Goal: Task Accomplishment & Management: Manage account settings

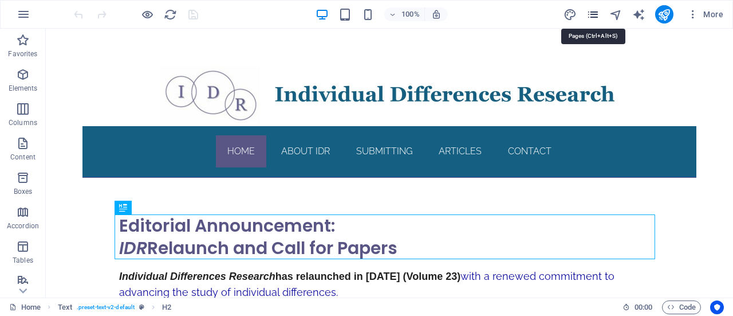
click at [597, 15] on icon "pages" at bounding box center [593, 14] width 13 height 13
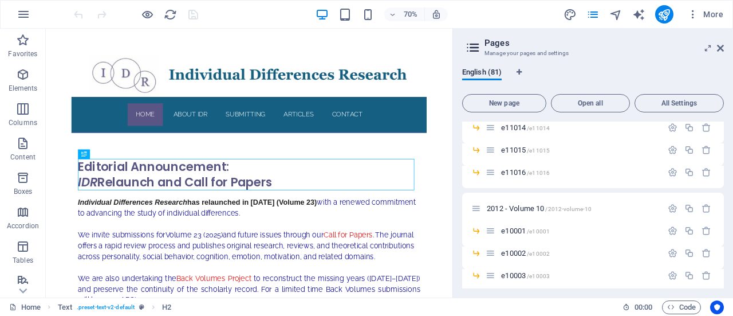
scroll to position [1362, 0]
click at [688, 207] on icon "button" at bounding box center [690, 209] width 10 height 10
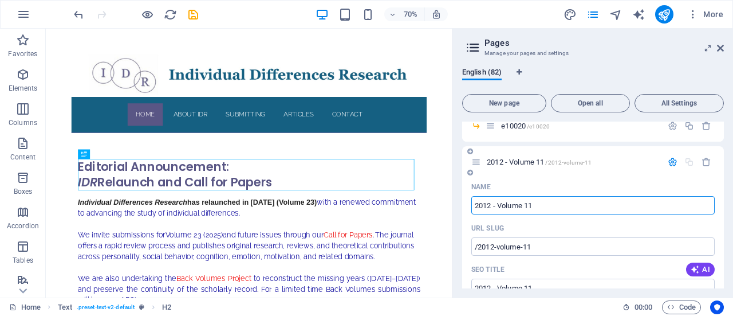
click at [486, 205] on input "2012 - Volume 11" at bounding box center [594, 205] width 244 height 18
type input "2011 - Volume 11"
type input "/2011-volume-11"
type input "2011 - Volume 11"
click at [542, 202] on input "2011 - Volume 11" at bounding box center [594, 205] width 244 height 18
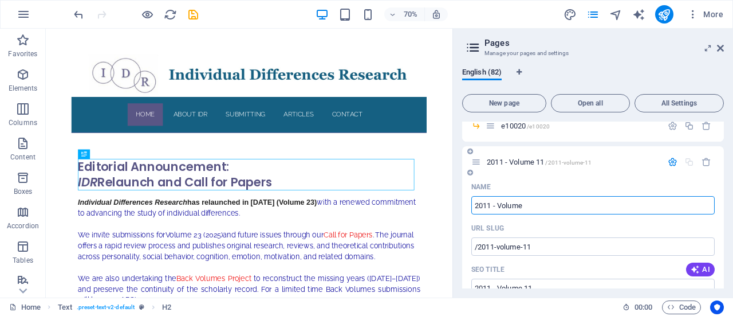
type input "2011 - Volume"
type input "/2011-volume"
type input "2011 - Volume"
type input "2011 - Volume 9"
type input "/2011-volume-9"
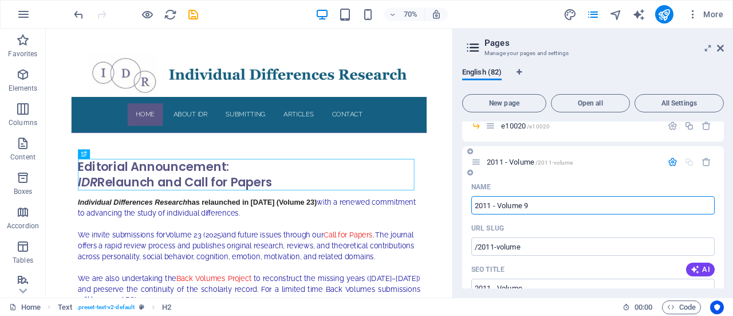
type input "2011 - Volume 9"
click at [673, 159] on icon "button" at bounding box center [673, 162] width 10 height 10
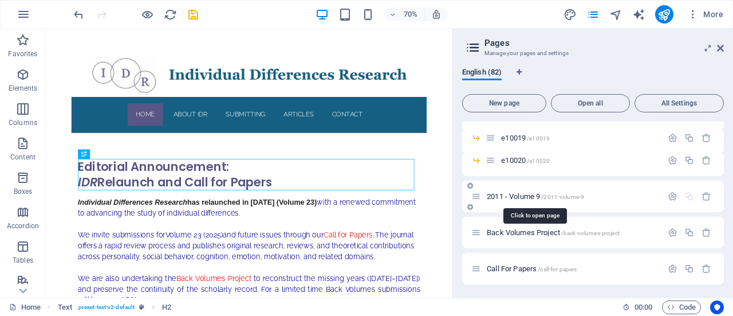
click at [524, 195] on span "2011 - Volume 9 /2011-volume-9" at bounding box center [535, 196] width 97 height 9
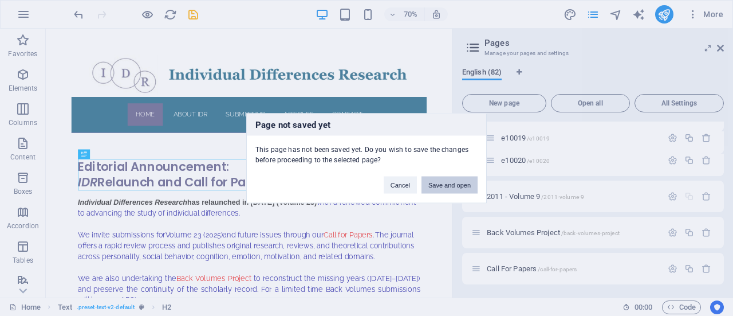
click at [434, 185] on button "Save and open" at bounding box center [450, 184] width 56 height 17
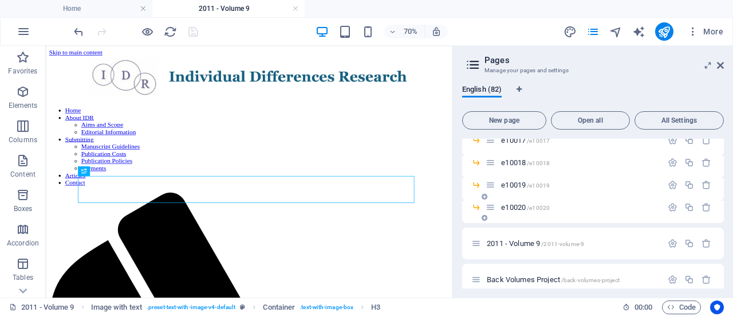
scroll to position [1828, 0]
click at [686, 207] on icon "button" at bounding box center [690, 207] width 10 height 10
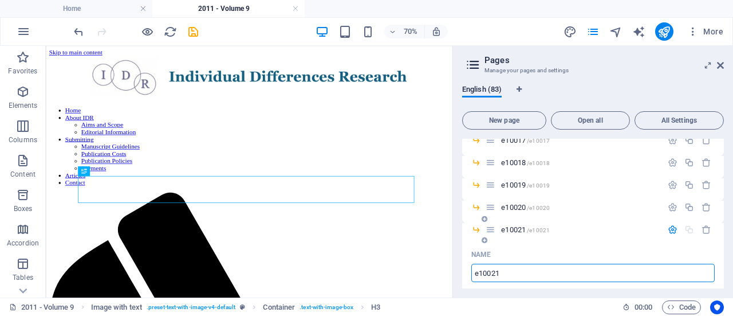
click at [512, 272] on input "e10021" at bounding box center [594, 273] width 244 height 18
type input "e"
type input "/e1"
type input "e1"
type input "e"
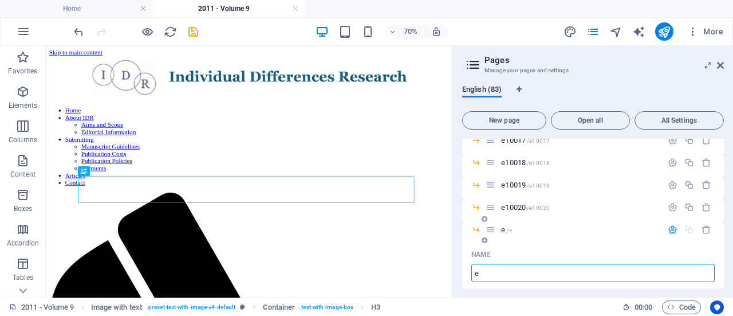
type input "/e"
type input "e"
type input "e09001"
type input "/e09001"
type input "e09001"
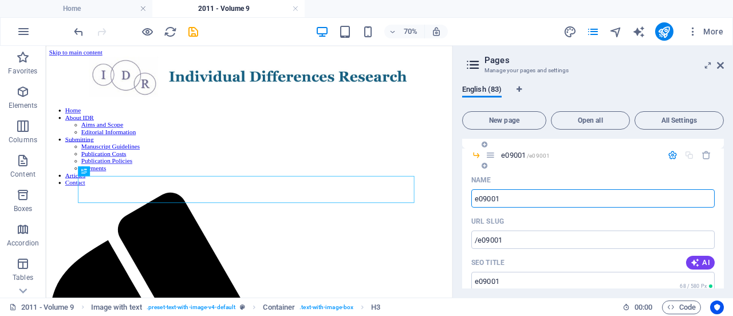
scroll to position [1904, 0]
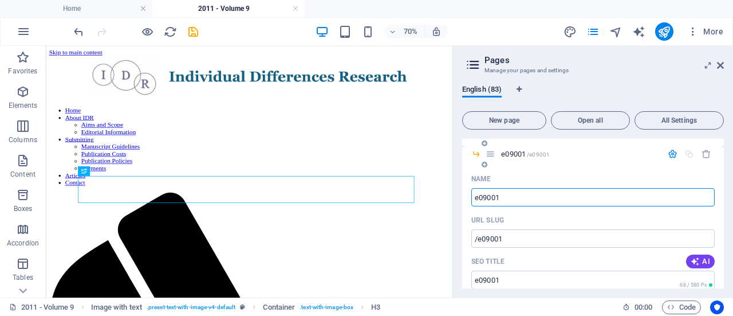
type input "e09001"
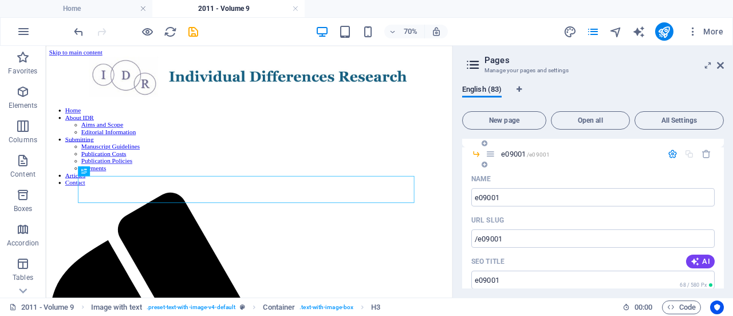
click at [672, 153] on icon "button" at bounding box center [673, 154] width 10 height 10
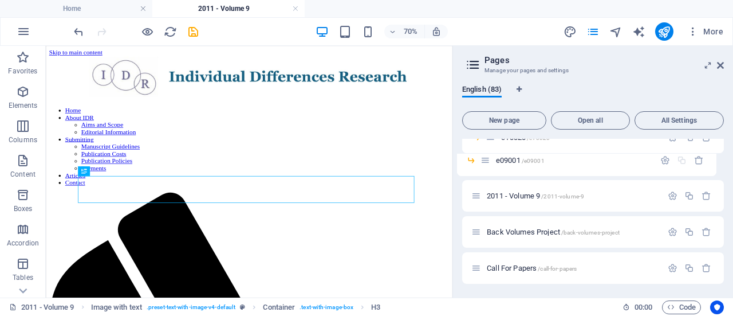
scroll to position [1894, 0]
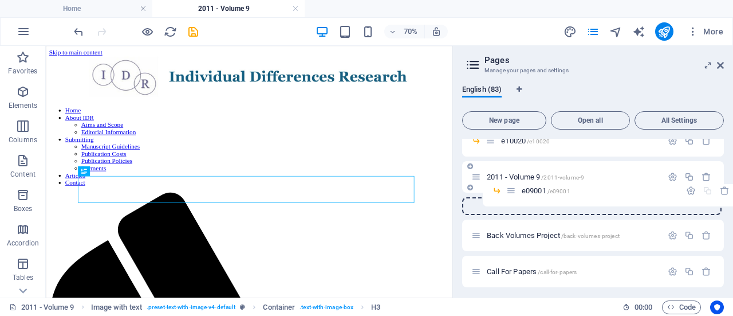
drag, startPoint x: 492, startPoint y: 160, endPoint x: 509, endPoint y: 191, distance: 35.4
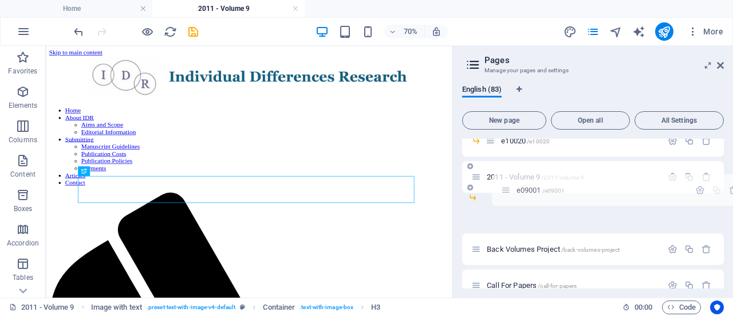
drag, startPoint x: 478, startPoint y: 211, endPoint x: 515, endPoint y: 184, distance: 45.5
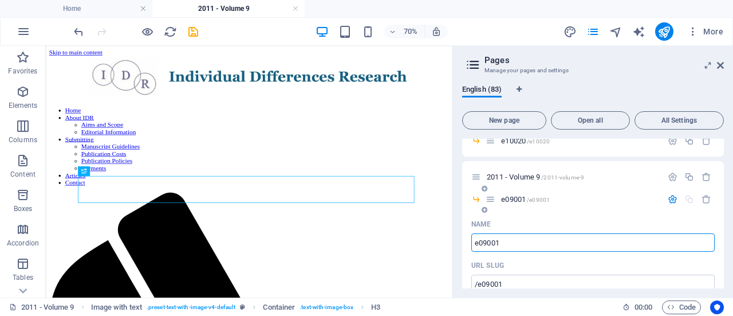
click at [673, 197] on icon "button" at bounding box center [673, 199] width 10 height 10
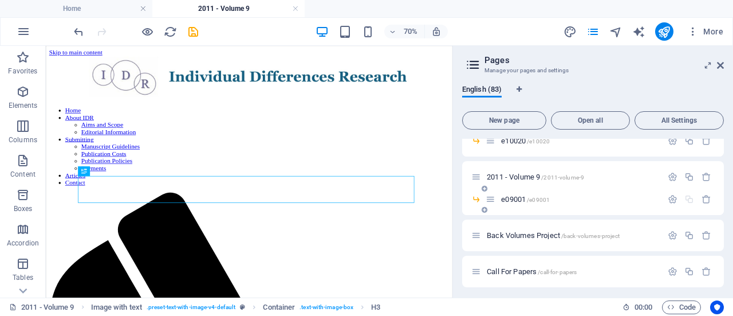
click at [519, 198] on span "e09001 /e09001" at bounding box center [525, 199] width 49 height 9
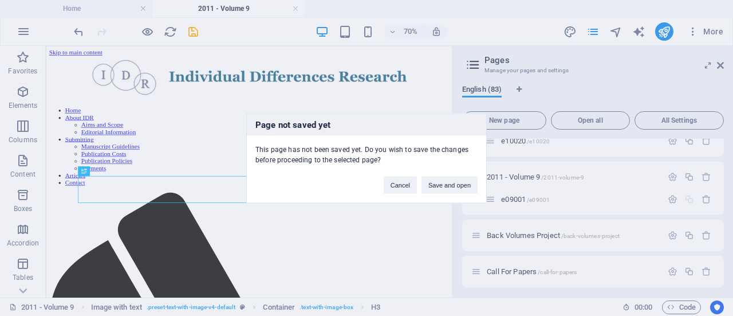
click at [449, 174] on div "Cancel Save and open" at bounding box center [430, 178] width 111 height 29
click at [452, 182] on button "Save and open" at bounding box center [450, 184] width 56 height 17
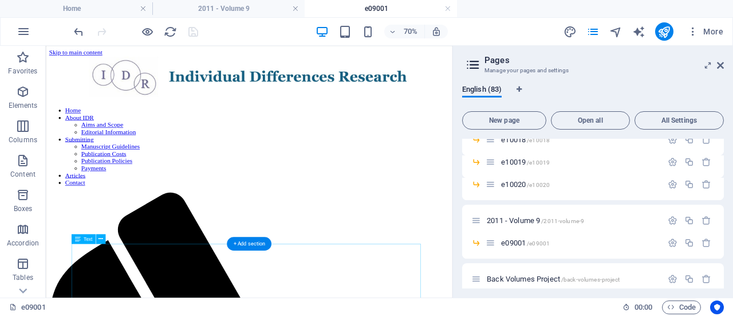
scroll to position [80, 0]
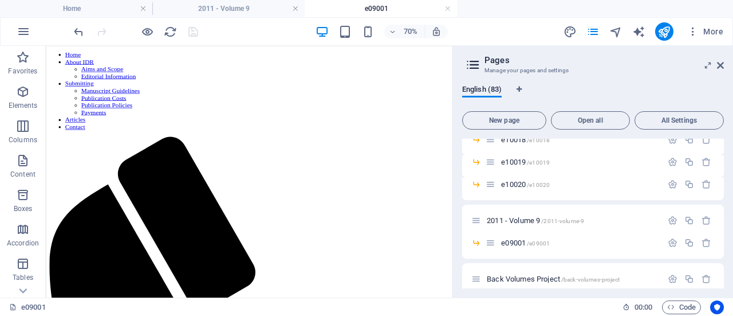
click at [724, 66] on aside "Pages Manage your pages and settings English (83) New page Open all All Setting…" at bounding box center [593, 172] width 281 height 252
click at [723, 62] on icon at bounding box center [720, 65] width 7 height 9
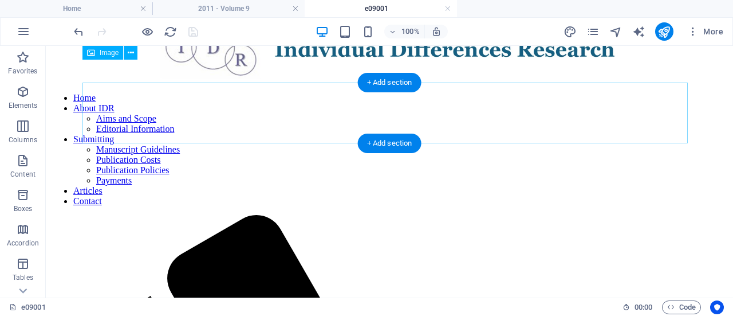
scroll to position [0, 0]
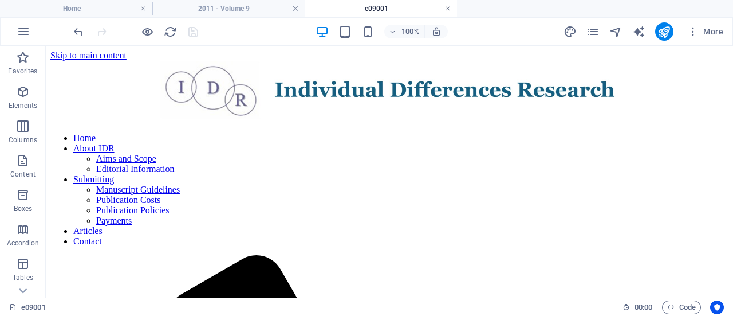
click at [448, 7] on link at bounding box center [448, 8] width 7 height 11
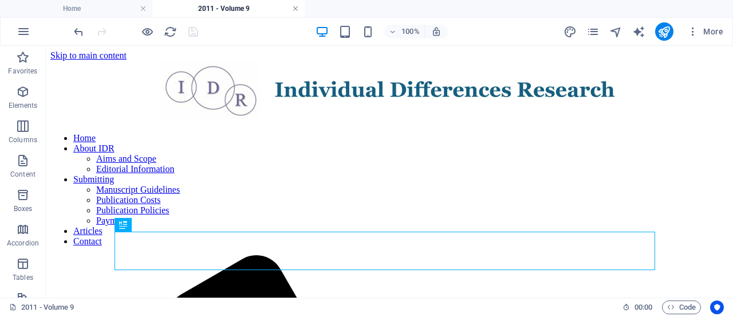
click at [296, 7] on link at bounding box center [295, 8] width 7 height 11
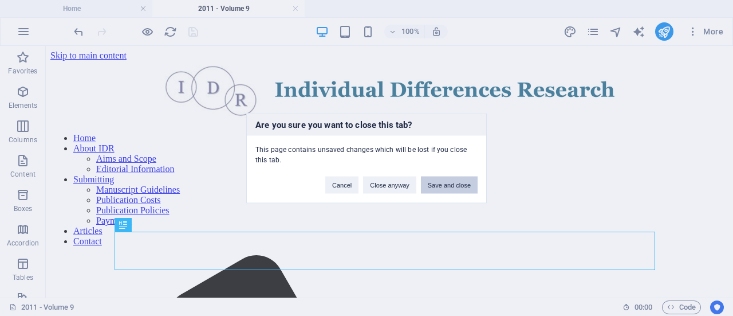
click at [457, 183] on button "Save and close" at bounding box center [449, 184] width 57 height 17
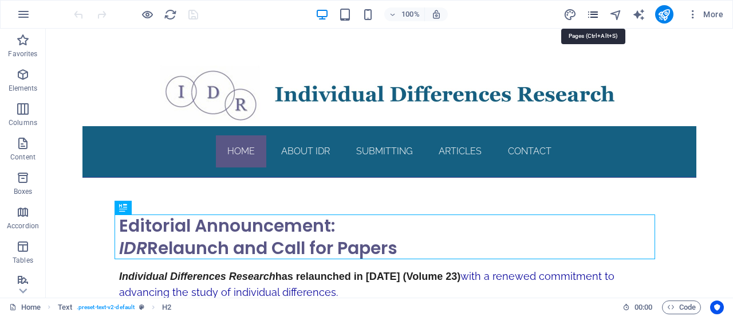
click at [597, 12] on icon "pages" at bounding box center [593, 14] width 13 height 13
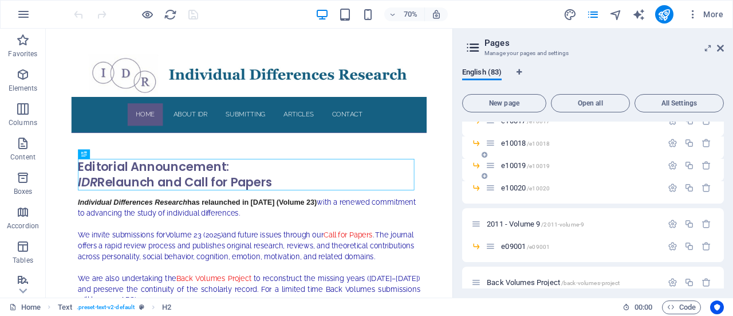
scroll to position [1880, 0]
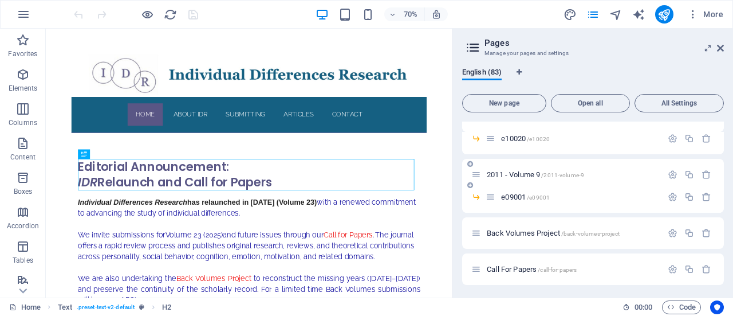
click at [521, 174] on span "2011 - Volume 9 /2011-volume-9" at bounding box center [535, 174] width 97 height 9
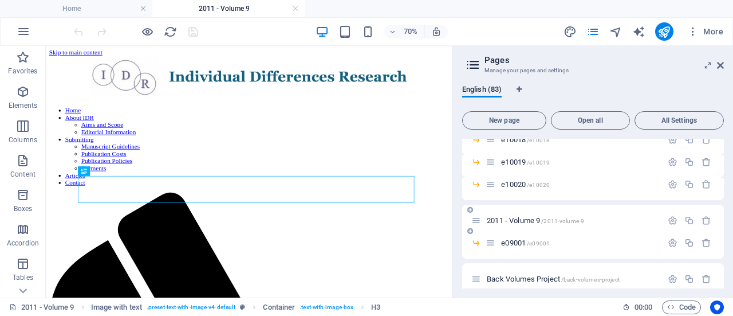
scroll to position [0, 0]
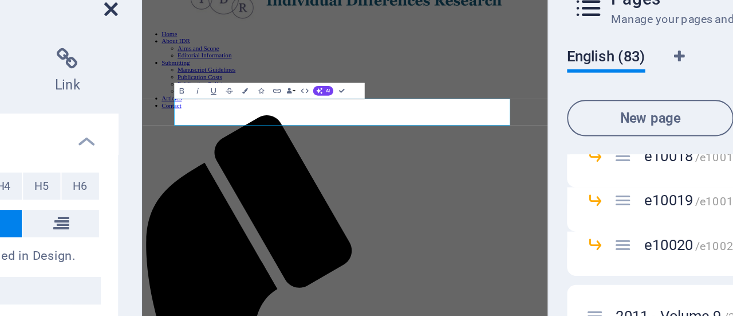
click at [229, 65] on icon at bounding box center [232, 65] width 7 height 9
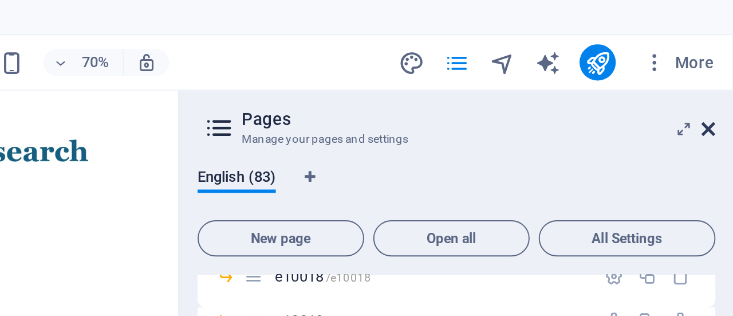
click at [720, 64] on icon at bounding box center [720, 65] width 7 height 9
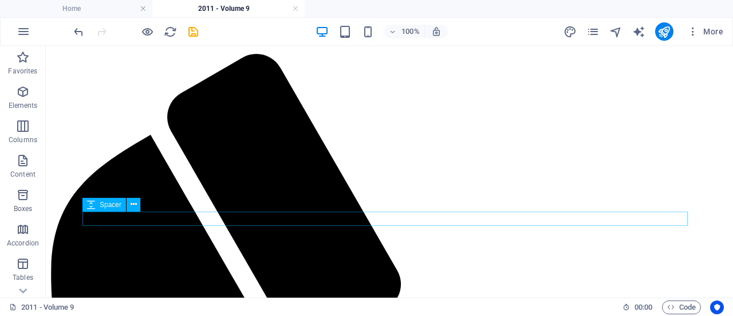
scroll to position [226, 0]
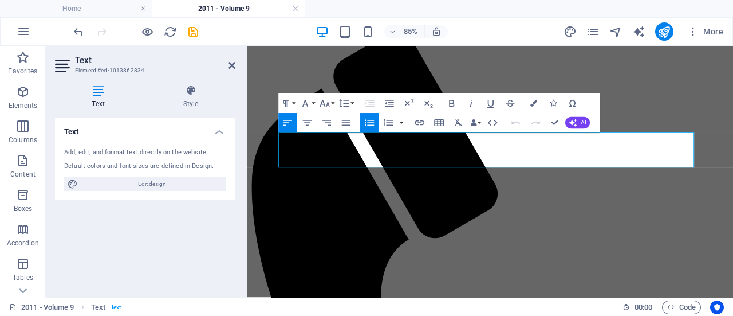
drag, startPoint x: 385, startPoint y: 178, endPoint x: 297, endPoint y: 160, distance: 90.1
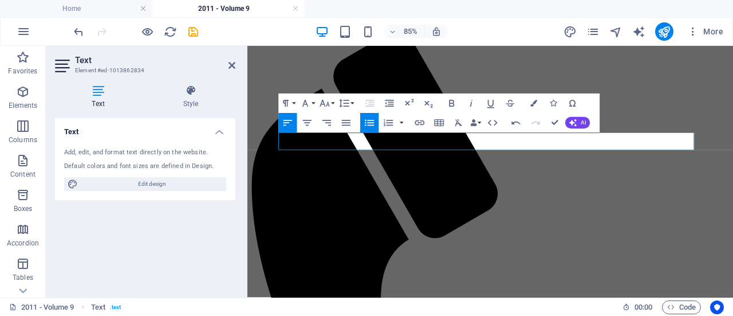
scroll to position [37, 3]
click at [230, 67] on icon at bounding box center [232, 65] width 7 height 9
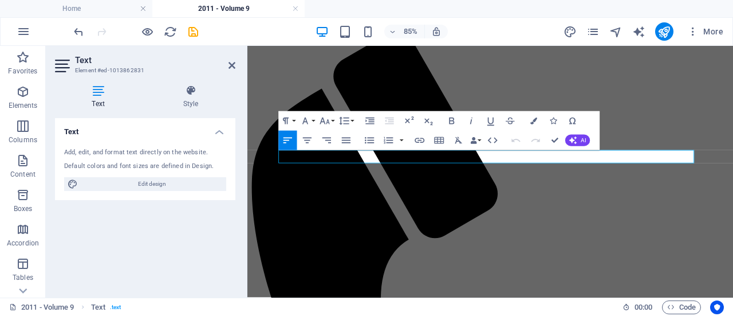
drag, startPoint x: 453, startPoint y: 180, endPoint x: 291, endPoint y: 170, distance: 162.5
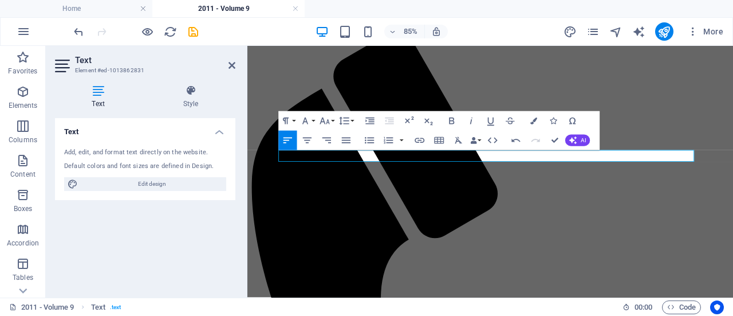
scroll to position [537, 1]
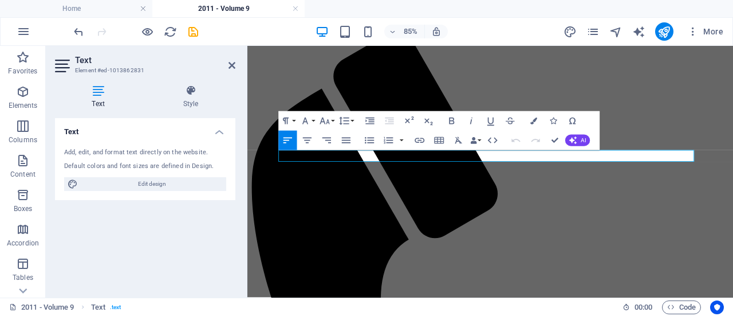
drag, startPoint x: 379, startPoint y: 172, endPoint x: 291, endPoint y: 172, distance: 88.2
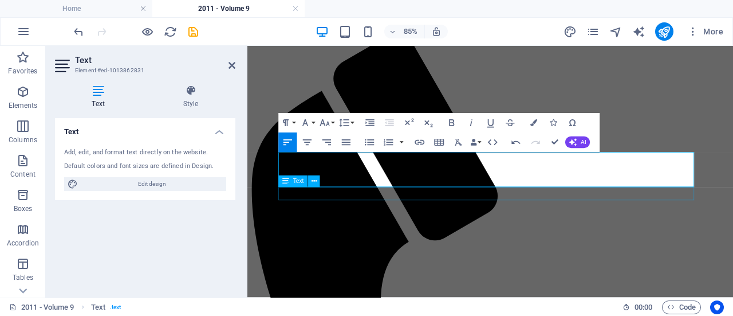
scroll to position [223, 0]
click at [361, 147] on button "Unordered List" at bounding box center [369, 141] width 18 height 19
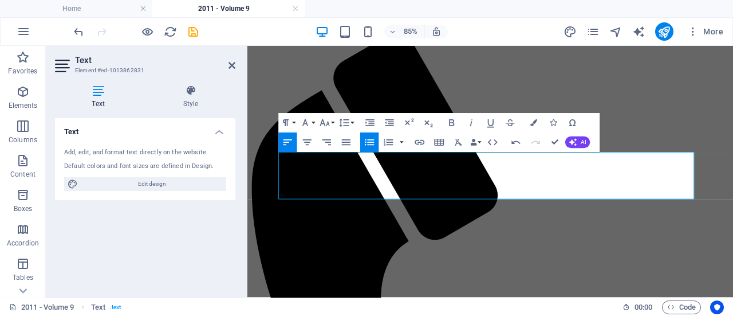
click at [374, 143] on icon "button" at bounding box center [369, 141] width 11 height 11
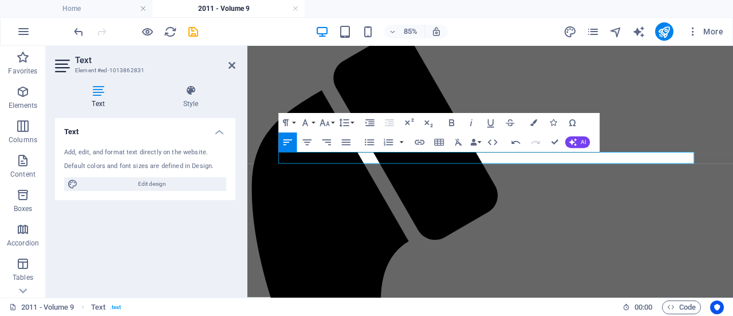
scroll to position [537, 1]
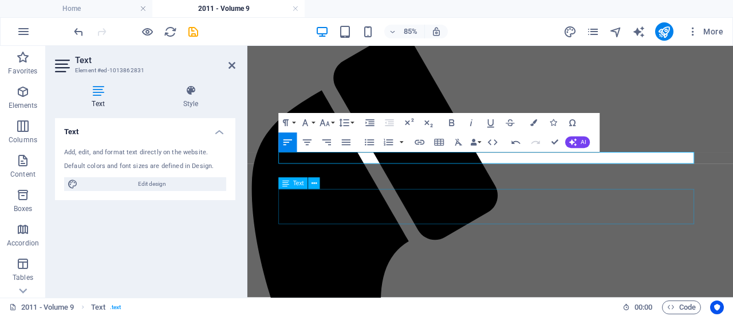
scroll to position [178, 1]
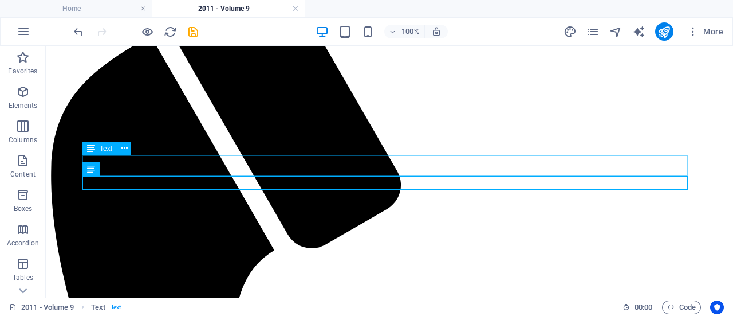
scroll to position [217, 0]
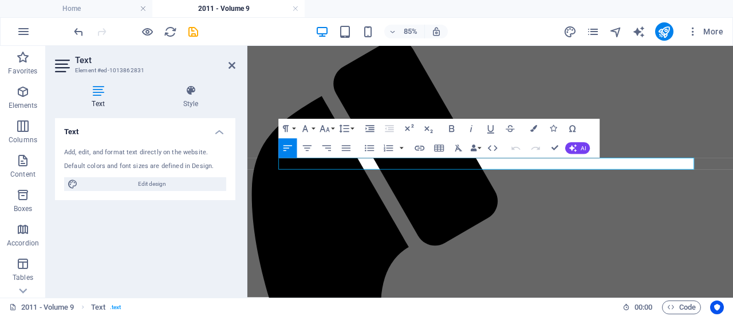
drag, startPoint x: 558, startPoint y: 184, endPoint x: 605, endPoint y: 187, distance: 47.1
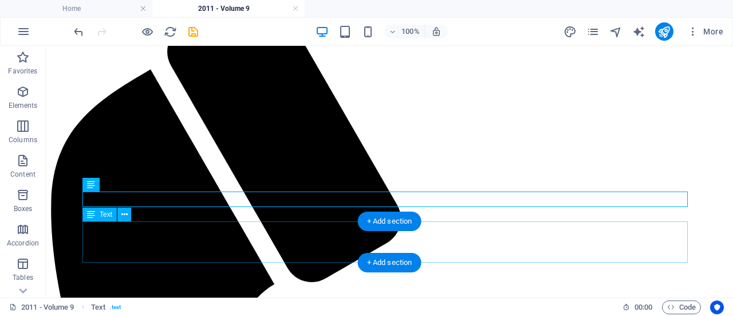
scroll to position [267, 0]
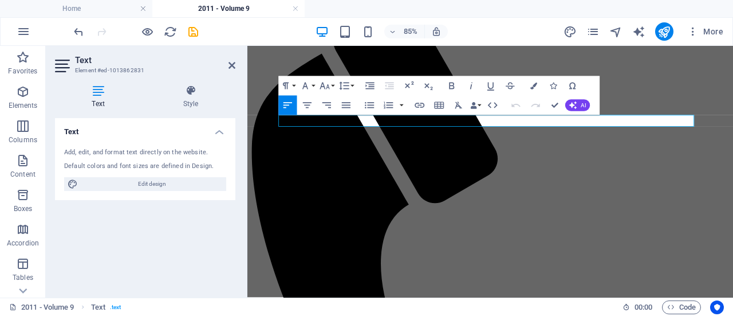
drag, startPoint x: 602, startPoint y: 132, endPoint x: 281, endPoint y: 128, distance: 320.3
click at [330, 83] on icon "button" at bounding box center [324, 85] width 11 height 11
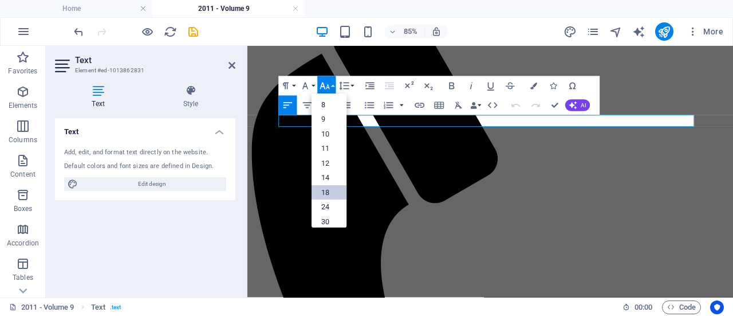
click at [338, 186] on link "18" at bounding box center [329, 192] width 35 height 14
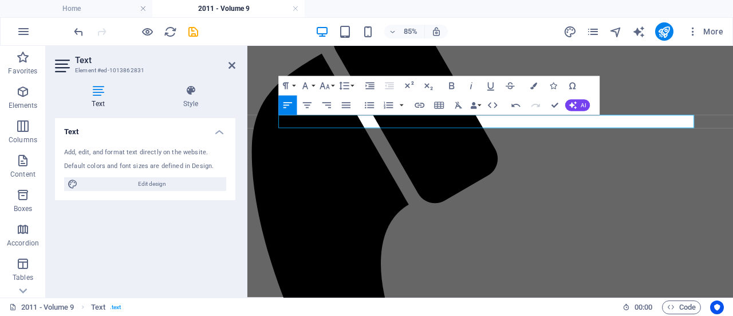
click at [227, 66] on header "Text Element #ed-1013862831" at bounding box center [145, 61] width 181 height 30
click at [231, 66] on icon at bounding box center [232, 65] width 7 height 9
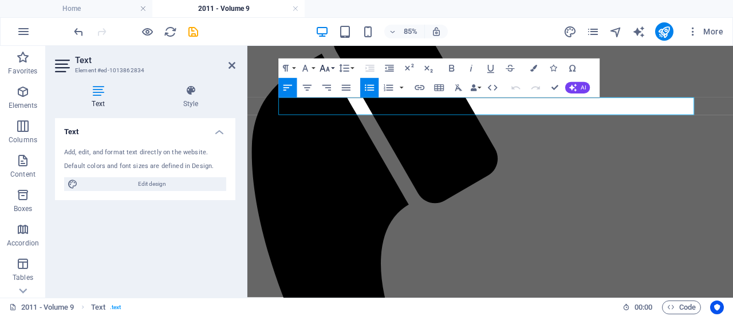
click at [328, 64] on icon "button" at bounding box center [324, 67] width 11 height 11
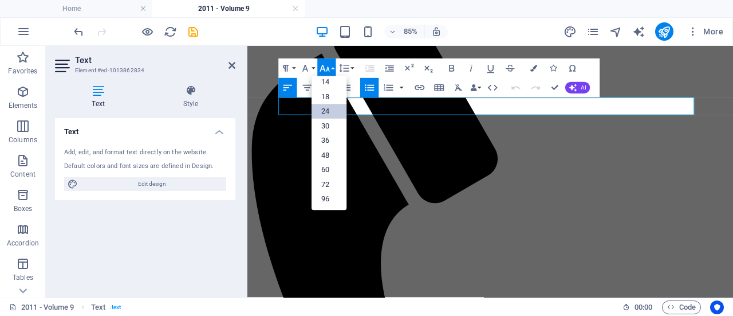
scroll to position [92, 0]
click at [233, 62] on icon at bounding box center [232, 65] width 7 height 9
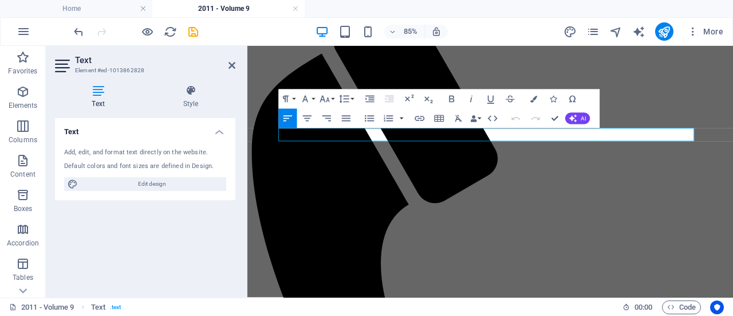
click at [419, 119] on icon "button" at bounding box center [420, 118] width 10 height 5
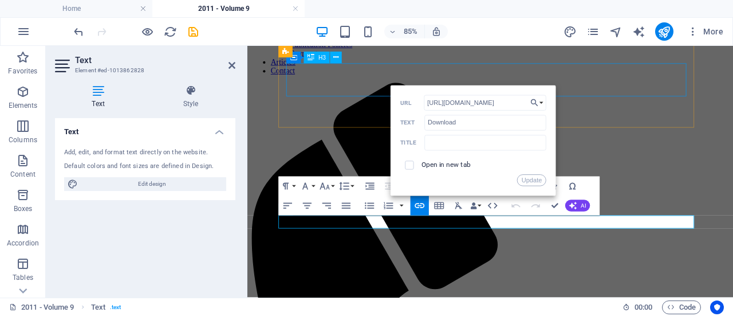
scroll to position [162, 0]
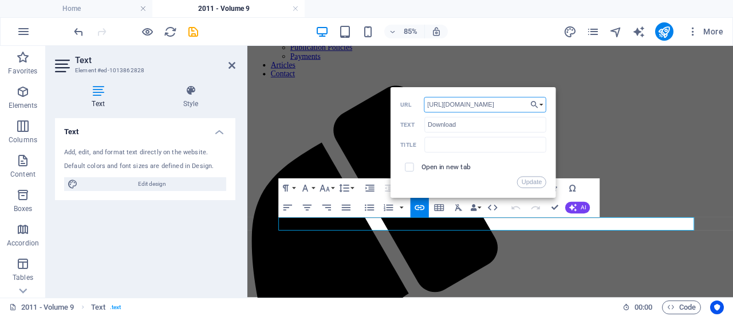
click at [516, 103] on input "[URL][DOMAIN_NAME]" at bounding box center [485, 104] width 123 height 15
type input "[URL][DOMAIN_NAME]"
click at [535, 181] on button "Update" at bounding box center [531, 181] width 29 height 11
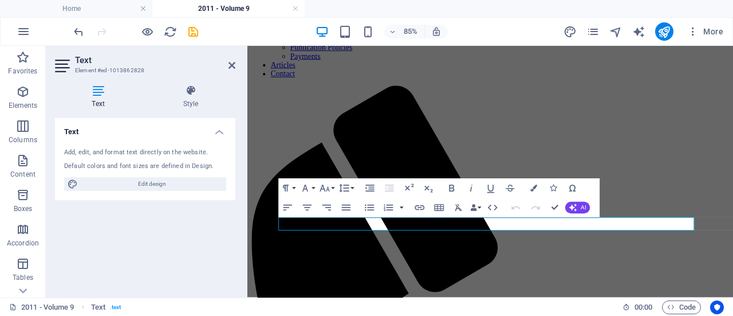
scroll to position [0, 0]
click at [231, 65] on icon at bounding box center [232, 65] width 7 height 9
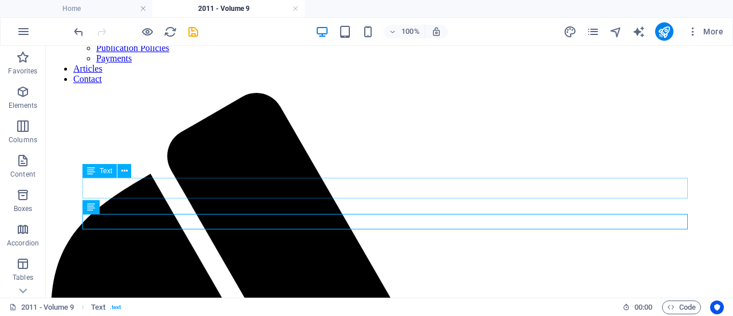
scroll to position [227, 0]
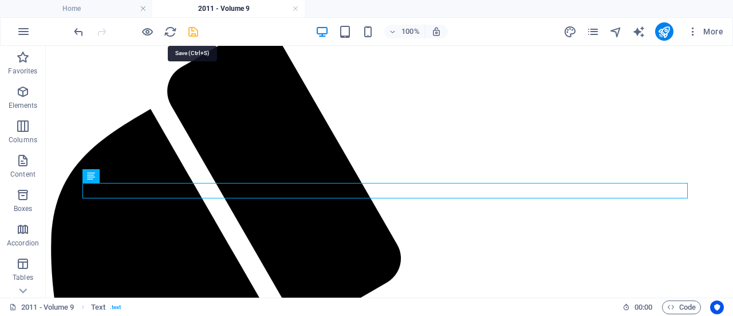
click at [191, 29] on icon "save" at bounding box center [193, 31] width 13 height 13
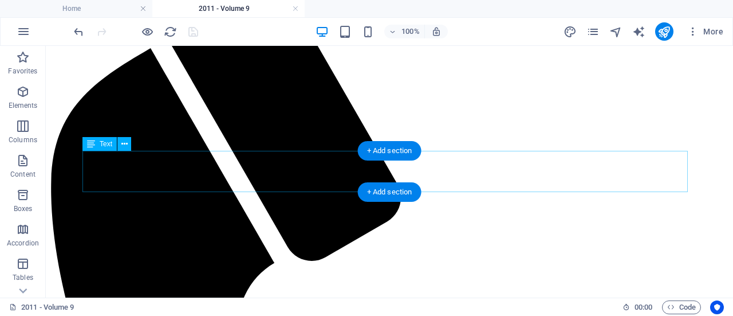
scroll to position [289, 0]
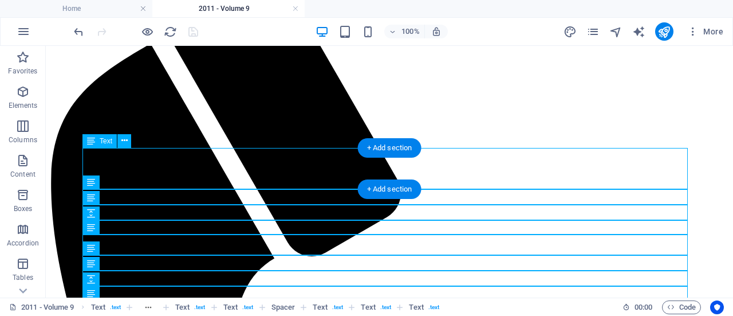
scroll to position [292, 0]
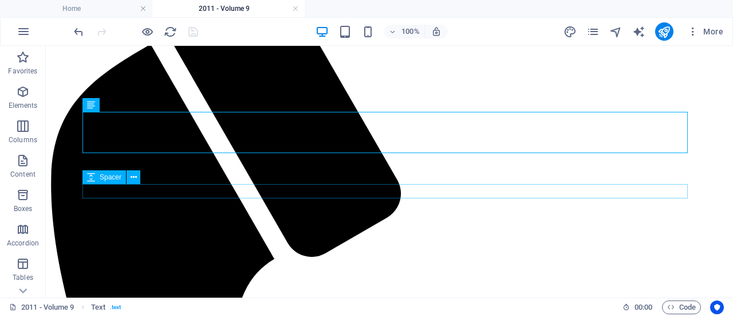
scroll to position [346, 0]
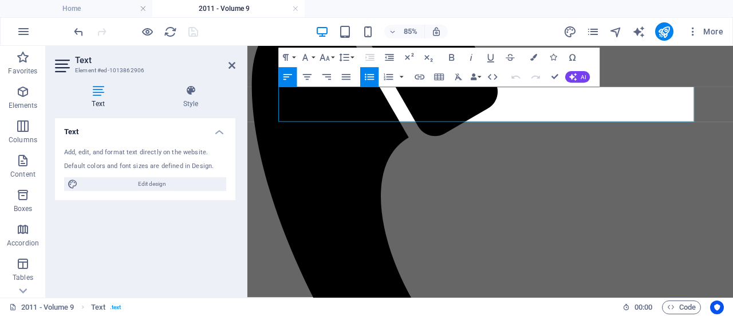
drag, startPoint x: 611, startPoint y: 124, endPoint x: 295, endPoint y: 109, distance: 317.2
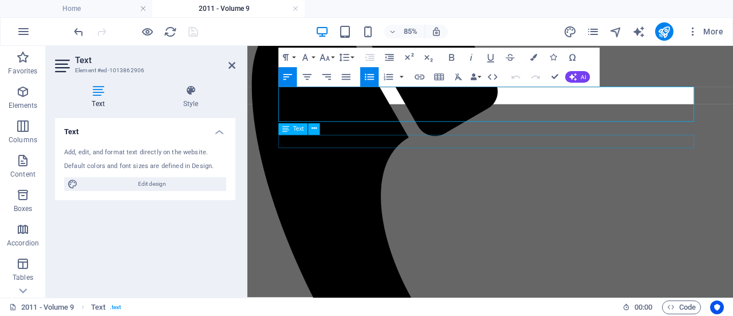
scroll to position [139, 1]
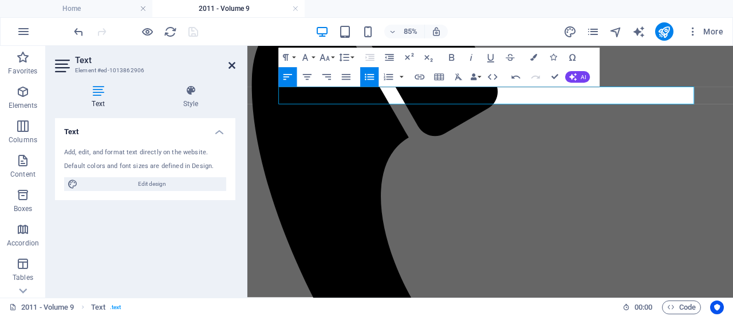
drag, startPoint x: 232, startPoint y: 65, endPoint x: 222, endPoint y: 70, distance: 10.5
click at [232, 65] on icon at bounding box center [232, 65] width 7 height 9
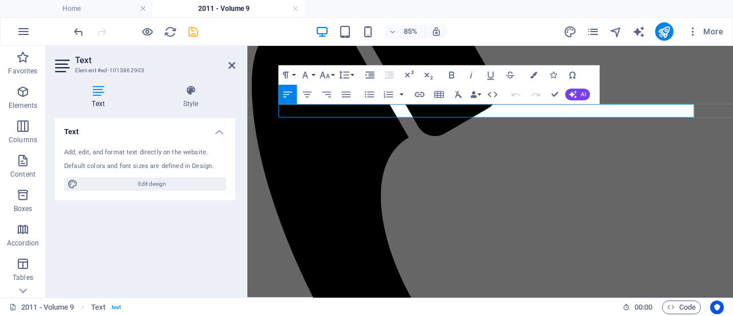
drag, startPoint x: 535, startPoint y: 121, endPoint x: 327, endPoint y: 122, distance: 208.6
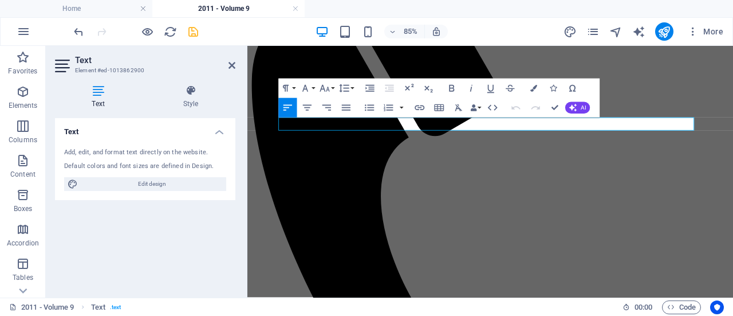
click at [419, 108] on icon "button" at bounding box center [419, 106] width 11 height 11
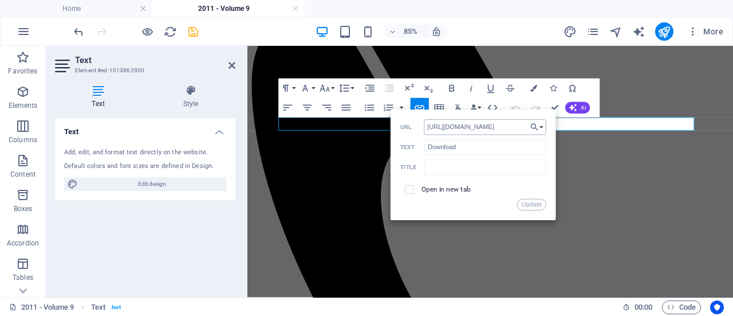
scroll to position [0, 18]
click at [513, 128] on input "[URL][DOMAIN_NAME]" at bounding box center [485, 126] width 123 height 15
type input "[URL][DOMAIN_NAME]"
click at [532, 205] on button "Update" at bounding box center [531, 204] width 29 height 11
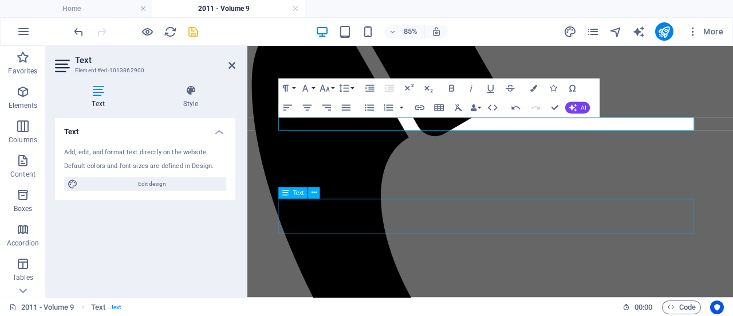
scroll to position [0, 0]
click at [231, 67] on icon at bounding box center [232, 65] width 7 height 9
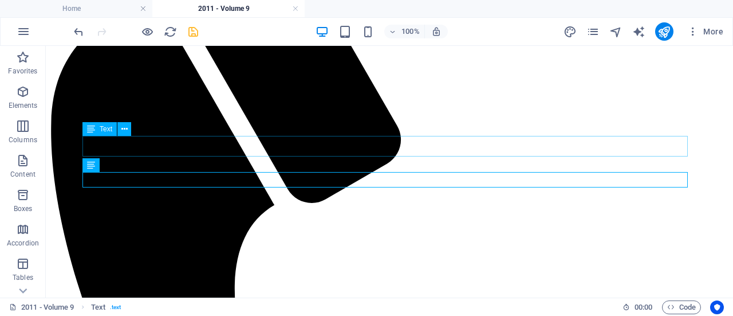
scroll to position [300, 0]
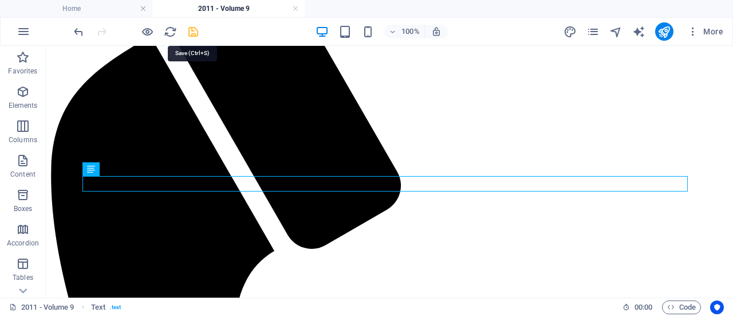
click at [191, 29] on icon "save" at bounding box center [193, 31] width 13 height 13
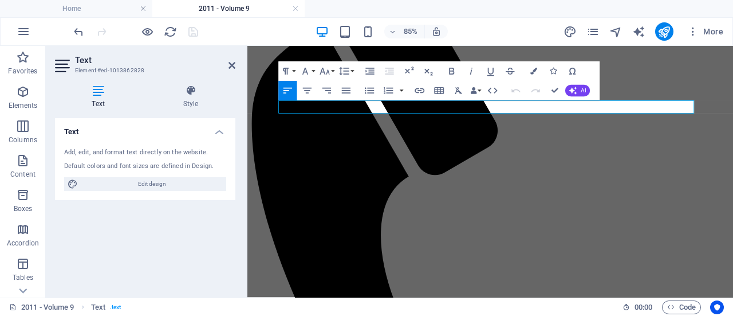
click at [417, 89] on icon "button" at bounding box center [420, 90] width 10 height 5
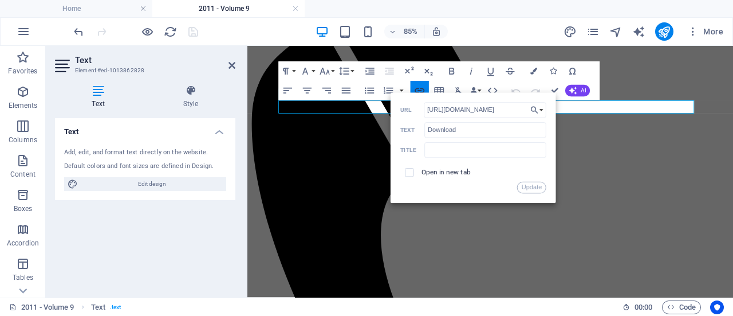
scroll to position [0, 18]
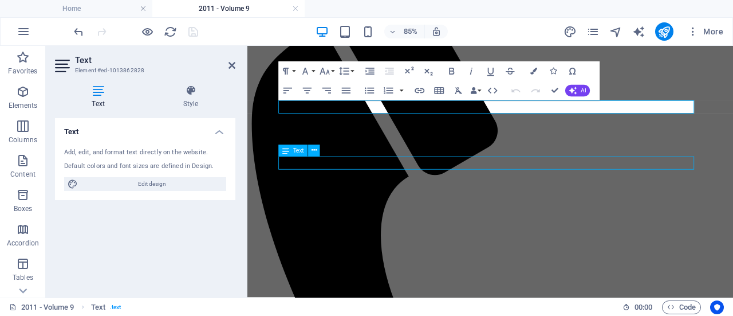
scroll to position [0, 0]
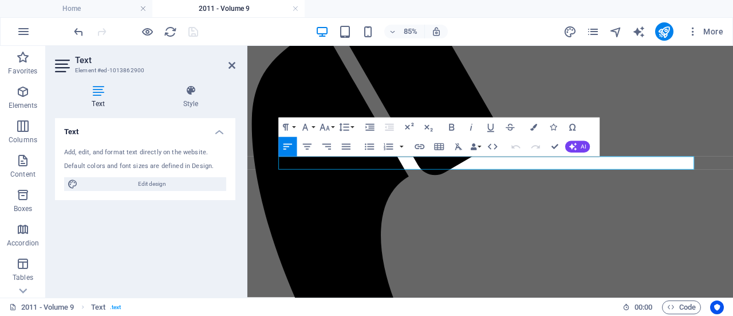
click at [425, 143] on icon "button" at bounding box center [419, 145] width 11 height 11
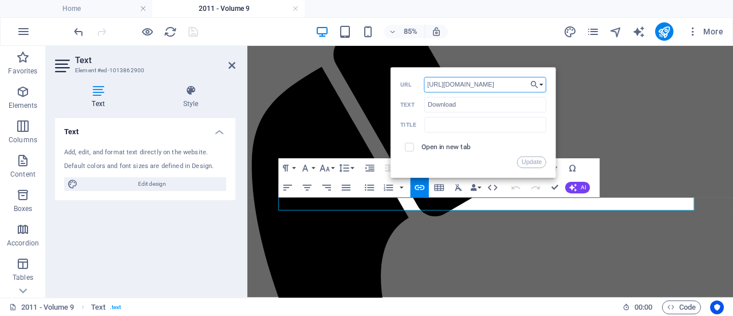
scroll to position [0, 18]
drag, startPoint x: 504, startPoint y: 87, endPoint x: 555, endPoint y: 88, distance: 50.4
click at [555, 88] on div "Back Choose Link Home About IDR Aims and Scope Editorial Information Submitting…" at bounding box center [474, 122] width 166 height 111
click at [233, 63] on icon at bounding box center [232, 65] width 7 height 9
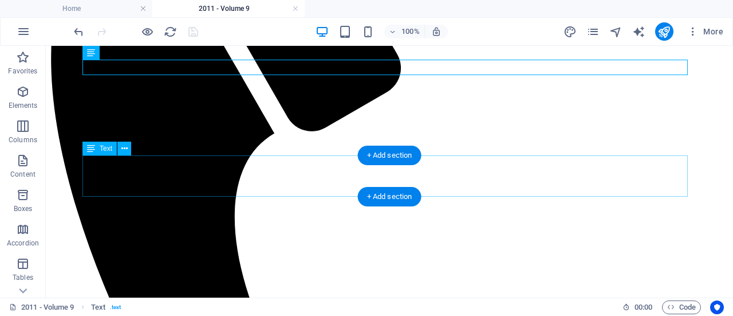
scroll to position [418, 0]
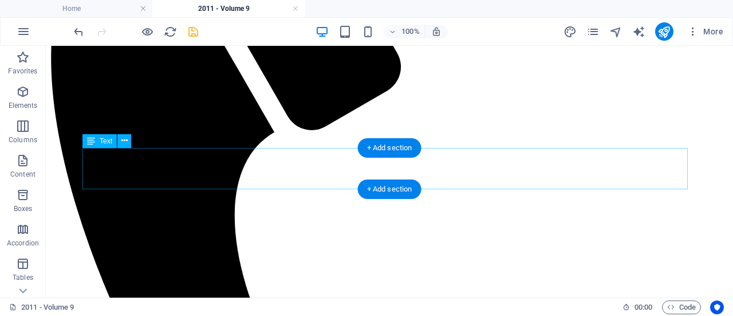
scroll to position [419, 0]
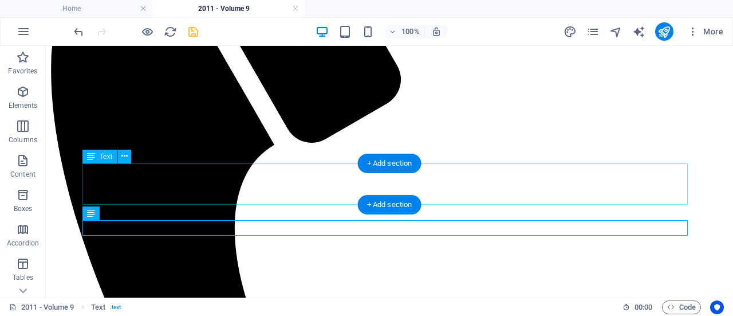
scroll to position [407, 0]
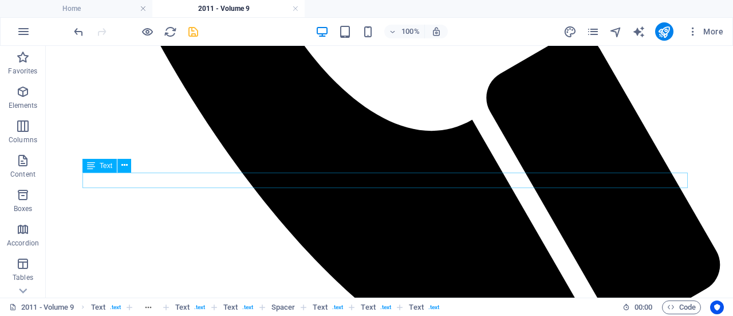
scroll to position [514, 0]
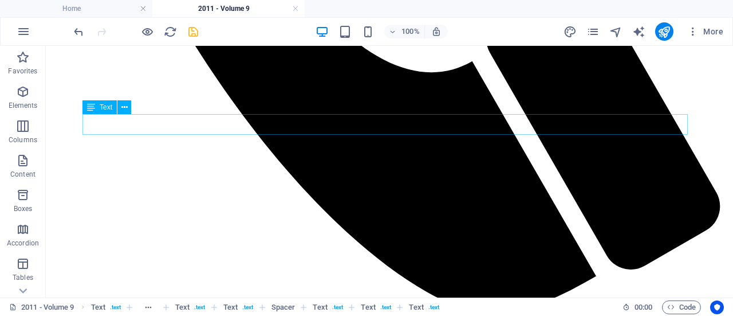
scroll to position [578, 0]
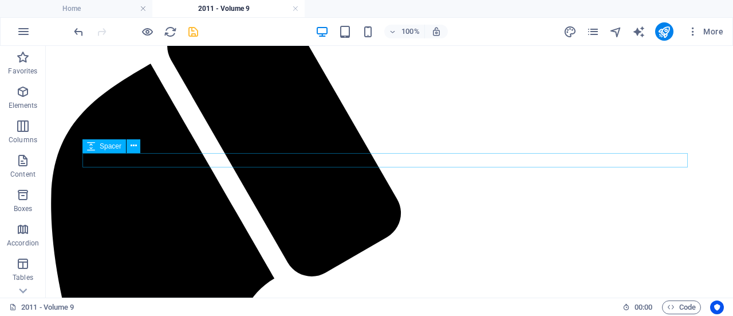
scroll to position [273, 0]
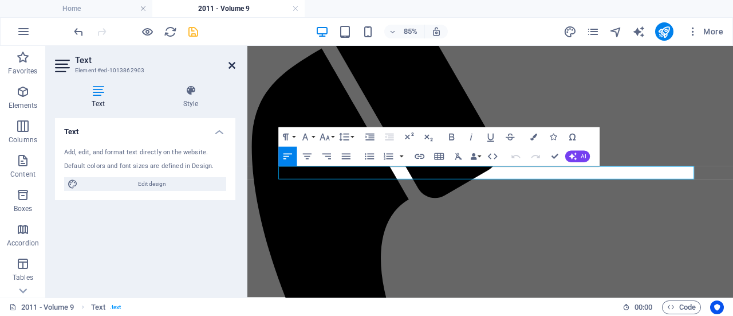
click at [230, 67] on icon at bounding box center [232, 65] width 7 height 9
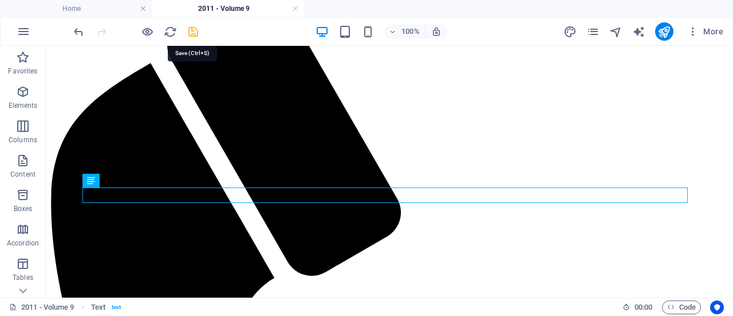
click at [193, 34] on icon "save" at bounding box center [193, 31] width 13 height 13
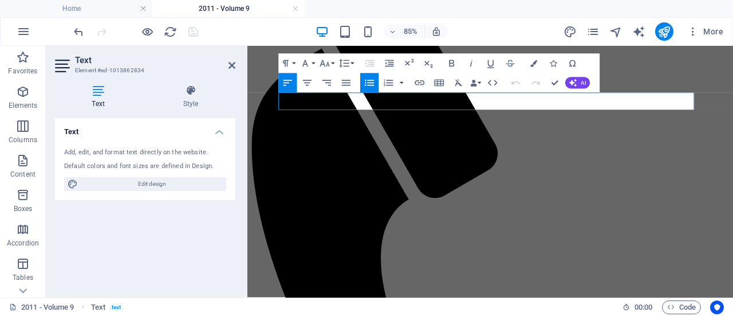
drag, startPoint x: 493, startPoint y: 109, endPoint x: 299, endPoint y: 116, distance: 194.4
copy li "Why are Optimists Optimistic?"
click at [594, 25] on icon "pages" at bounding box center [593, 31] width 13 height 13
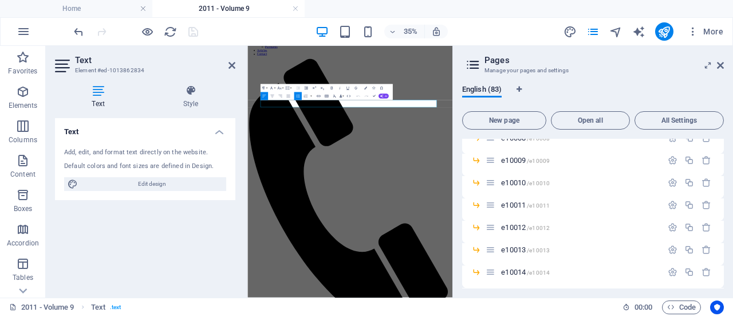
scroll to position [1898, 0]
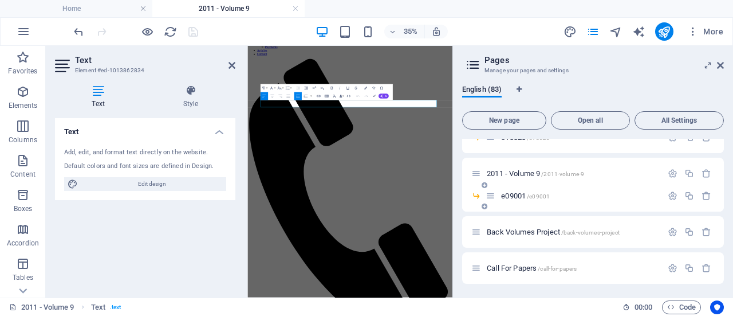
click at [509, 195] on span "e09001 /e09001" at bounding box center [525, 195] width 49 height 9
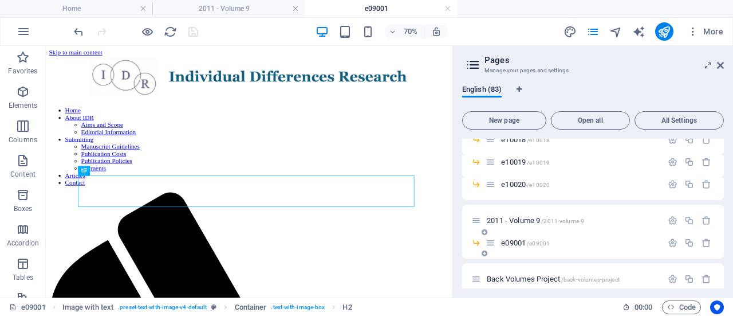
scroll to position [0, 0]
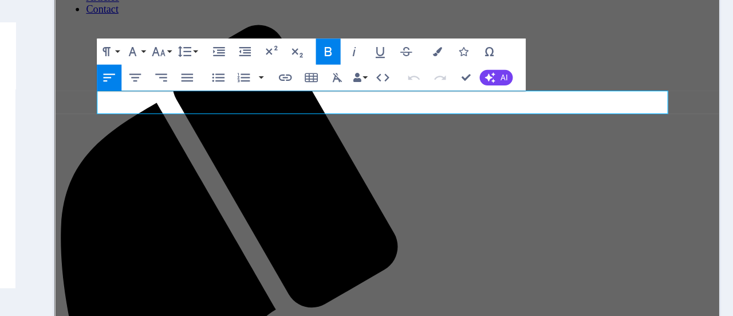
drag, startPoint x: 499, startPoint y: 65, endPoint x: 164, endPoint y: 76, distance: 335.4
drag, startPoint x: 164, startPoint y: 64, endPoint x: 482, endPoint y: 56, distance: 317.6
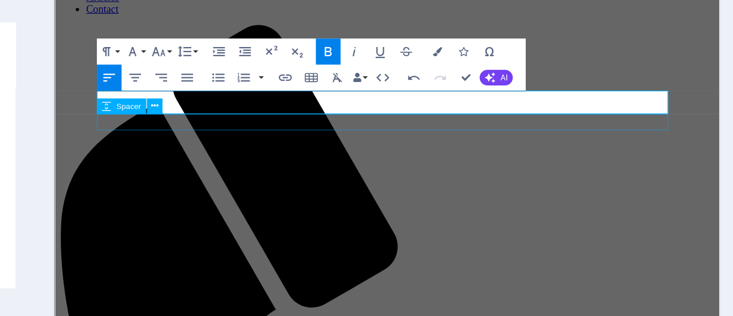
scroll to position [0, 3]
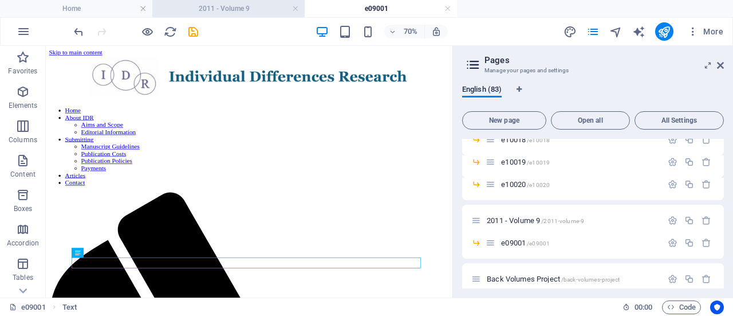
click at [261, 8] on h4 "2011 - Volume 9" at bounding box center [228, 8] width 152 height 13
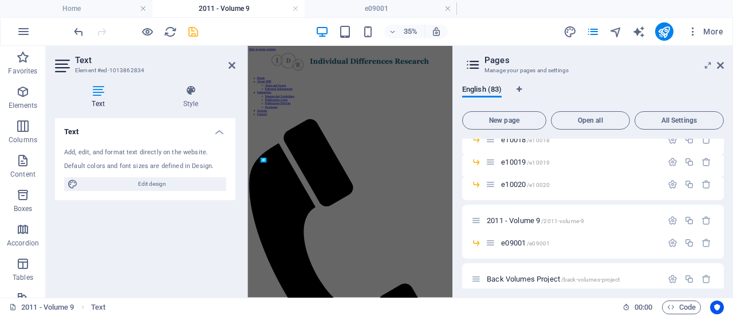
scroll to position [39, 0]
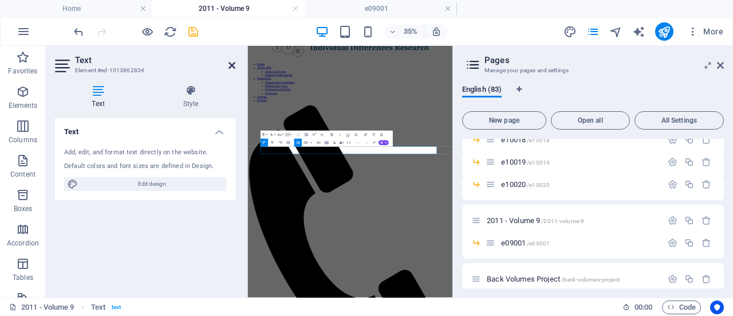
click at [229, 66] on icon at bounding box center [232, 65] width 7 height 9
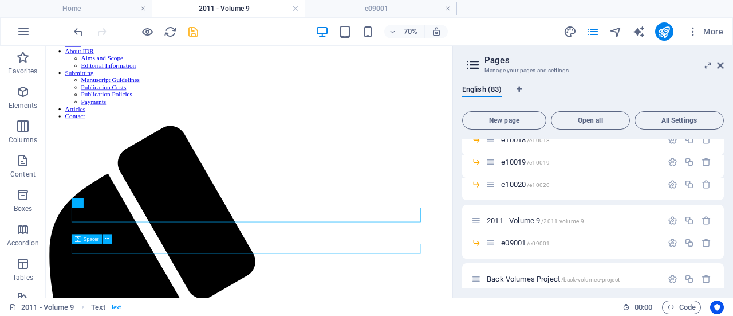
scroll to position [96, 0]
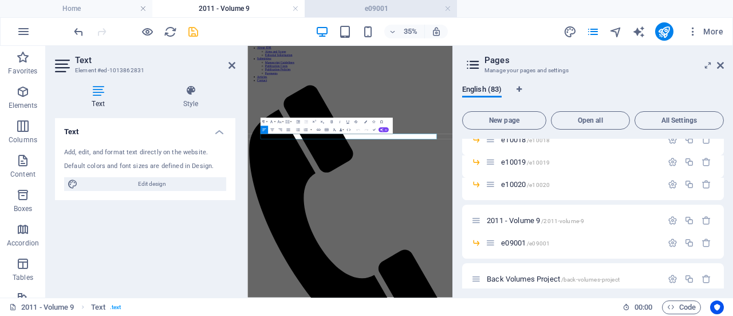
click at [367, 7] on h4 "e09001" at bounding box center [381, 8] width 152 height 13
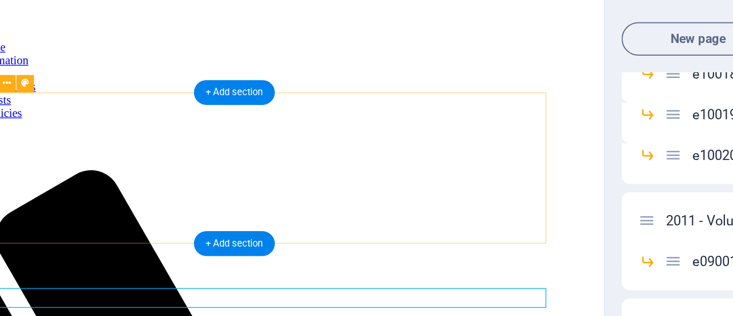
scroll to position [45, 0]
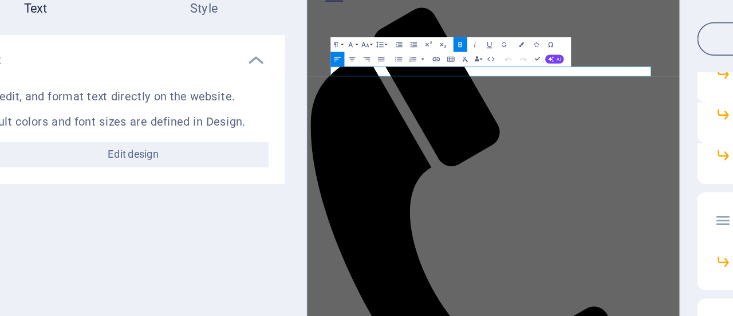
drag, startPoint x: 550, startPoint y: 169, endPoint x: 449, endPoint y: 162, distance: 101.7
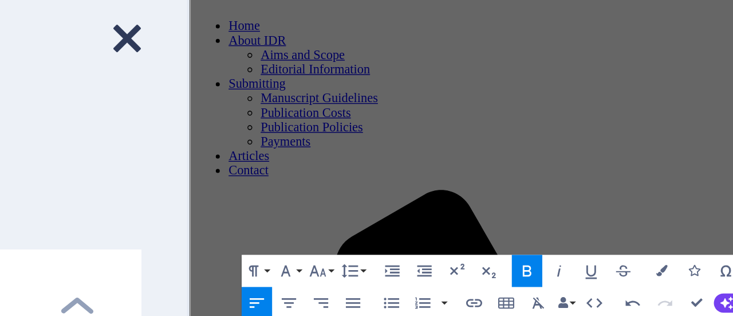
click at [233, 66] on icon at bounding box center [232, 65] width 7 height 9
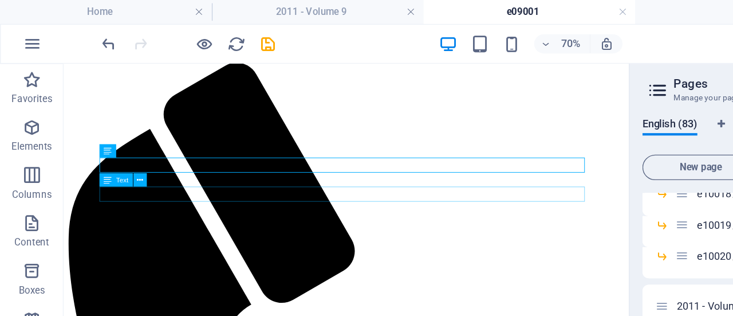
scroll to position [215, 0]
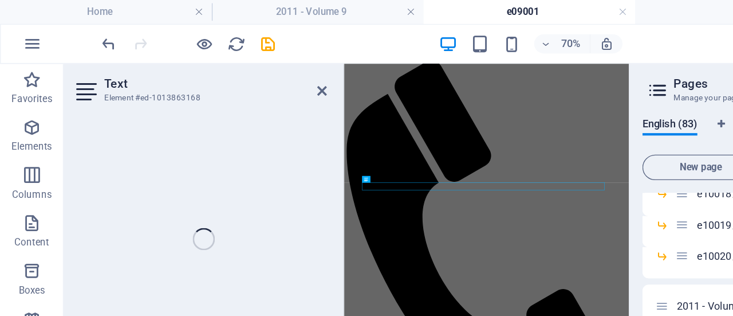
scroll to position [102, 0]
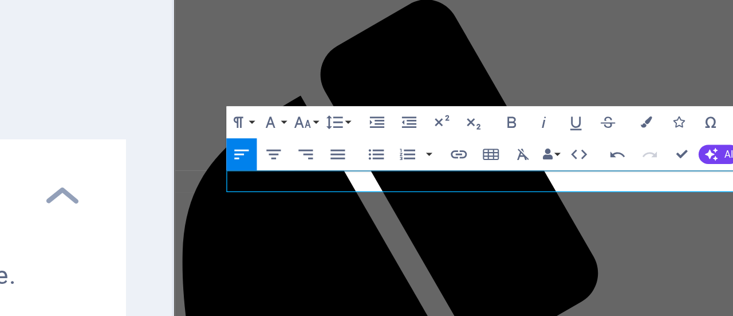
drag, startPoint x: 406, startPoint y: 88, endPoint x: 247, endPoint y: 88, distance: 158.7
copy link "[URL][DOMAIN_NAME]"
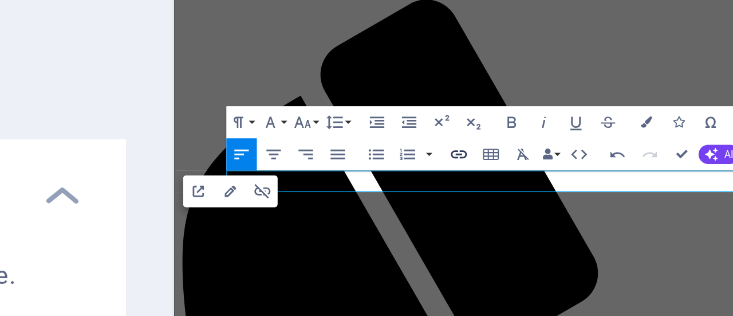
click at [318, 121] on icon "button" at bounding box center [318, 122] width 5 height 5
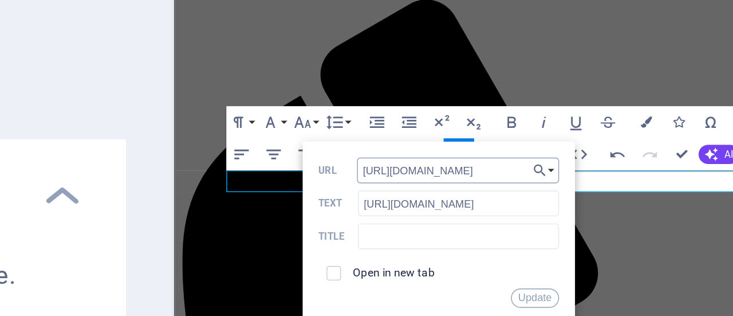
click at [327, 126] on input "[URL][DOMAIN_NAME]" at bounding box center [318, 126] width 50 height 6
type input "[URL][DOMAIN_NAME]"
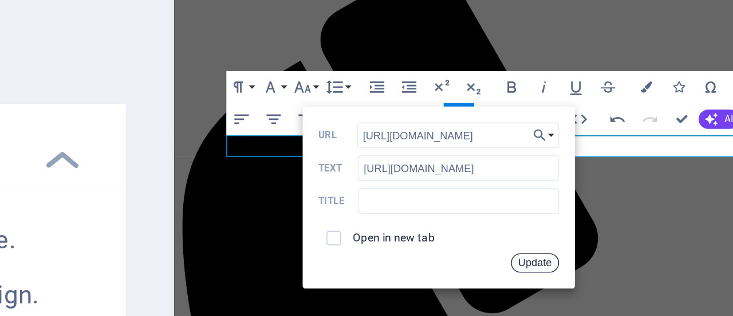
click at [336, 158] on button "Update" at bounding box center [338, 157] width 12 height 5
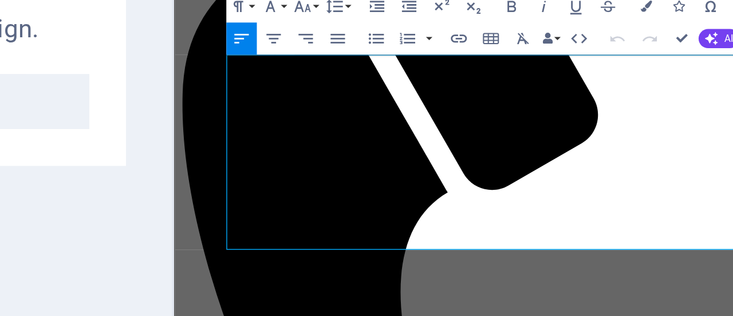
drag, startPoint x: 322, startPoint y: 41, endPoint x: 289, endPoint y: -77, distance: 122.5
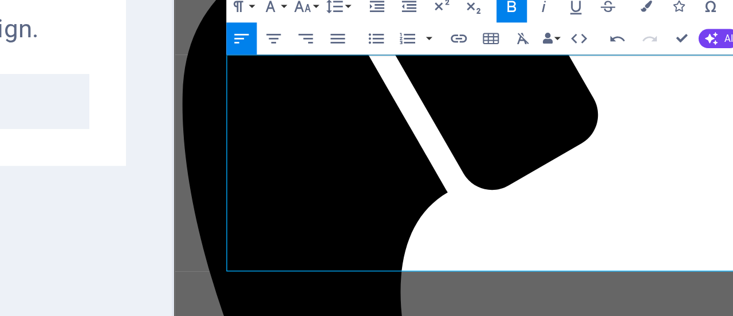
scroll to position [9816, 1]
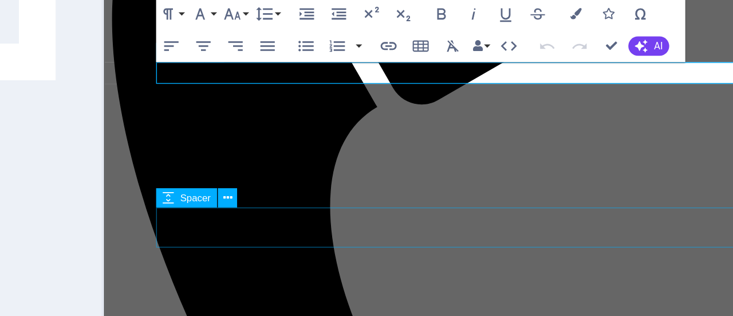
scroll to position [117, 0]
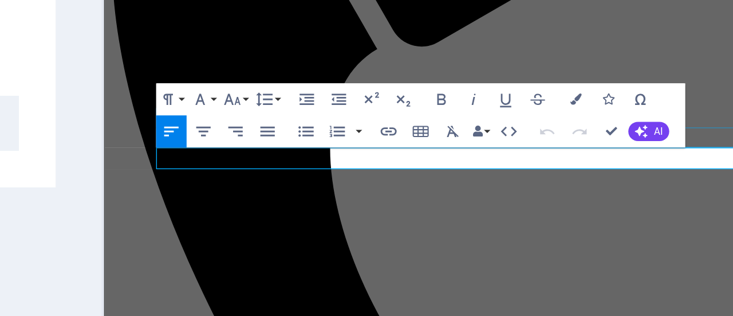
drag, startPoint x: 495, startPoint y: -11, endPoint x: 246, endPoint y: -27, distance: 248.6
click at [246, 0] on div "Home About IDR Aims and Scope Editorial Information Submitting Manuscript Guide…" at bounding box center [396, 241] width 577 height 1547
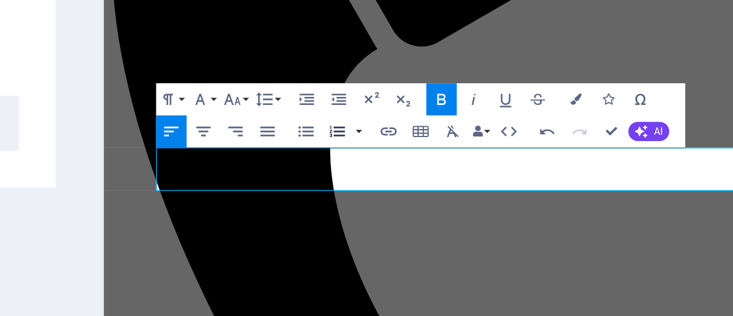
scroll to position [524, 4]
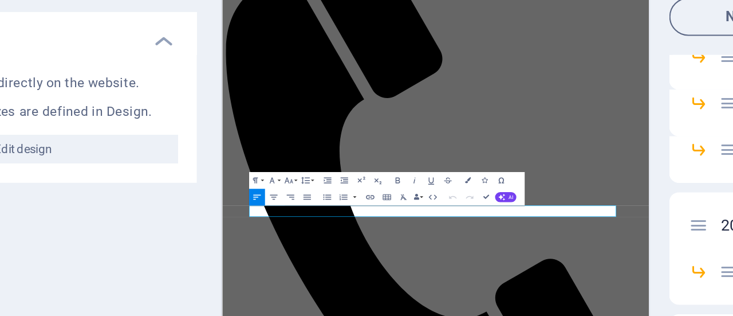
drag, startPoint x: 430, startPoint y: 341, endPoint x: 381, endPoint y: 333, distance: 49.8
click at [317, 206] on icon "button" at bounding box center [318, 207] width 5 height 5
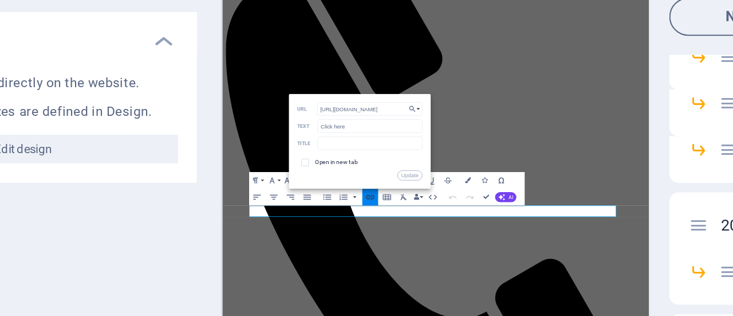
scroll to position [0, 18]
click at [326, 164] on input "[URL][DOMAIN_NAME]" at bounding box center [318, 165] width 50 height 6
type input "[URL][DOMAIN_NAME]"
click at [334, 195] on button "Update" at bounding box center [338, 196] width 12 height 5
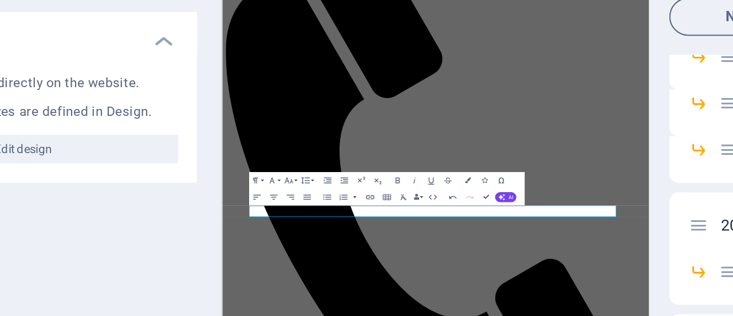
scroll to position [0, 0]
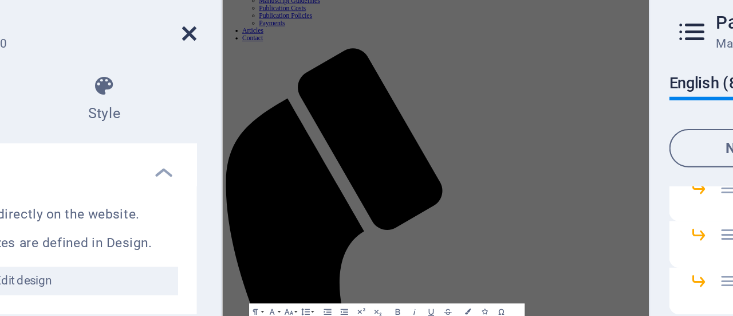
drag, startPoint x: 233, startPoint y: 64, endPoint x: 285, endPoint y: 38, distance: 58.2
click at [233, 64] on icon at bounding box center [232, 65] width 7 height 9
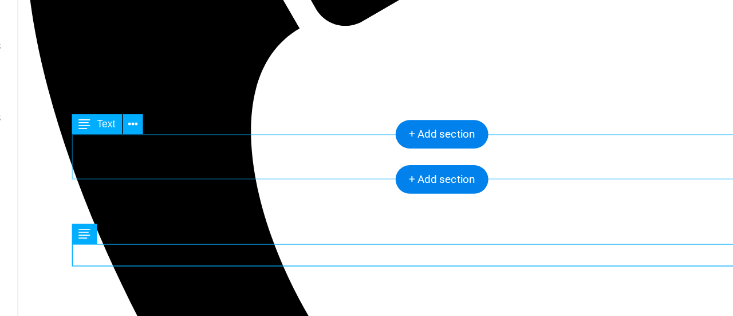
scroll to position [468, 0]
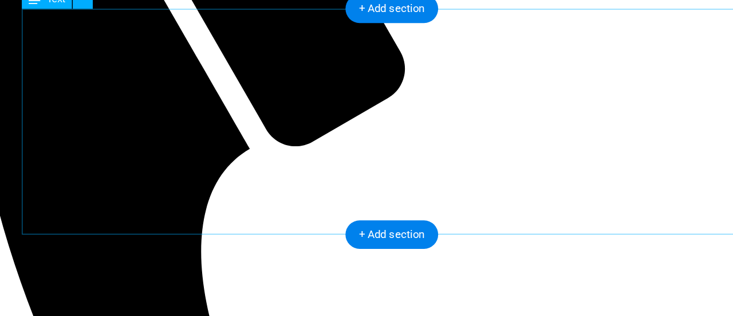
scroll to position [350, 0]
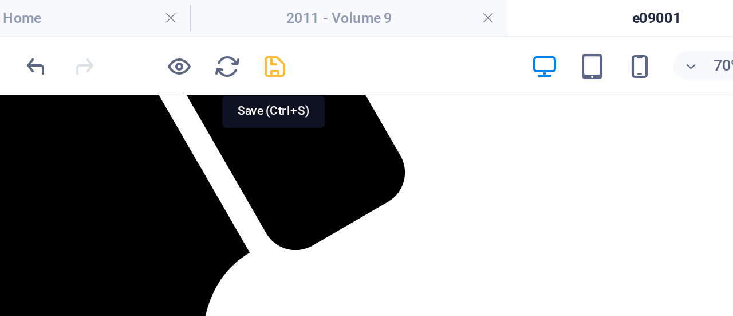
click at [192, 32] on icon "save" at bounding box center [193, 31] width 13 height 13
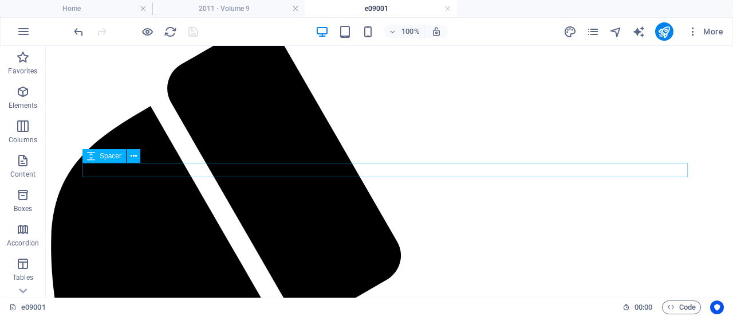
scroll to position [0, 0]
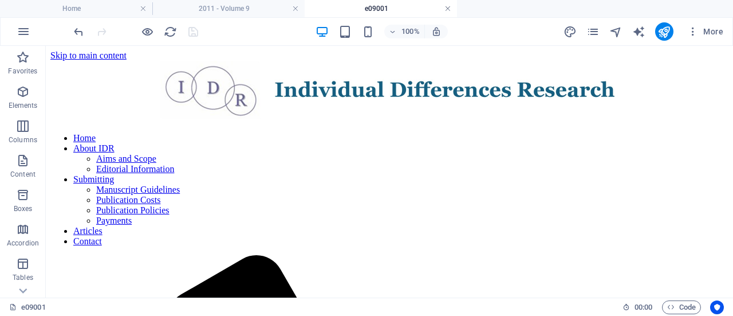
click at [450, 6] on link at bounding box center [448, 8] width 7 height 11
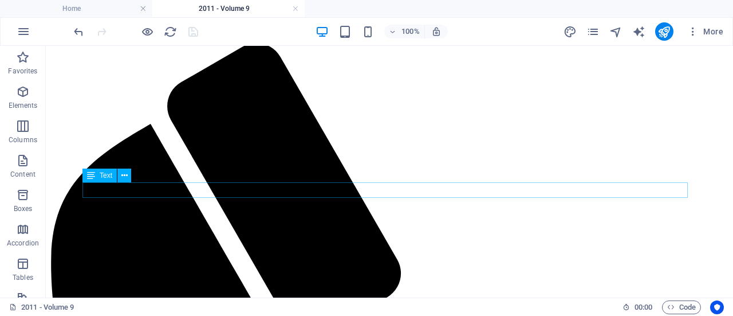
scroll to position [337, 0]
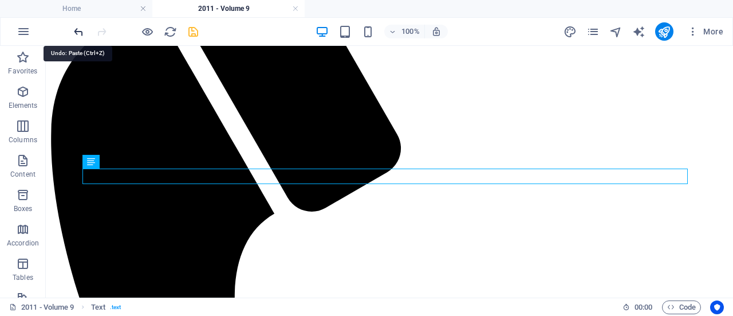
click at [76, 31] on icon "undo" at bounding box center [78, 31] width 13 height 13
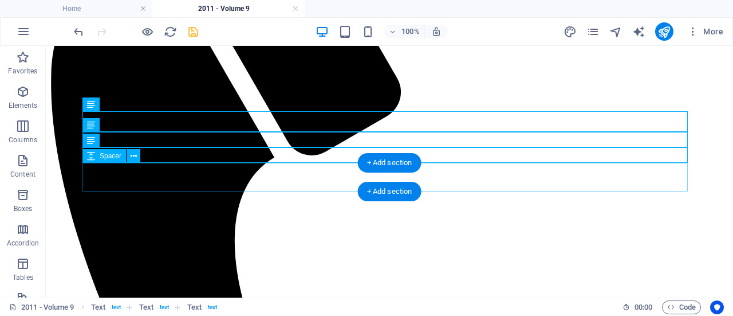
scroll to position [394, 0]
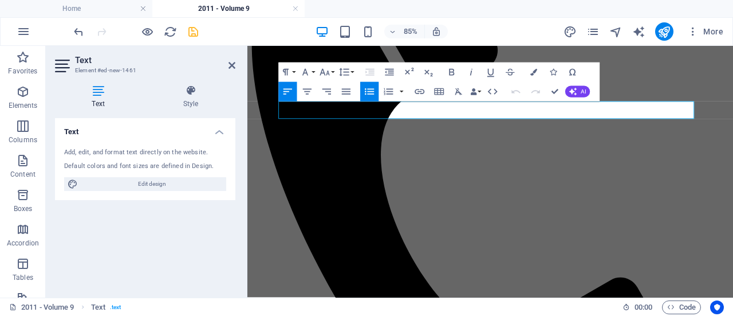
drag, startPoint x: 535, startPoint y: 121, endPoint x: 320, endPoint y: 124, distance: 214.9
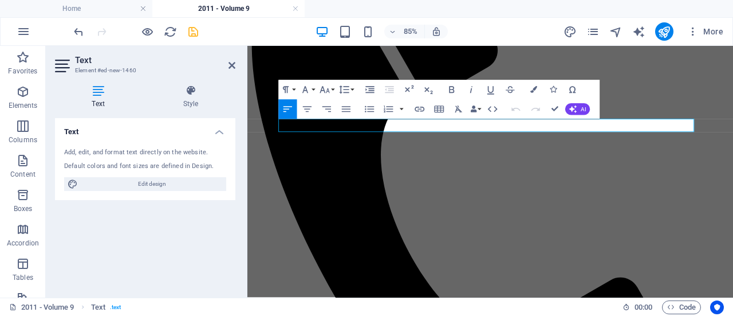
drag, startPoint x: 444, startPoint y: 136, endPoint x: 327, endPoint y: 131, distance: 117.6
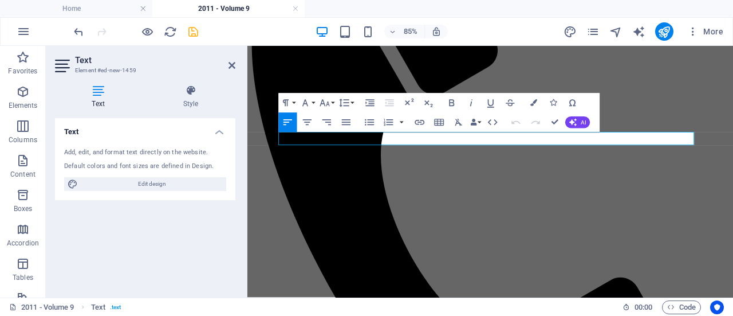
click at [422, 121] on icon "button" at bounding box center [419, 121] width 11 height 11
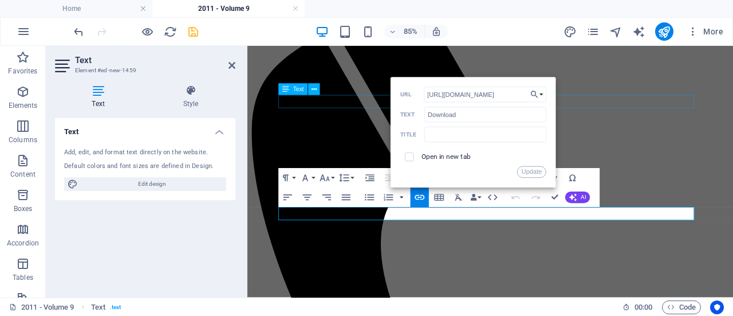
scroll to position [275, 0]
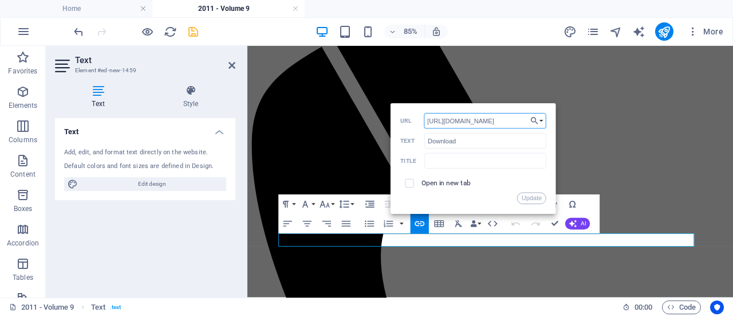
click at [516, 120] on input "[URL][DOMAIN_NAME]" at bounding box center [485, 120] width 123 height 15
type input "[URL][DOMAIN_NAME]"
click at [540, 196] on button "Update" at bounding box center [531, 198] width 29 height 11
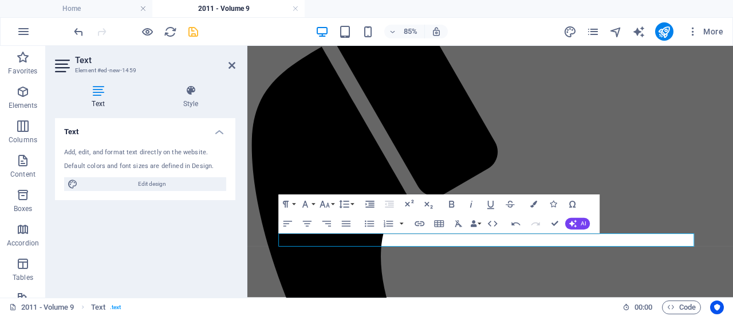
click at [237, 65] on aside "Text Element #ed-new-1459 Text Style Text Add, edit, and format text directly o…" at bounding box center [147, 172] width 202 height 252
click at [235, 65] on icon at bounding box center [232, 65] width 7 height 9
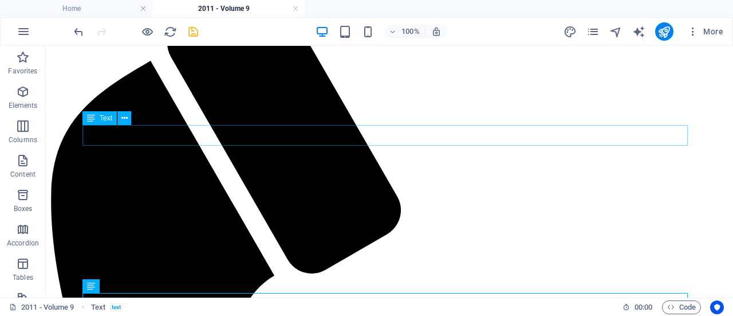
scroll to position [232, 0]
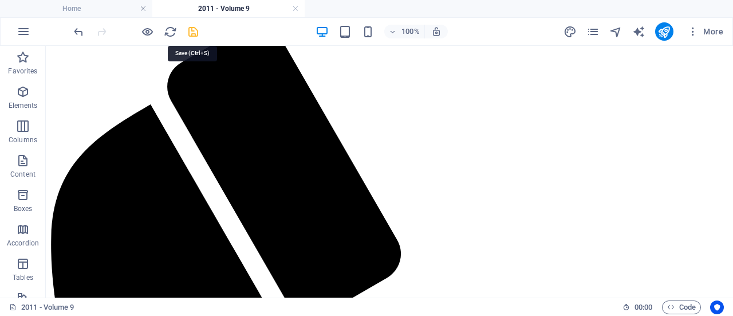
click at [190, 32] on icon "save" at bounding box center [193, 31] width 13 height 13
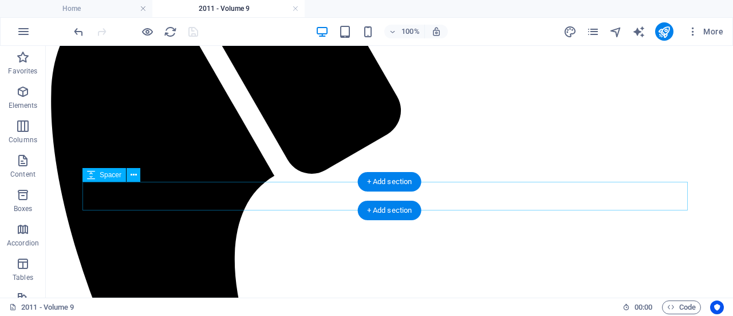
scroll to position [376, 0]
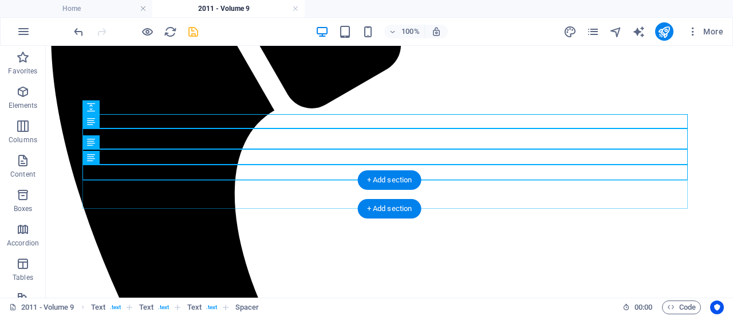
scroll to position [447, 0]
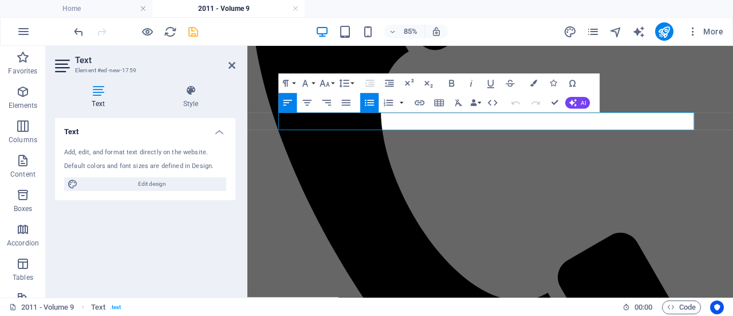
drag, startPoint x: 669, startPoint y: 135, endPoint x: 346, endPoint y: 131, distance: 323.2
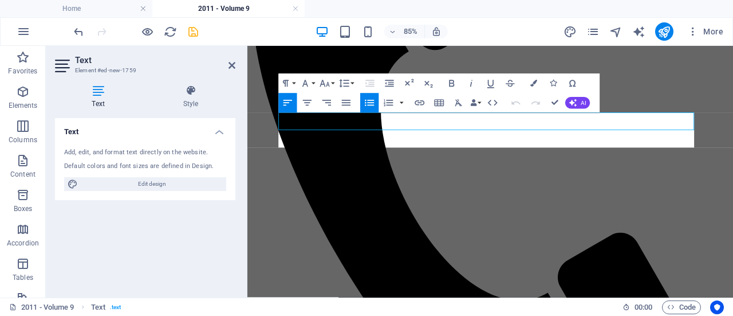
scroll to position [717, 1]
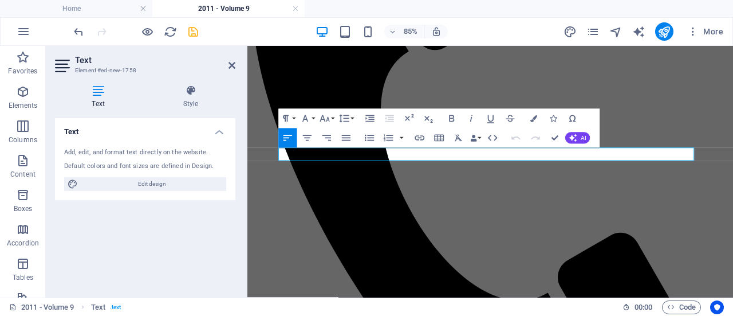
drag, startPoint x: 537, startPoint y: 175, endPoint x: 328, endPoint y: 170, distance: 209.8
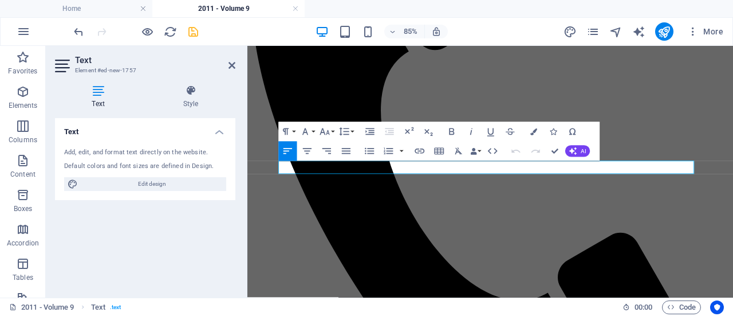
click at [422, 150] on icon "button" at bounding box center [420, 150] width 10 height 5
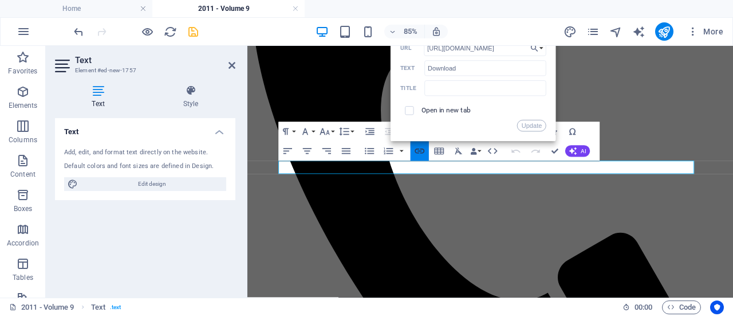
scroll to position [0, 18]
click at [512, 49] on input "[URL][DOMAIN_NAME]" at bounding box center [485, 48] width 123 height 15
type input "[URL][DOMAIN_NAME]"
click at [532, 126] on button "Update" at bounding box center [531, 125] width 29 height 11
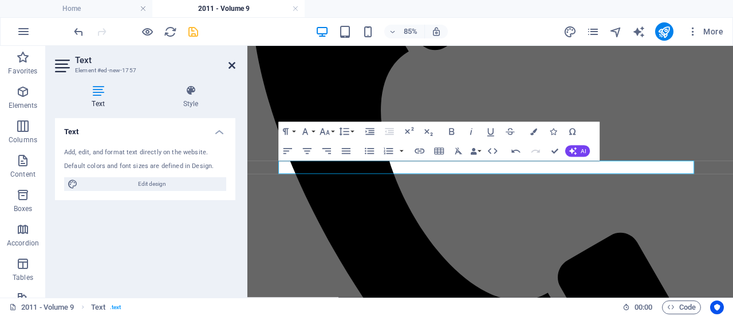
drag, startPoint x: 234, startPoint y: 65, endPoint x: 206, endPoint y: 32, distance: 43.5
click at [234, 65] on icon at bounding box center [232, 65] width 7 height 9
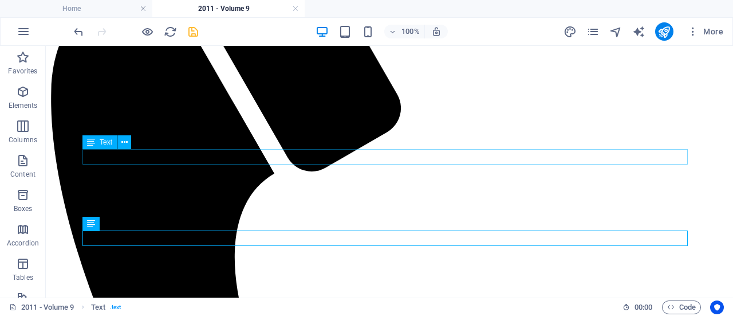
scroll to position [376, 0]
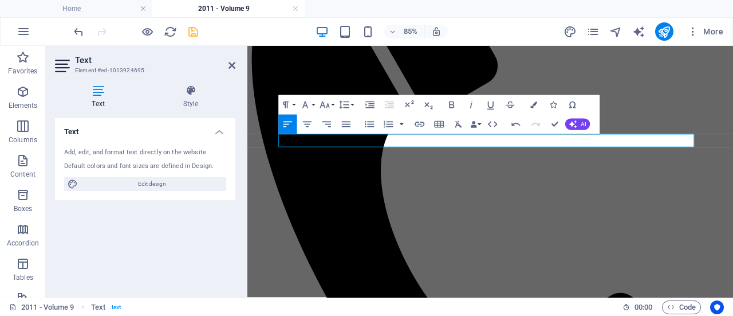
click at [236, 61] on aside "Text Element #ed-1013924695 Text Style Text Add, edit, and format text directly…" at bounding box center [147, 172] width 202 height 252
click at [232, 61] on icon at bounding box center [232, 65] width 7 height 9
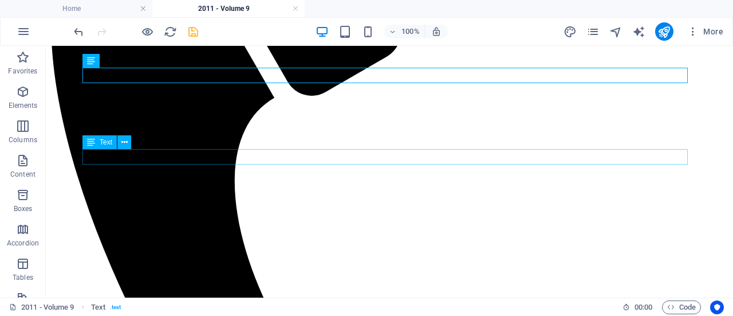
scroll to position [460, 0]
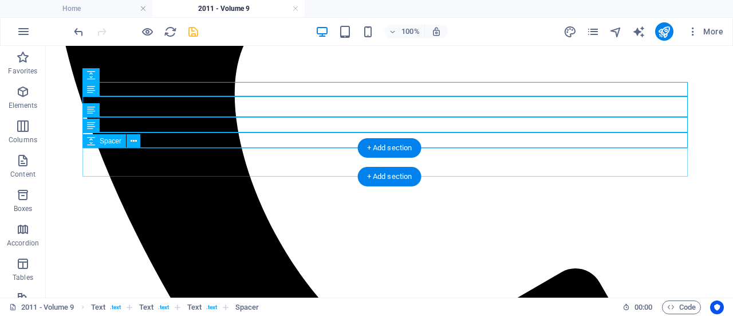
scroll to position [541, 0]
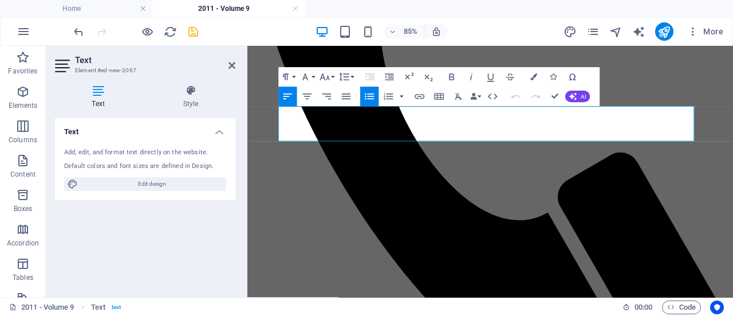
drag, startPoint x: 402, startPoint y: 148, endPoint x: 345, endPoint y: 131, distance: 59.8
drag, startPoint x: 397, startPoint y: 151, endPoint x: 346, endPoint y: 131, distance: 54.8
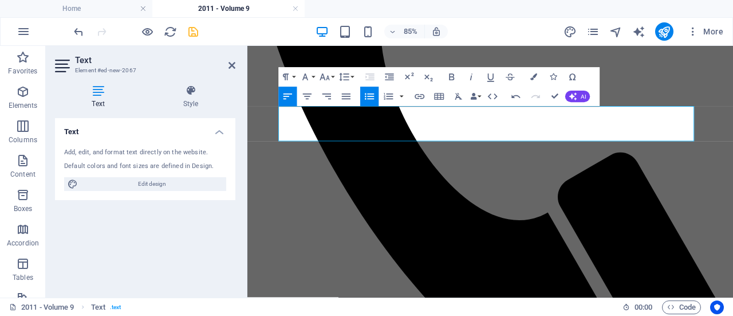
scroll to position [922, 1]
click at [231, 64] on icon at bounding box center [232, 65] width 7 height 9
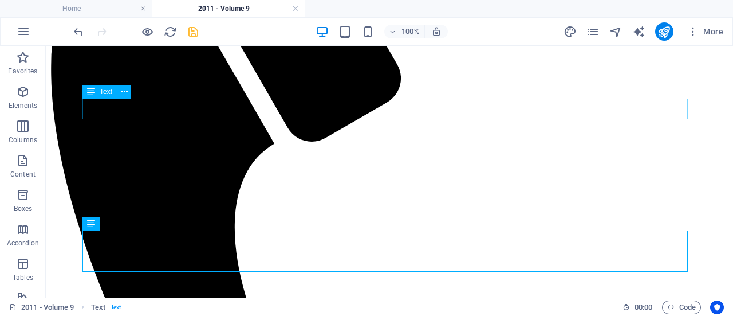
scroll to position [406, 0]
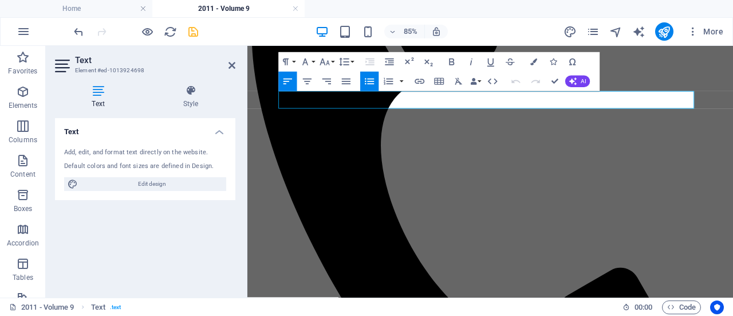
click at [232, 65] on icon at bounding box center [232, 65] width 7 height 9
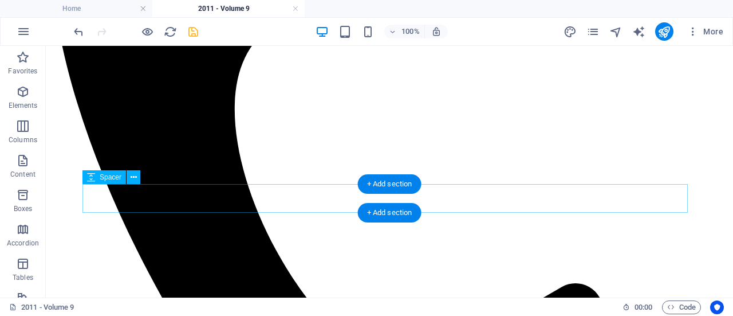
scroll to position [525, 0]
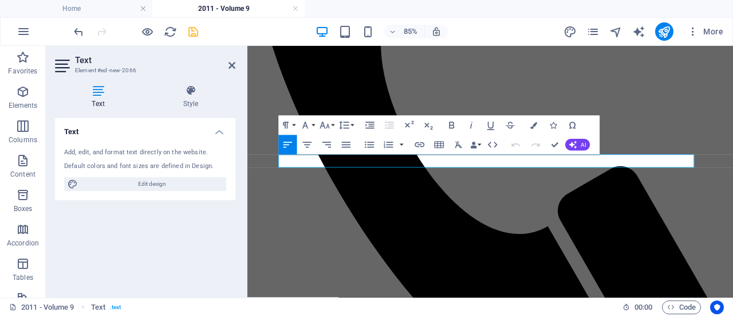
drag, startPoint x: 470, startPoint y: 175, endPoint x: 325, endPoint y: 181, distance: 145.1
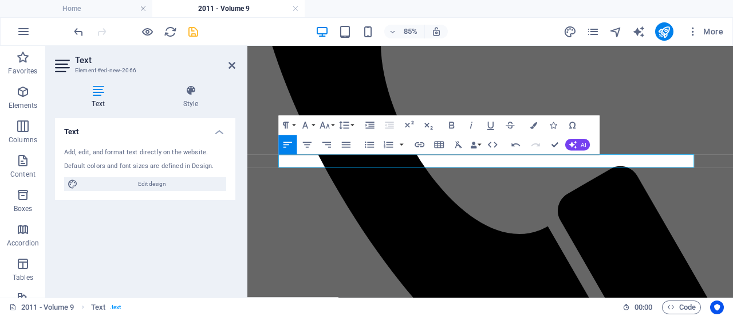
click at [233, 62] on icon at bounding box center [232, 65] width 7 height 9
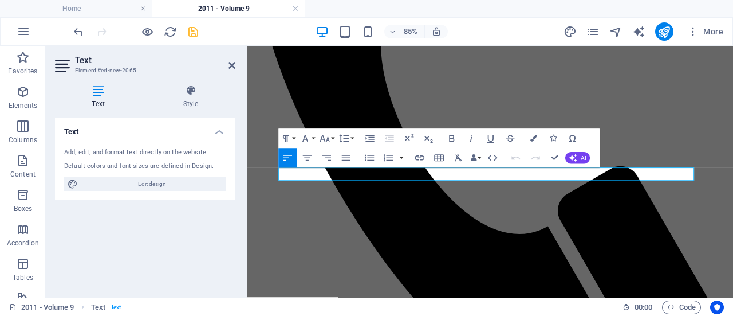
click at [420, 159] on icon "button" at bounding box center [419, 157] width 11 height 11
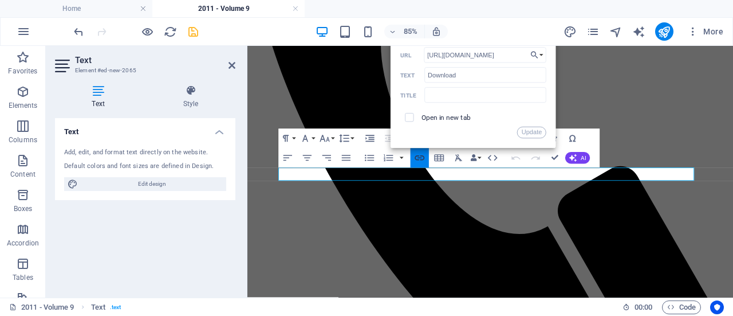
scroll to position [0, 18]
click at [512, 57] on input "[URL][DOMAIN_NAME]" at bounding box center [485, 55] width 123 height 15
type input "[URL][DOMAIN_NAME]"
click at [537, 132] on button "Update" at bounding box center [531, 132] width 29 height 11
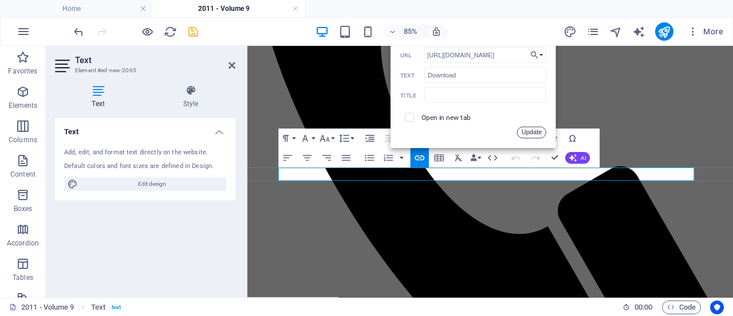
scroll to position [0, 0]
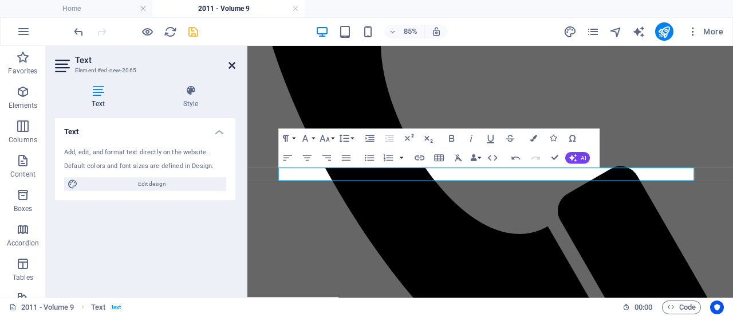
click at [234, 62] on icon at bounding box center [232, 65] width 7 height 9
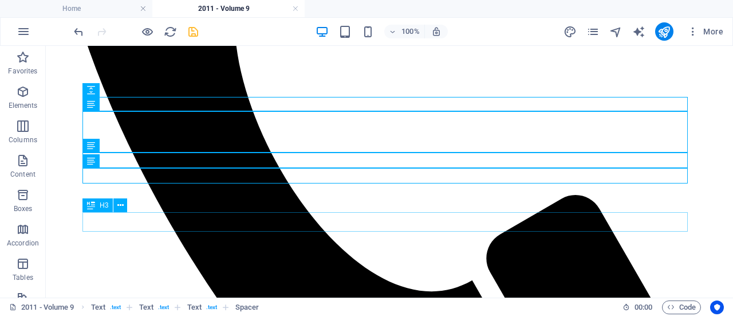
scroll to position [613, 0]
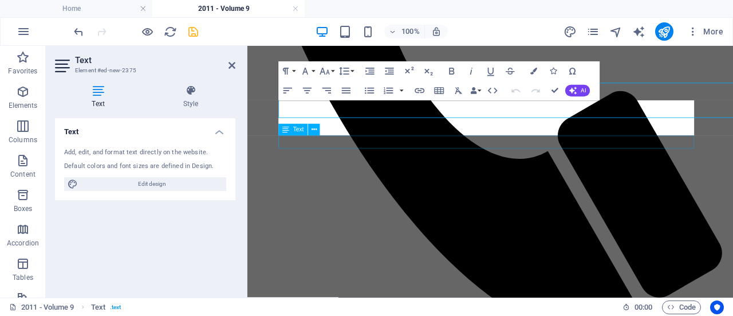
scroll to position [634, 0]
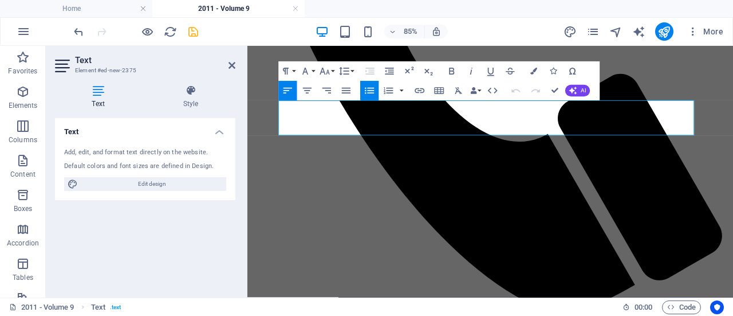
drag, startPoint x: 512, startPoint y: 143, endPoint x: 381, endPoint y: 122, distance: 132.8
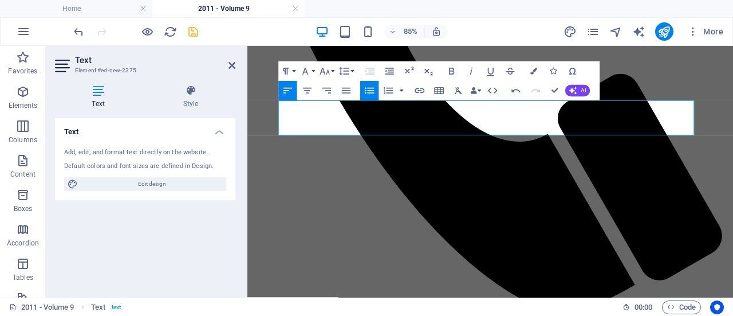
click at [229, 65] on icon at bounding box center [232, 65] width 7 height 9
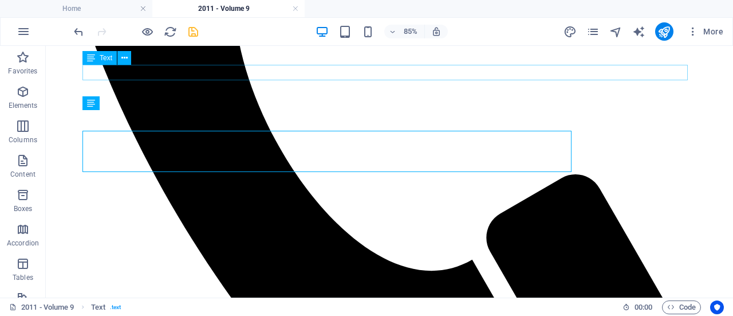
scroll to position [613, 0]
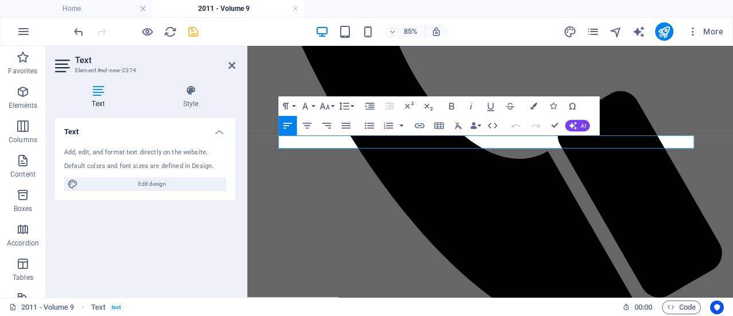
scroll to position [634, 0]
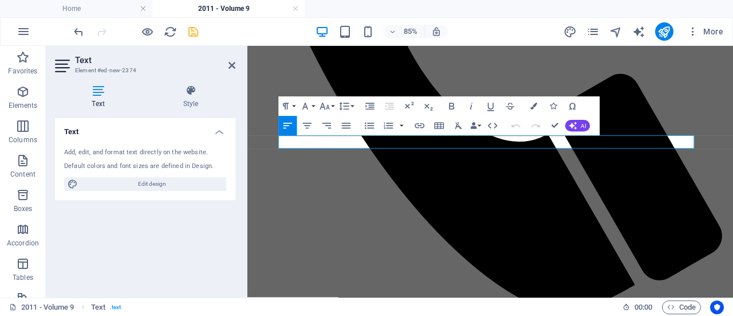
drag, startPoint x: 568, startPoint y: 158, endPoint x: 322, endPoint y: 153, distance: 246.4
drag, startPoint x: 558, startPoint y: 159, endPoint x: 325, endPoint y: 161, distance: 232.7
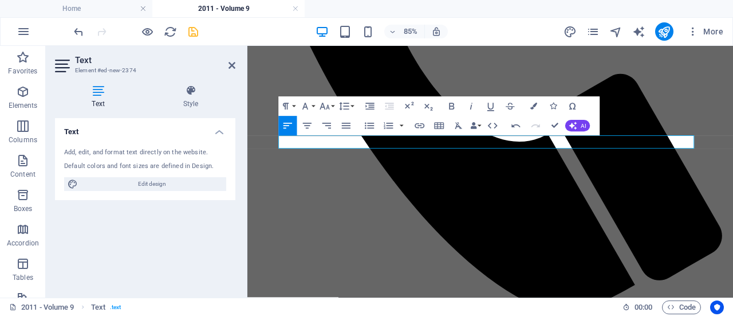
scroll to position [306, 1]
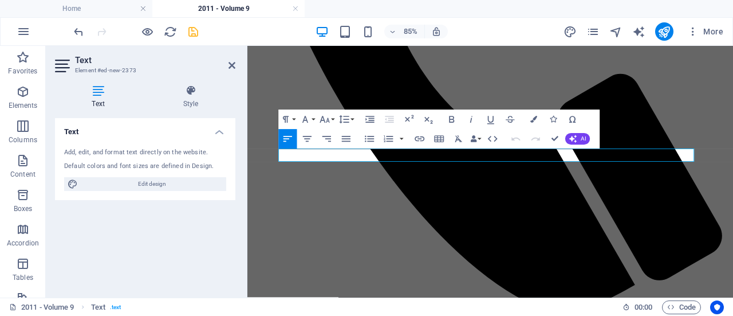
click at [418, 139] on icon "button" at bounding box center [419, 138] width 11 height 11
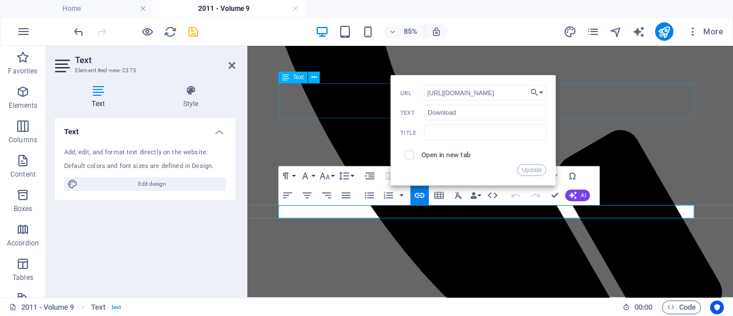
scroll to position [549, 0]
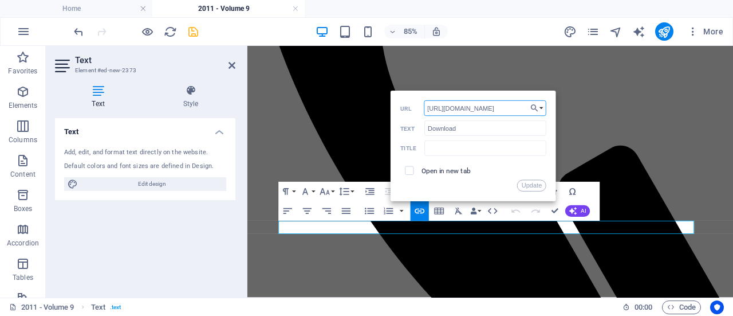
click at [519, 104] on input "[URL][DOMAIN_NAME]" at bounding box center [485, 108] width 123 height 15
type input "[URL][DOMAIN_NAME]"
click at [533, 185] on button "Update" at bounding box center [531, 185] width 29 height 11
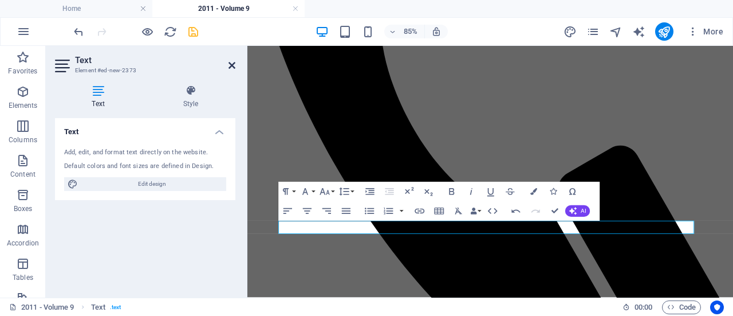
click at [234, 66] on icon at bounding box center [232, 65] width 7 height 9
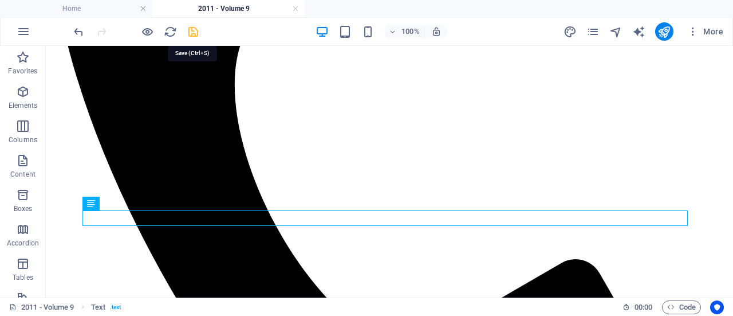
click at [193, 29] on icon "save" at bounding box center [193, 31] width 13 height 13
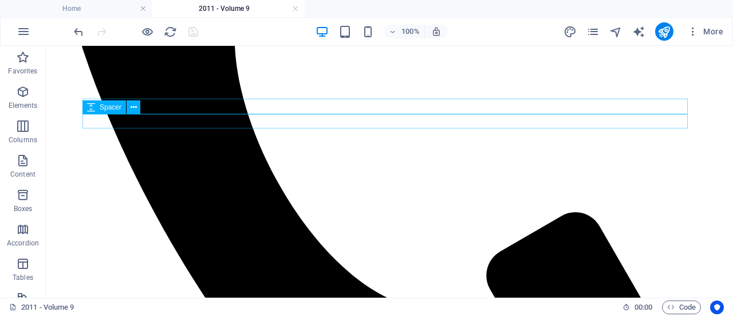
scroll to position [595, 0]
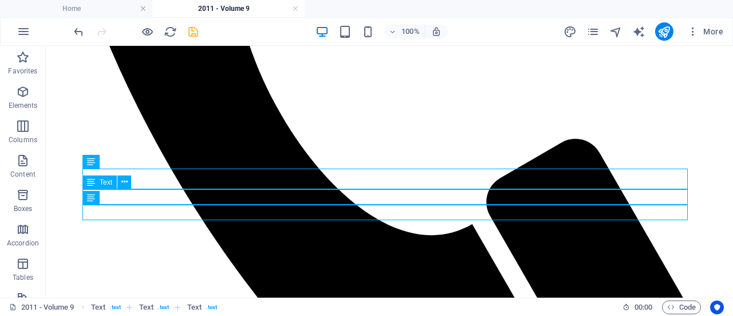
scroll to position [669, 0]
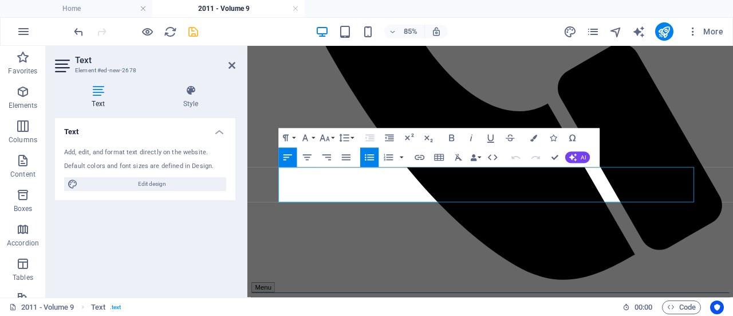
scroll to position [690, 0]
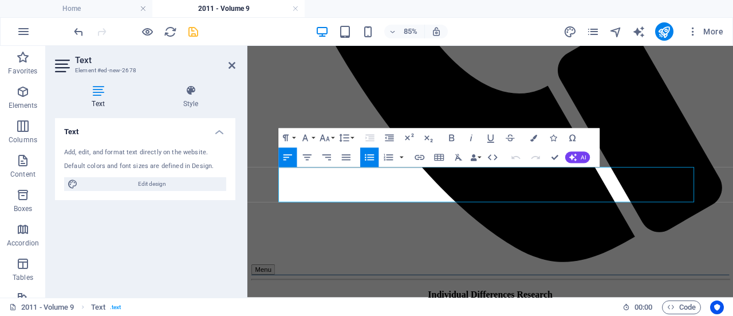
drag, startPoint x: 378, startPoint y: 217, endPoint x: 322, endPoint y: 203, distance: 57.4
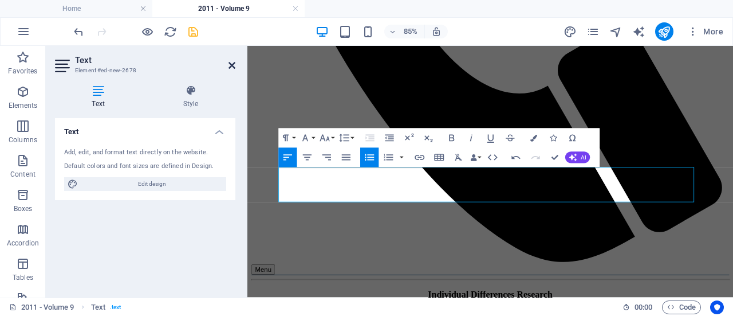
click at [232, 65] on icon at bounding box center [232, 65] width 7 height 9
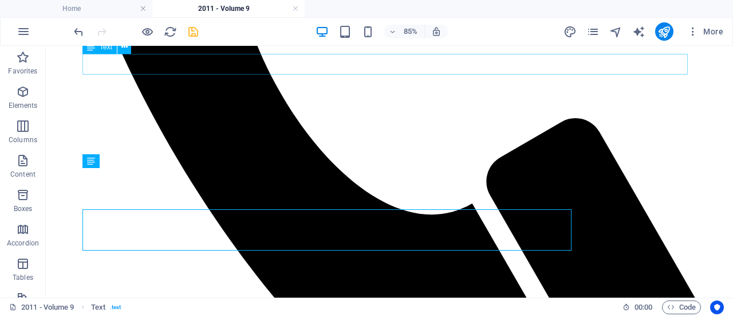
scroll to position [669, 0]
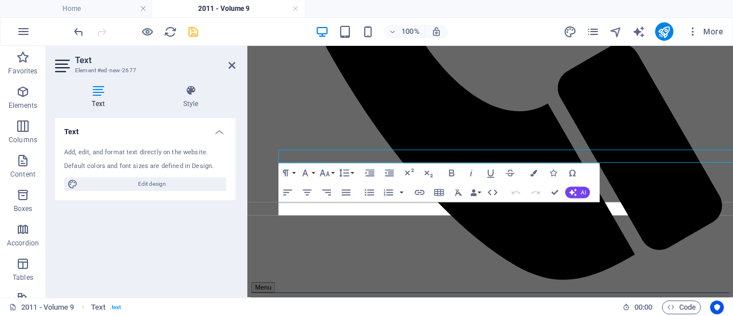
scroll to position [690, 0]
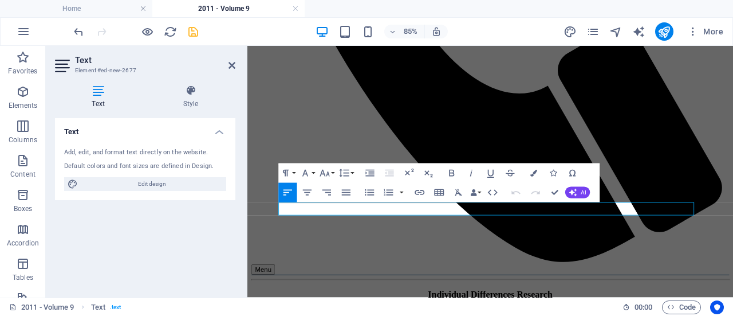
drag, startPoint x: 536, startPoint y: 237, endPoint x: 325, endPoint y: 238, distance: 210.9
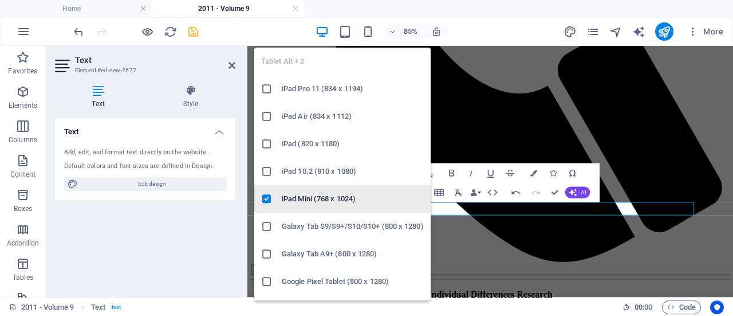
scroll to position [0, 1]
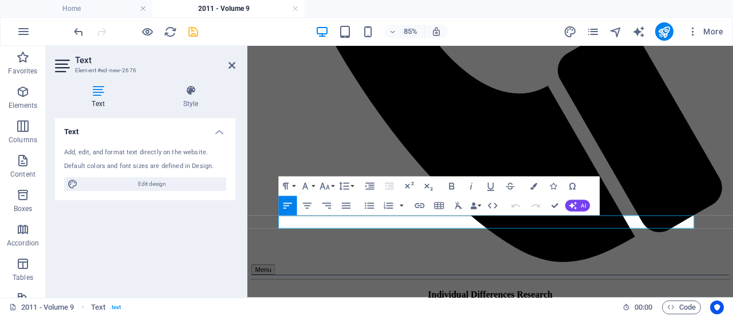
click at [418, 206] on icon "button" at bounding box center [420, 205] width 10 height 5
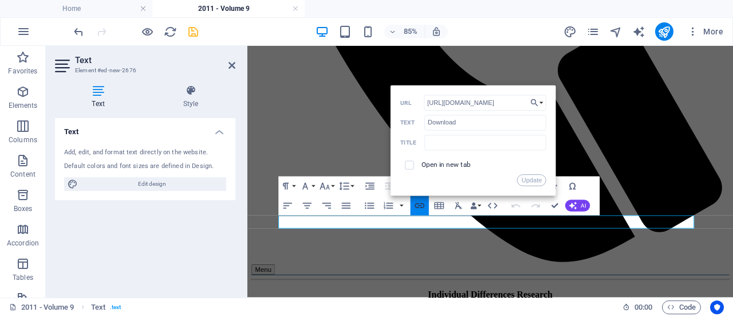
scroll to position [0, 18]
click at [515, 100] on input "[URL][DOMAIN_NAME]" at bounding box center [485, 102] width 123 height 15
type input "[URL][DOMAIN_NAME]"
click at [526, 178] on button "Update" at bounding box center [531, 179] width 29 height 11
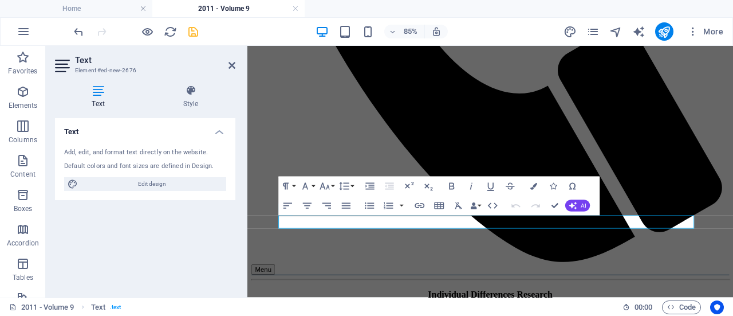
scroll to position [0, 0]
click at [233, 68] on icon at bounding box center [232, 65] width 7 height 9
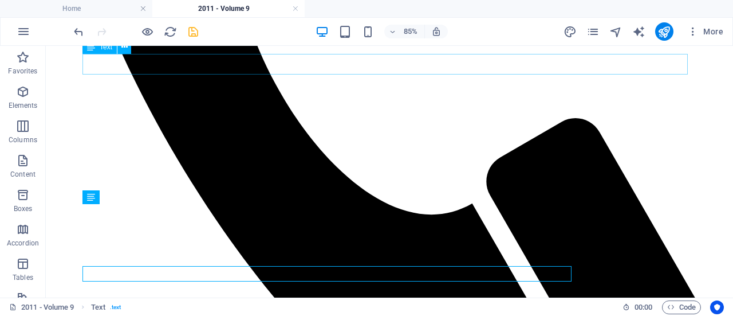
scroll to position [669, 0]
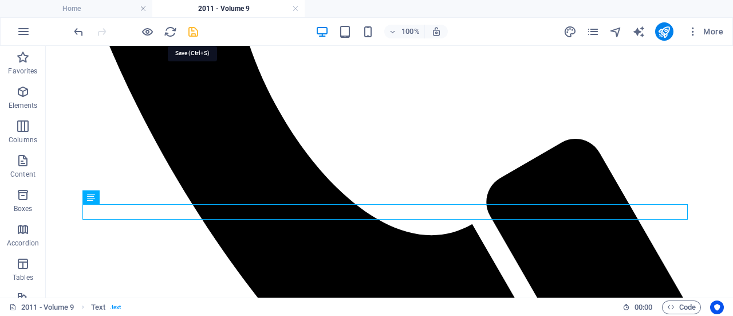
click at [194, 32] on icon "save" at bounding box center [193, 31] width 13 height 13
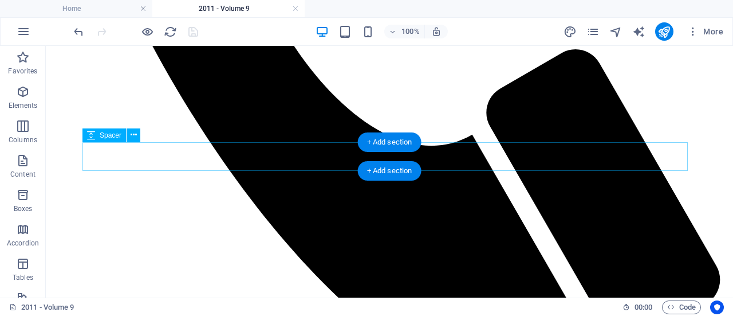
scroll to position [739, 0]
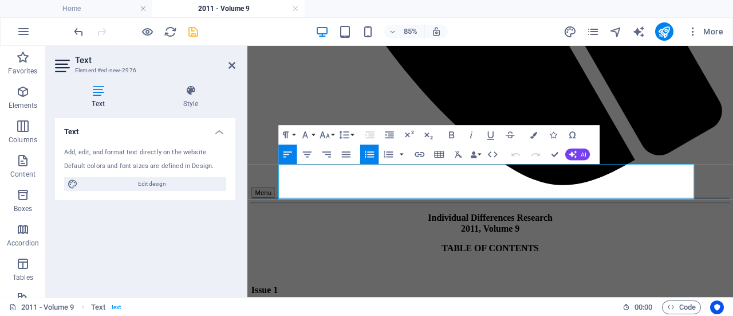
drag, startPoint x: 437, startPoint y: 215, endPoint x: 351, endPoint y: 199, distance: 87.4
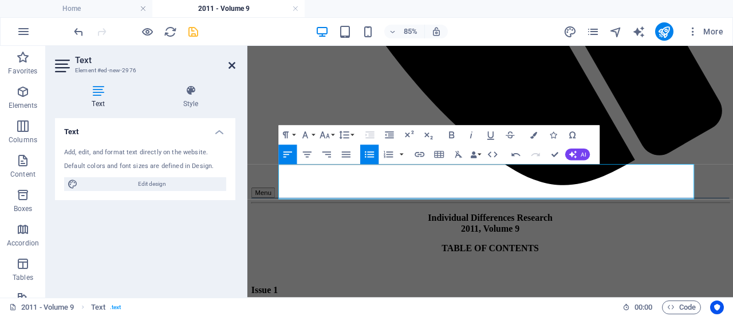
click at [232, 64] on icon at bounding box center [232, 65] width 7 height 9
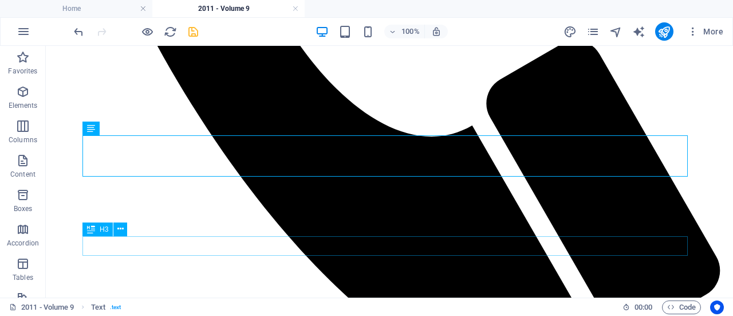
scroll to position [769, 0]
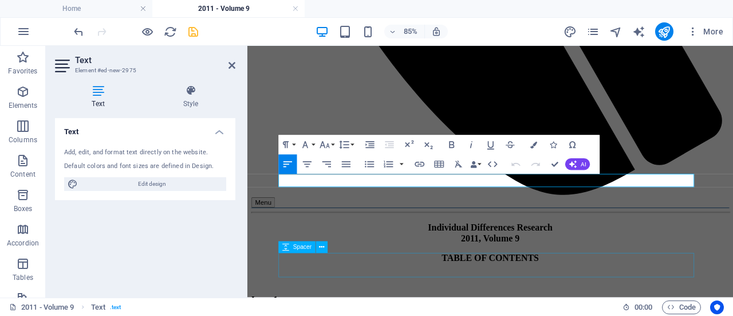
scroll to position [810, 0]
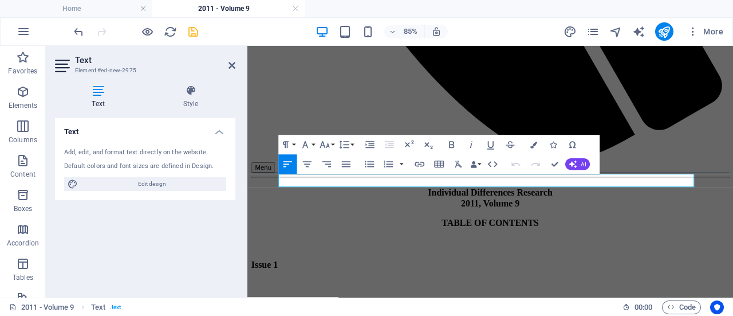
drag, startPoint x: 406, startPoint y: 206, endPoint x: 333, endPoint y: 208, distance: 72.2
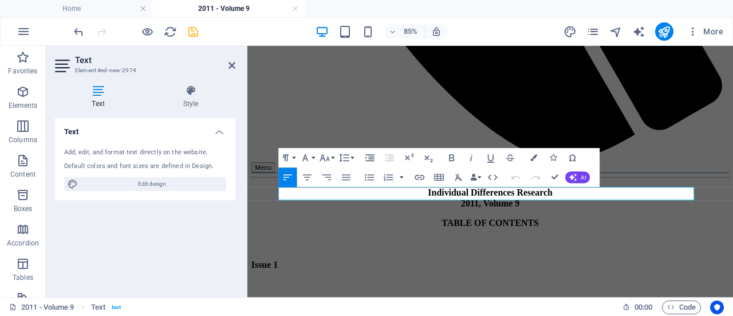
click at [418, 174] on icon "button" at bounding box center [419, 176] width 11 height 11
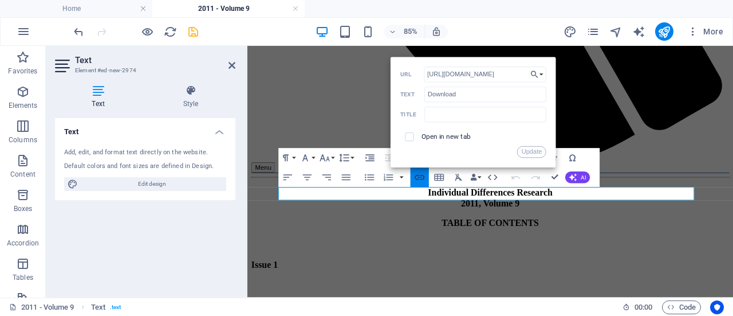
scroll to position [0, 18]
click at [512, 74] on input "[URL][DOMAIN_NAME]" at bounding box center [485, 73] width 123 height 15
type input "[URL][DOMAIN_NAME]"
click at [531, 152] on button "Update" at bounding box center [531, 151] width 29 height 11
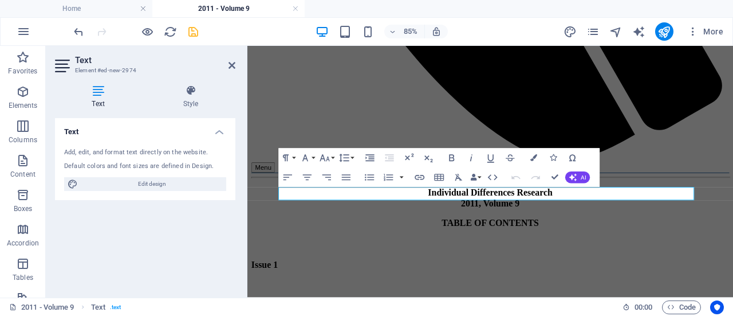
scroll to position [0, 0]
click at [233, 65] on icon at bounding box center [232, 65] width 7 height 9
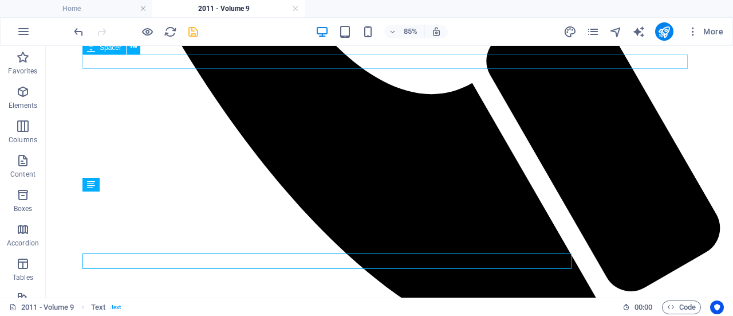
scroll to position [769, 0]
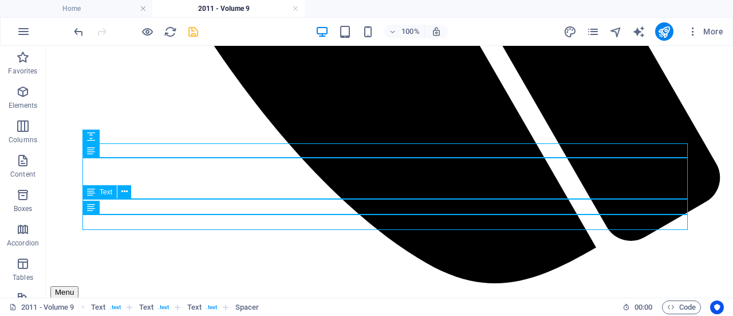
scroll to position [865, 0]
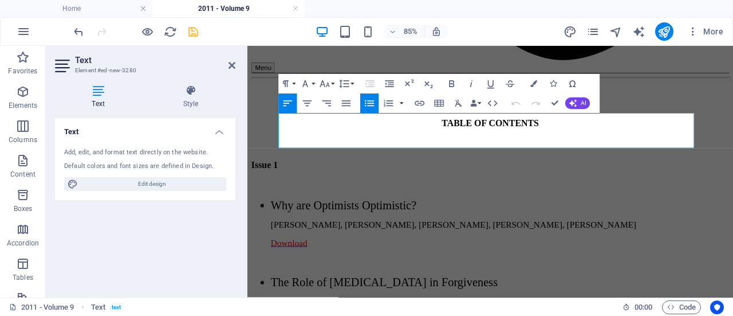
drag, startPoint x: 606, startPoint y: 156, endPoint x: 368, endPoint y: 136, distance: 238.6
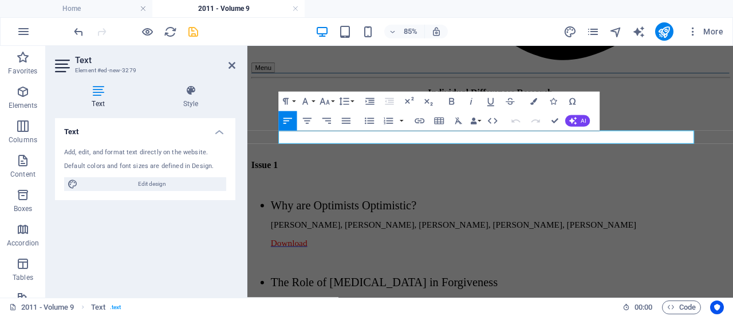
drag, startPoint x: 555, startPoint y: 151, endPoint x: 324, endPoint y: 156, distance: 231.0
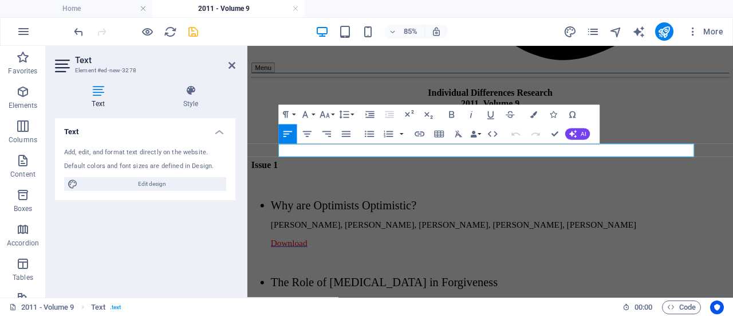
click at [416, 134] on icon "button" at bounding box center [420, 133] width 10 height 5
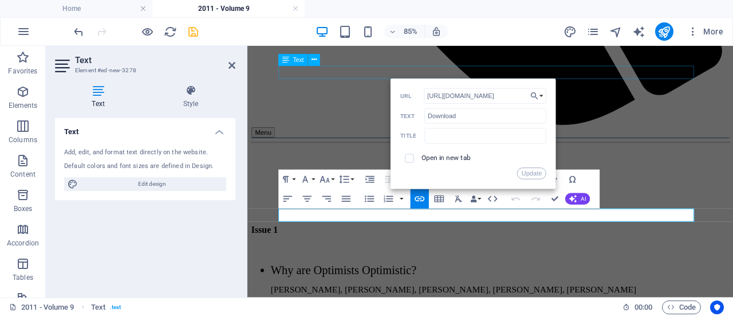
scroll to position [850, 0]
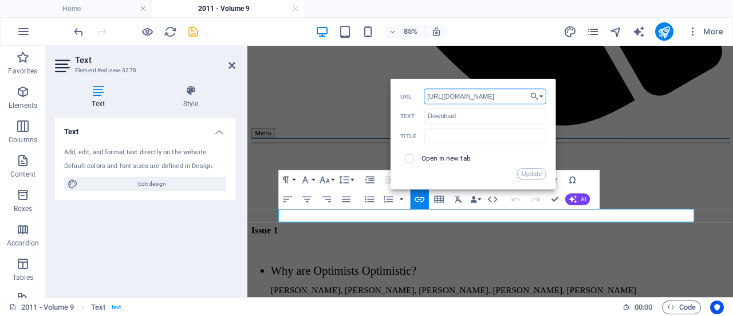
click at [519, 92] on input "[URL][DOMAIN_NAME]" at bounding box center [485, 95] width 123 height 15
type input "[URL][DOMAIN_NAME]"
click at [537, 172] on button "Update" at bounding box center [531, 173] width 29 height 11
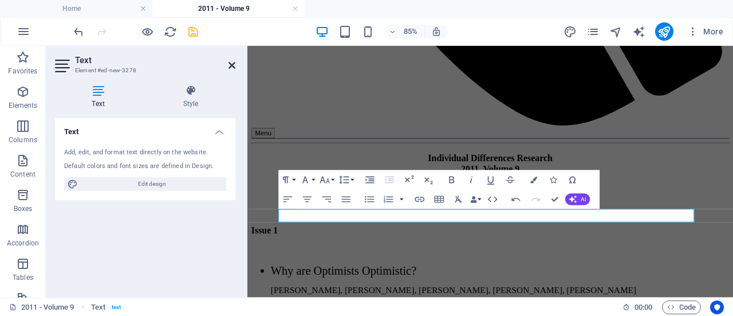
click at [233, 65] on icon at bounding box center [232, 65] width 7 height 9
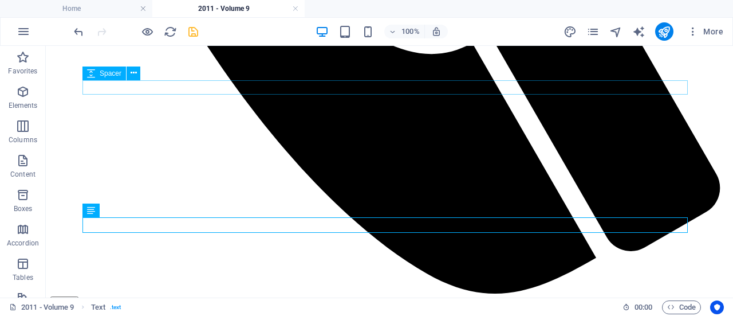
scroll to position [809, 0]
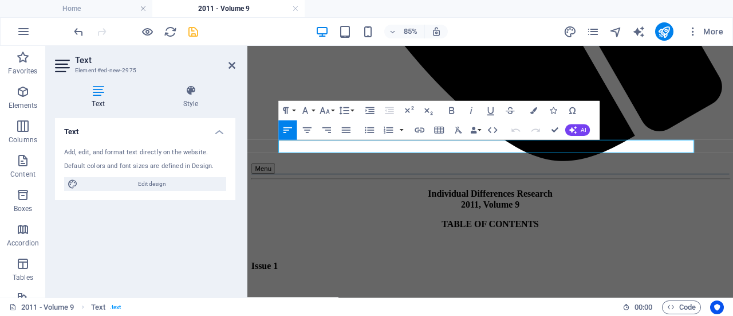
scroll to position [850, 0]
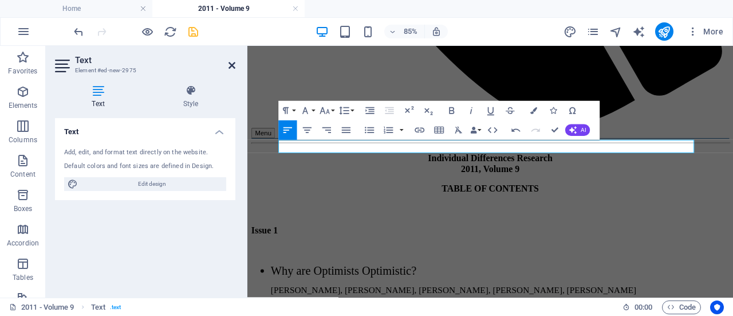
click at [230, 62] on icon at bounding box center [232, 65] width 7 height 9
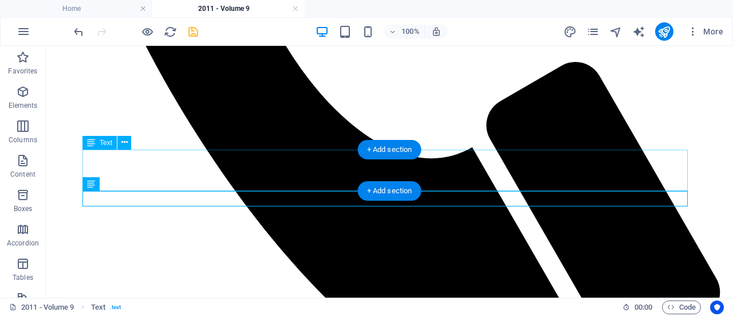
scroll to position [745, 0]
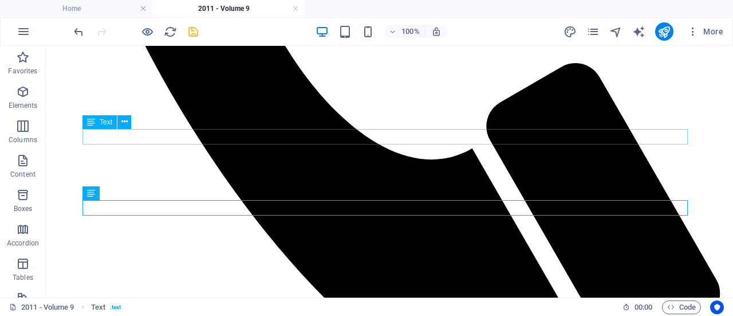
click at [97, 123] on div "Text" at bounding box center [100, 122] width 34 height 14
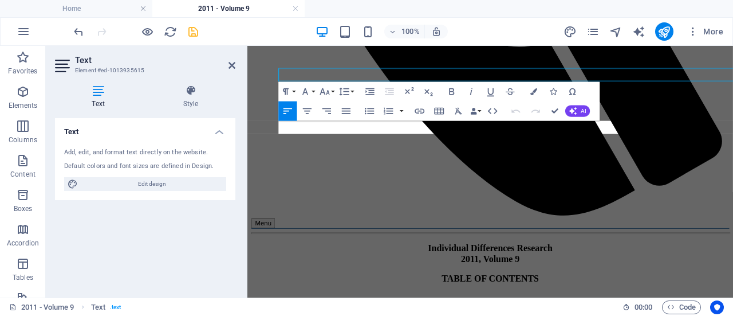
scroll to position [786, 0]
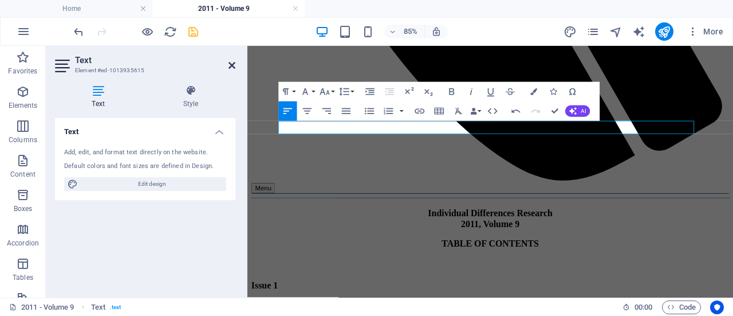
click at [233, 68] on icon at bounding box center [232, 65] width 7 height 9
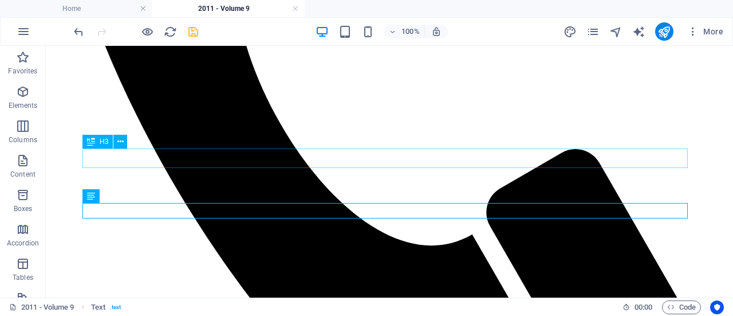
scroll to position [654, 0]
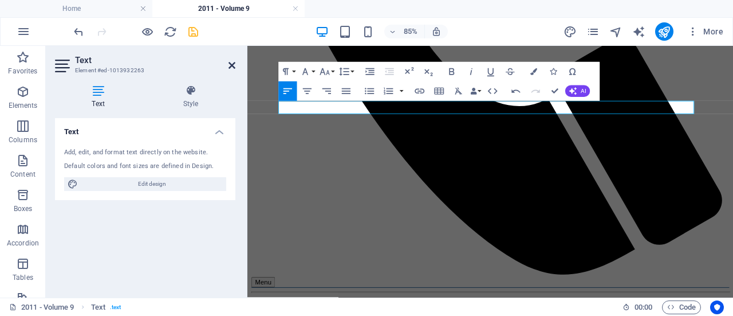
click at [234, 64] on icon at bounding box center [232, 65] width 7 height 9
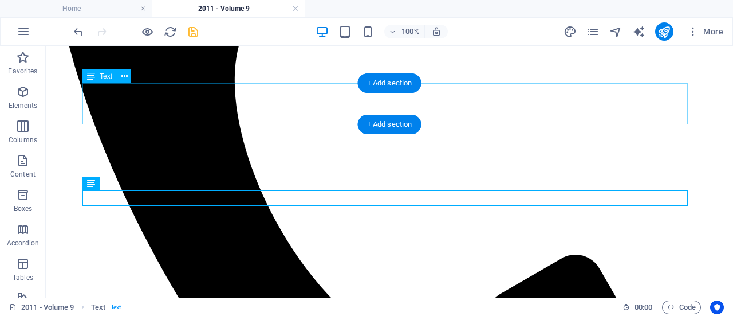
scroll to position [551, 0]
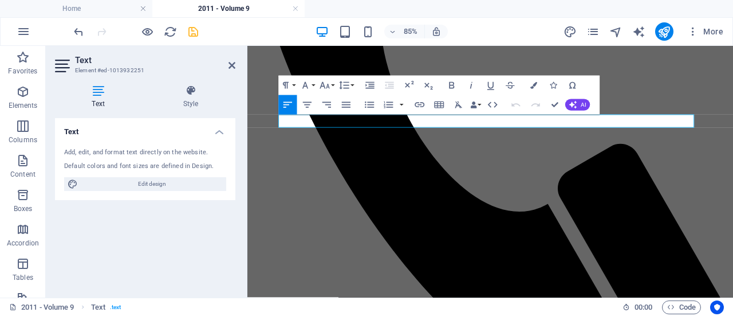
scroll to position [572, 0]
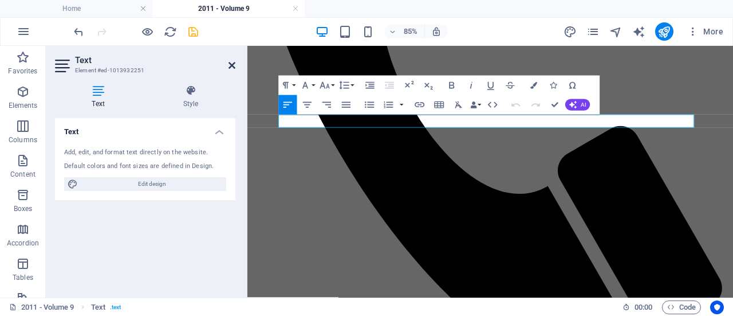
click at [233, 65] on icon at bounding box center [232, 65] width 7 height 9
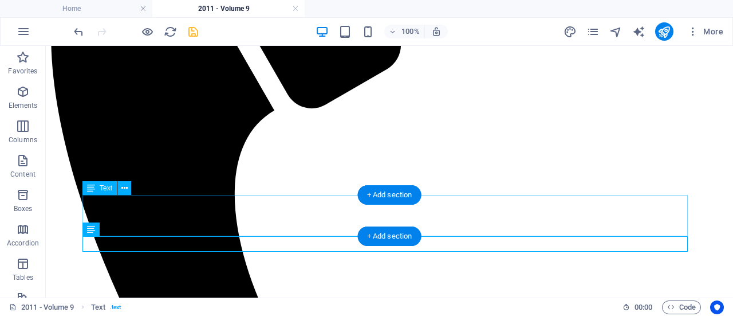
scroll to position [440, 0]
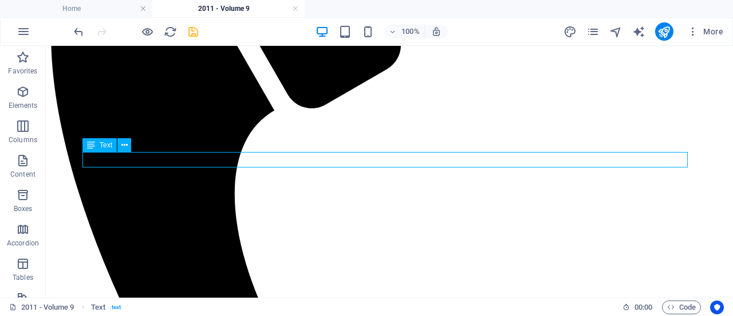
drag, startPoint x: 158, startPoint y: 152, endPoint x: 162, endPoint y: 158, distance: 7.0
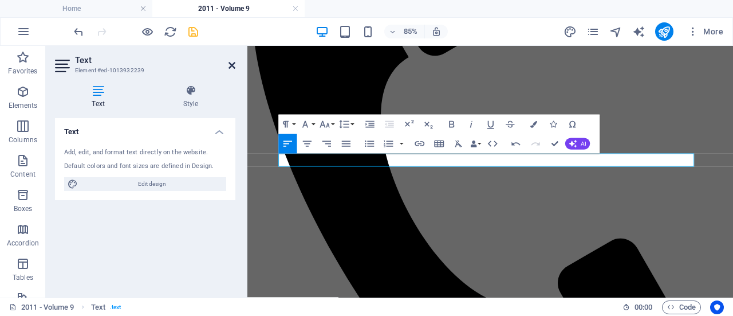
click at [234, 62] on icon at bounding box center [232, 65] width 7 height 9
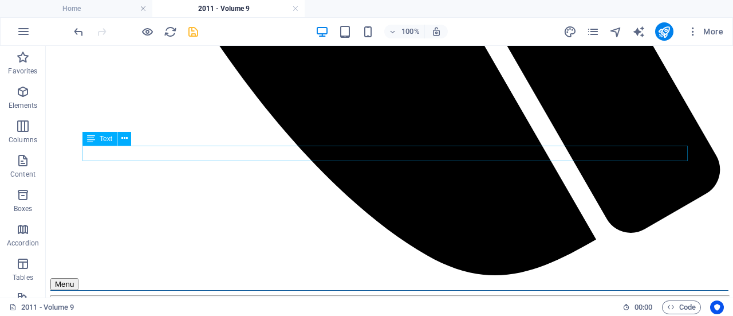
scroll to position [885, 0]
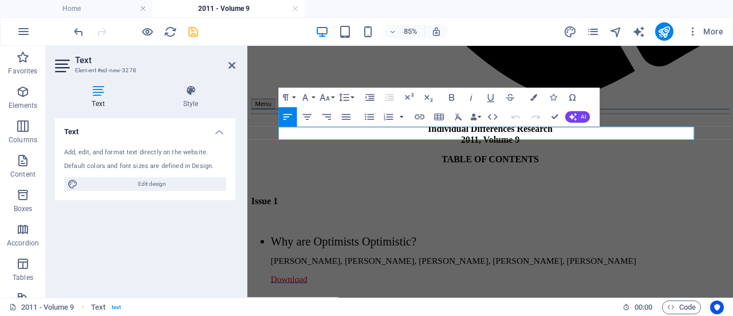
scroll to position [947, 0]
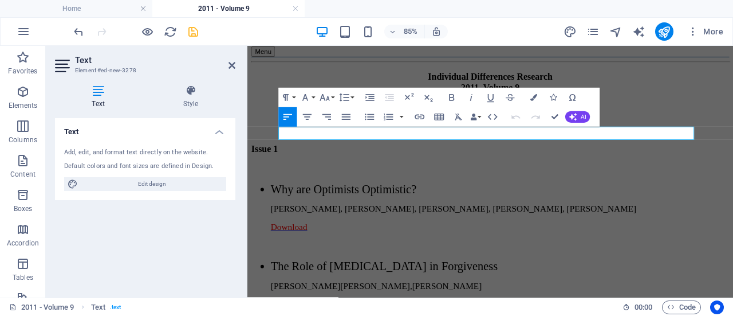
click at [422, 116] on icon "button" at bounding box center [419, 116] width 11 height 11
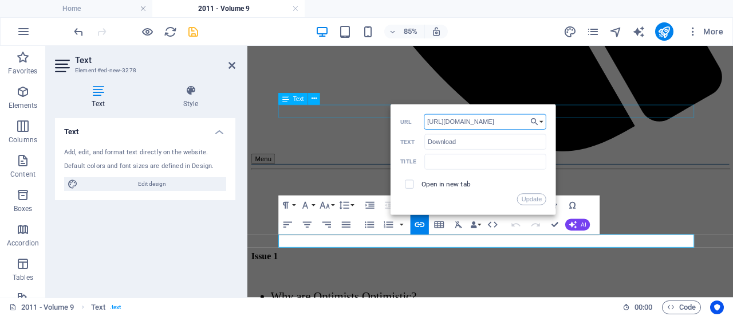
scroll to position [0, 18]
drag, startPoint x: 759, startPoint y: 165, endPoint x: 627, endPoint y: 127, distance: 137.3
click at [520, 142] on input "Download" at bounding box center [486, 141] width 122 height 15
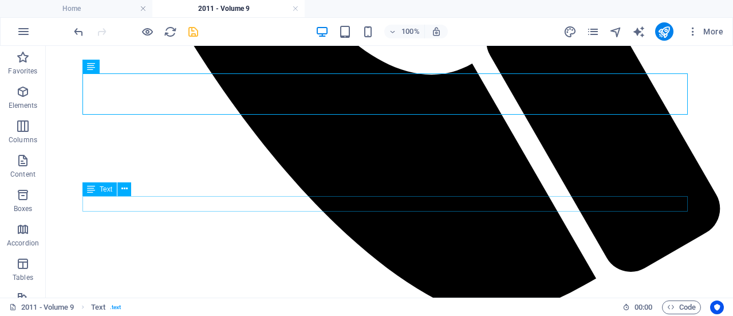
scroll to position [871, 0]
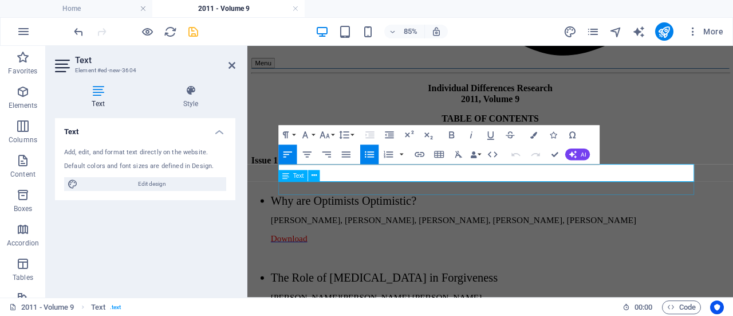
drag, startPoint x: 754, startPoint y: 195, endPoint x: 343, endPoint y: 211, distance: 411.2
drag, startPoint x: 344, startPoint y: 192, endPoint x: 767, endPoint y: 184, distance: 423.0
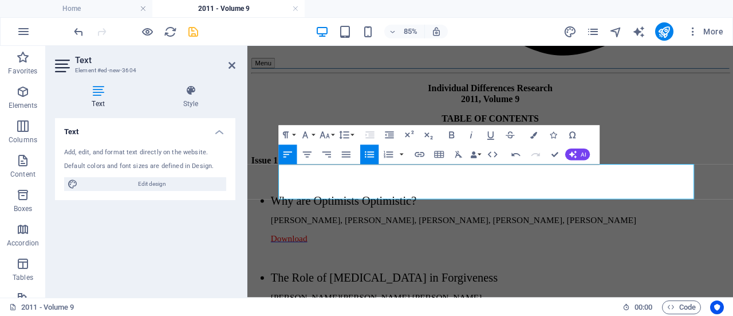
scroll to position [575, 1]
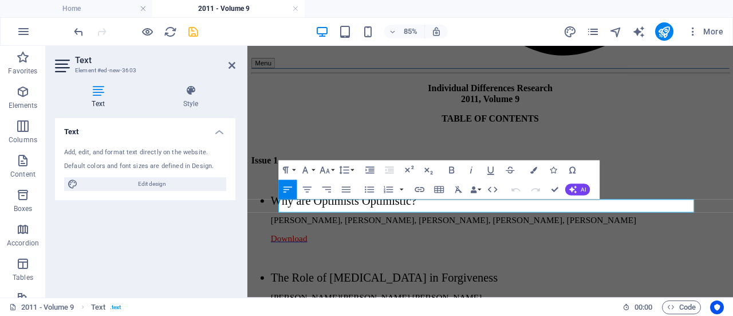
drag, startPoint x: 572, startPoint y: 237, endPoint x: 321, endPoint y: 236, distance: 251.0
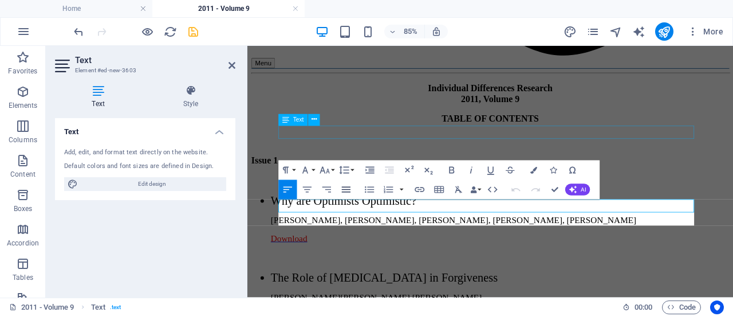
scroll to position [1269, 4]
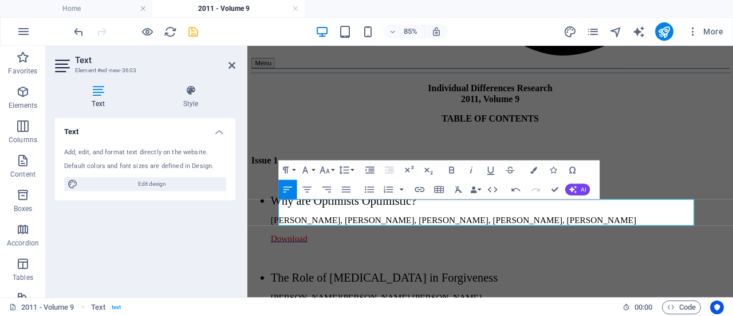
drag, startPoint x: 297, startPoint y: 230, endPoint x: 603, endPoint y: 223, distance: 306.7
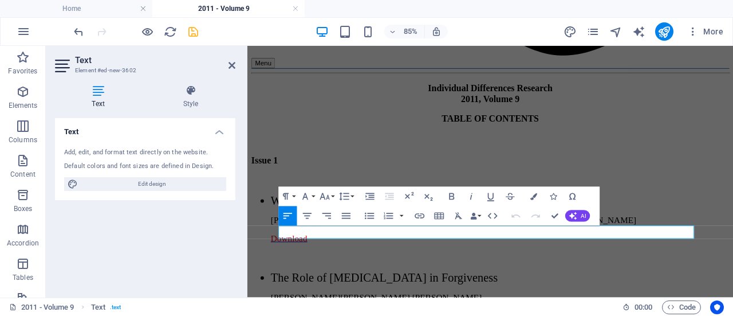
click at [421, 215] on icon "button" at bounding box center [420, 215] width 10 height 5
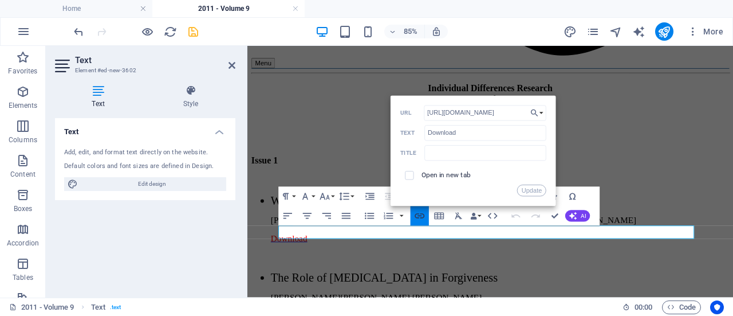
scroll to position [0, 18]
click at [509, 115] on input "[URL][DOMAIN_NAME]" at bounding box center [485, 112] width 123 height 15
type input "[URL][DOMAIN_NAME]"
click at [534, 193] on button "Update" at bounding box center [531, 190] width 29 height 11
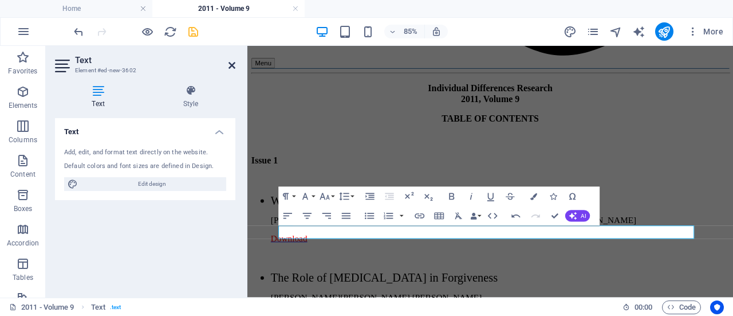
click at [229, 64] on icon at bounding box center [232, 65] width 7 height 9
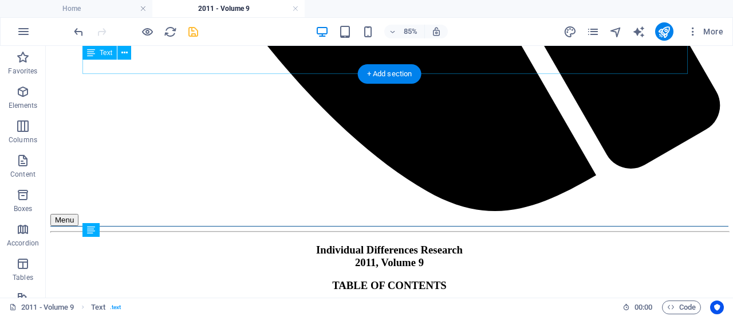
scroll to position [871, 0]
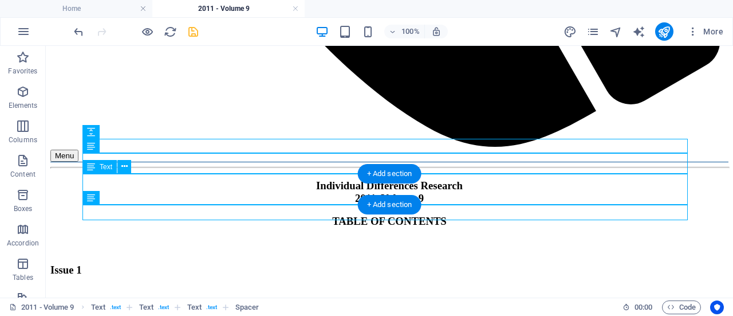
scroll to position [1004, 0]
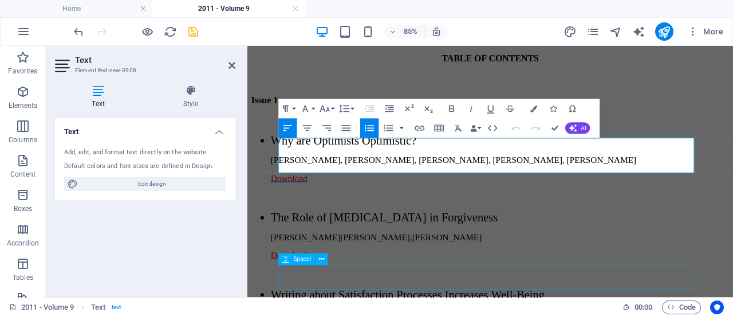
scroll to position [1066, 0]
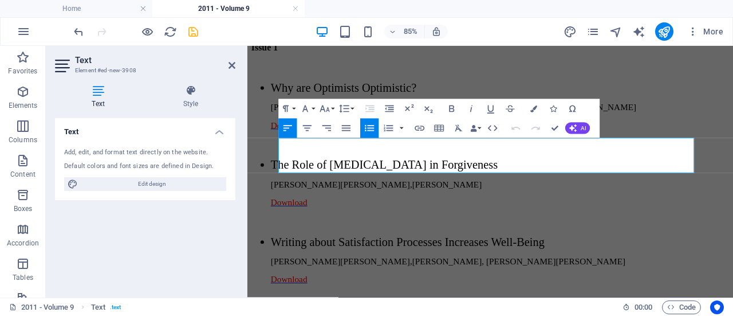
drag, startPoint x: 376, startPoint y: 185, endPoint x: 369, endPoint y: 166, distance: 19.6
click at [234, 65] on icon at bounding box center [232, 65] width 7 height 9
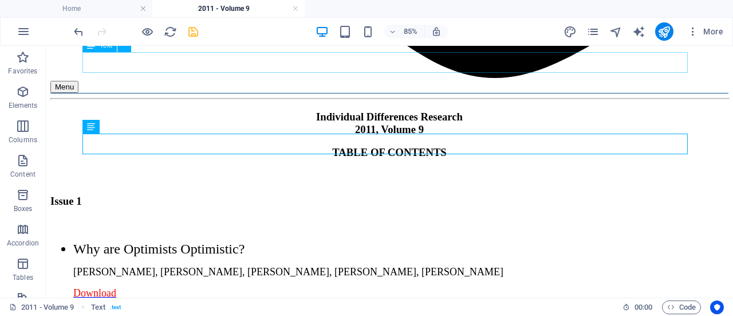
scroll to position [1004, 0]
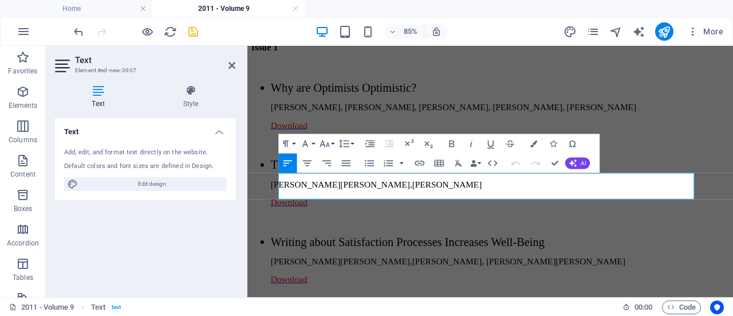
drag, startPoint x: 476, startPoint y: 217, endPoint x: 331, endPoint y: 201, distance: 146.5
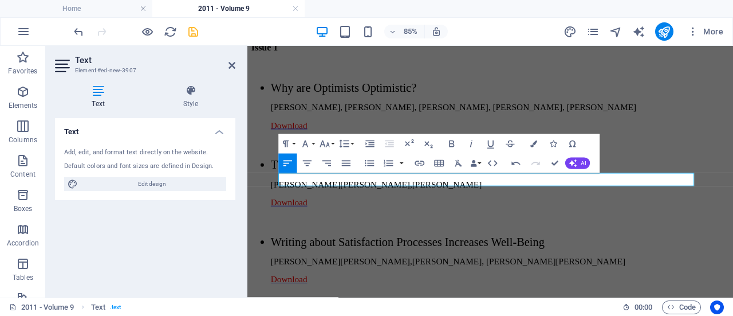
scroll to position [743, 3]
drag, startPoint x: 768, startPoint y: 204, endPoint x: 331, endPoint y: 199, distance: 437.8
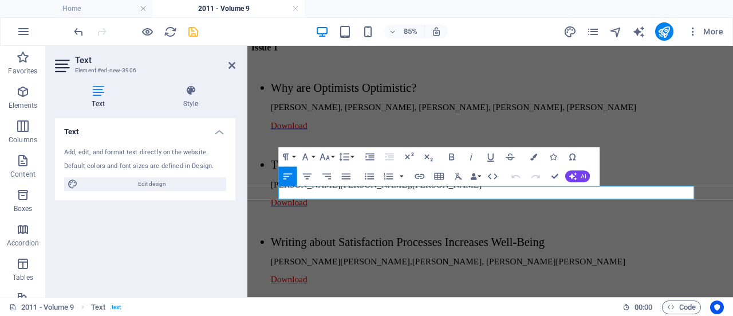
click at [419, 177] on icon "button" at bounding box center [419, 175] width 11 height 11
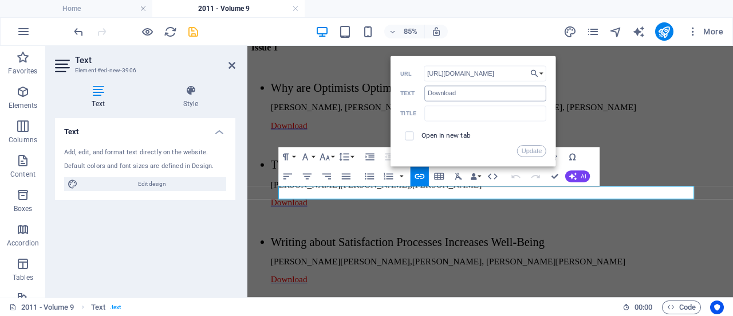
scroll to position [0, 18]
click at [513, 74] on input "[URL][DOMAIN_NAME]" at bounding box center [485, 73] width 123 height 15
type input "[URL][DOMAIN_NAME]"
click at [535, 151] on button "Update" at bounding box center [531, 150] width 29 height 11
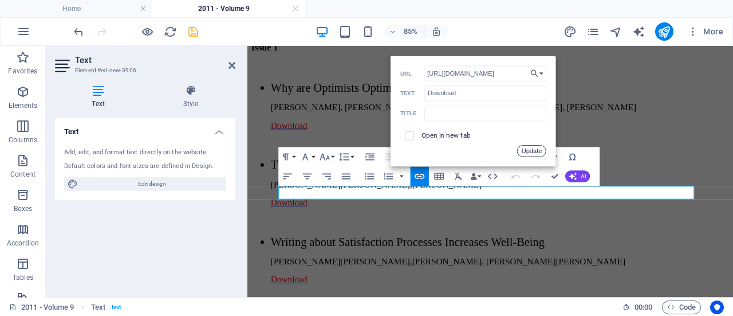
scroll to position [0, 0]
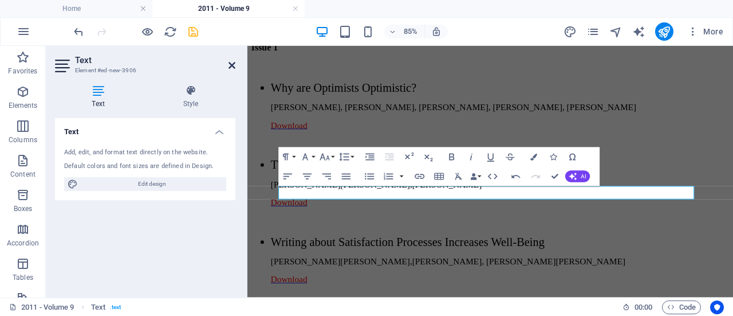
click at [233, 66] on icon at bounding box center [232, 65] width 7 height 9
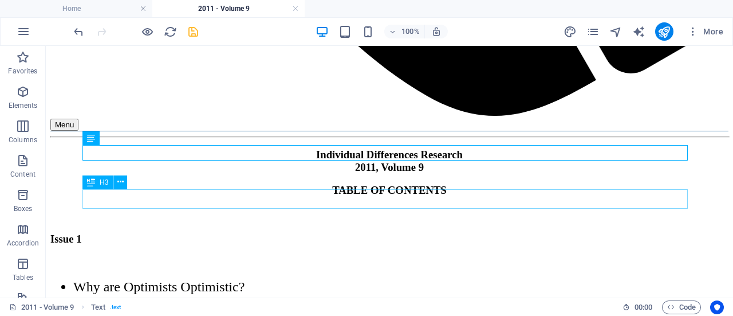
scroll to position [1028, 0]
click at [194, 34] on icon "save" at bounding box center [193, 31] width 13 height 13
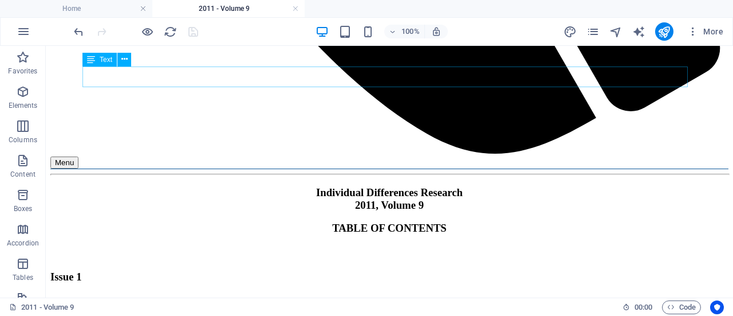
scroll to position [989, 0]
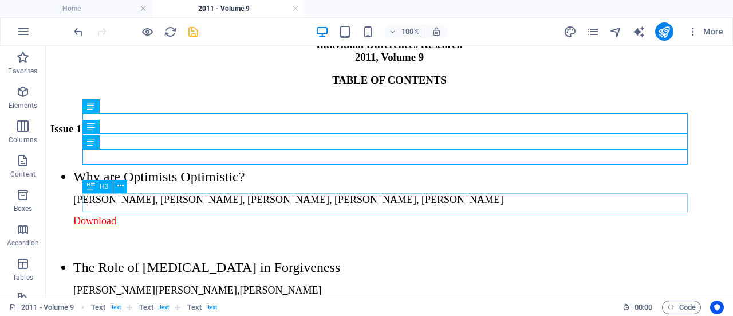
scroll to position [1138, 0]
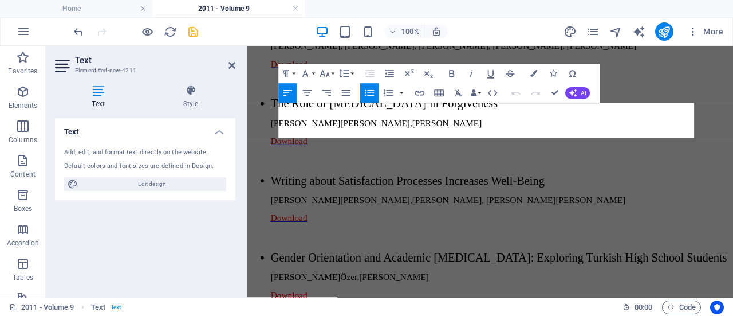
scroll to position [1241, 0]
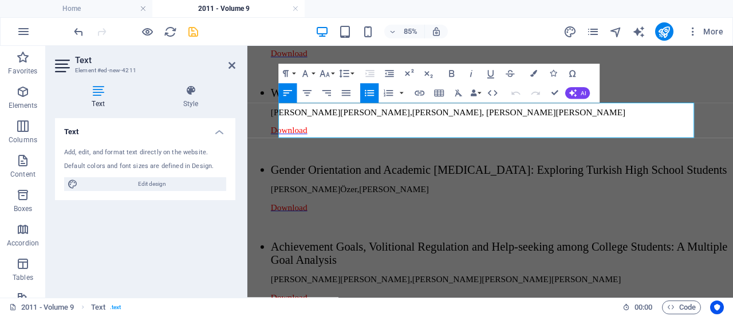
drag, startPoint x: 456, startPoint y: 142, endPoint x: 322, endPoint y: 128, distance: 134.2
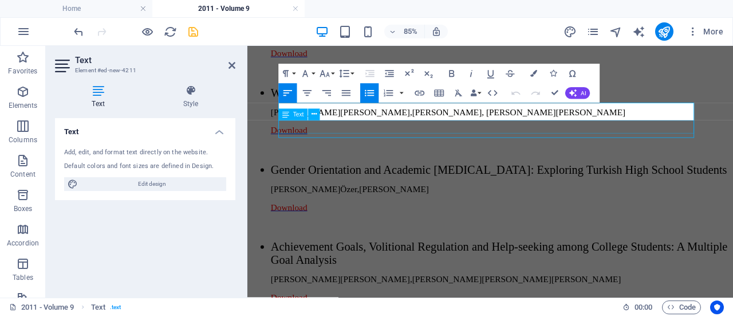
scroll to position [447, 1]
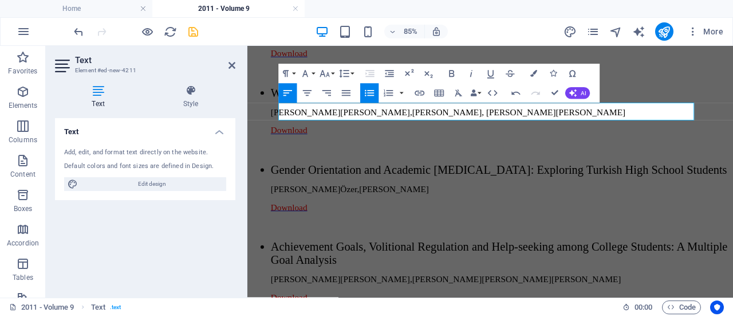
click at [233, 66] on icon at bounding box center [232, 65] width 7 height 9
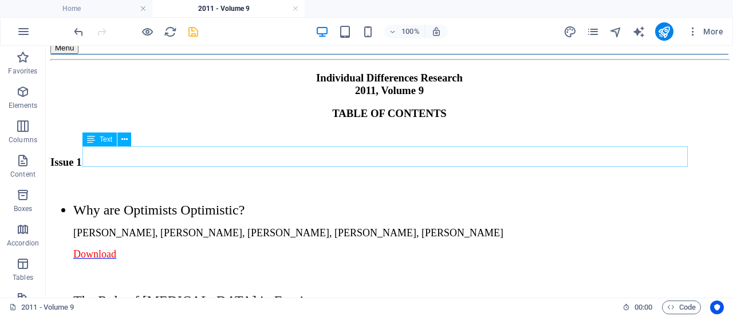
scroll to position [1105, 0]
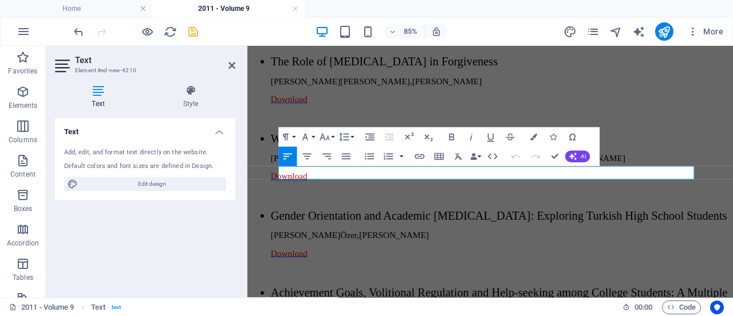
drag, startPoint x: 566, startPoint y: 198, endPoint x: 324, endPoint y: 194, distance: 241.8
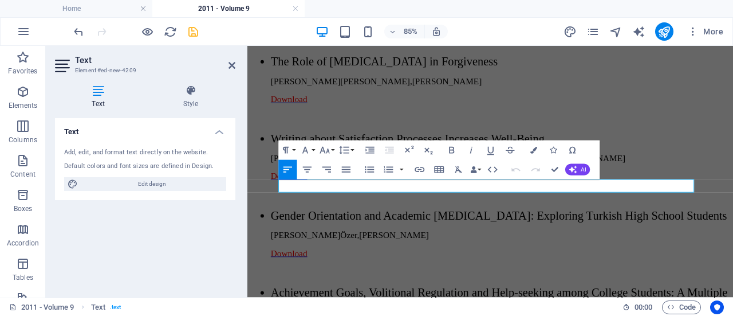
click at [421, 168] on icon "button" at bounding box center [420, 169] width 10 height 5
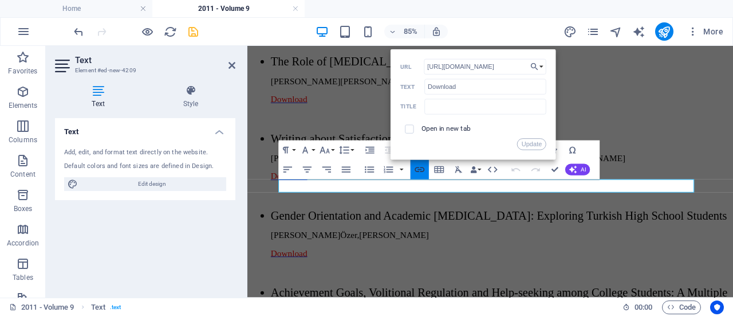
scroll to position [0, 18]
click at [509, 68] on input "[URL][DOMAIN_NAME]" at bounding box center [485, 66] width 123 height 15
type input "[URL][DOMAIN_NAME]"
click at [532, 142] on button "Update" at bounding box center [531, 143] width 29 height 11
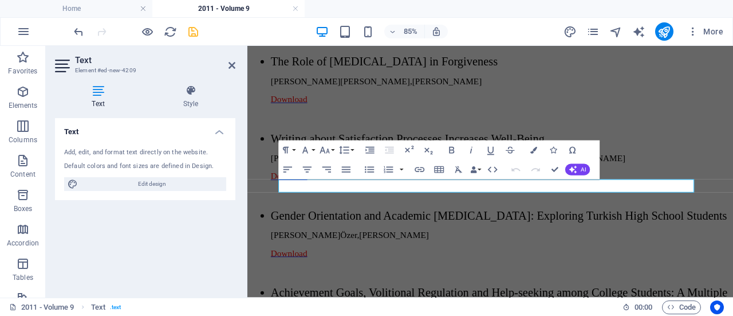
scroll to position [0, 0]
click at [233, 64] on icon at bounding box center [232, 65] width 7 height 9
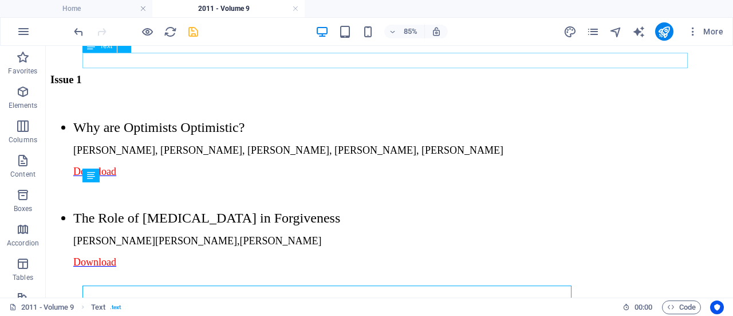
scroll to position [1105, 0]
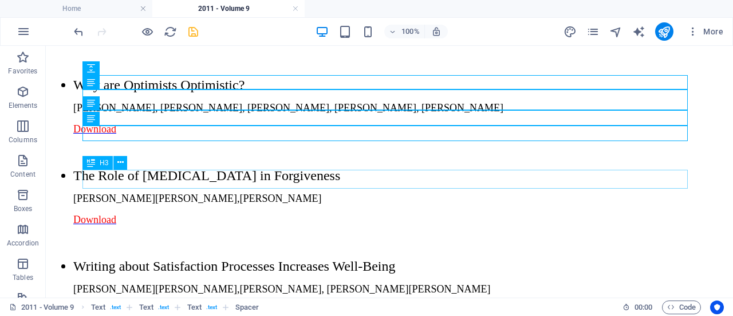
scroll to position [1234, 0]
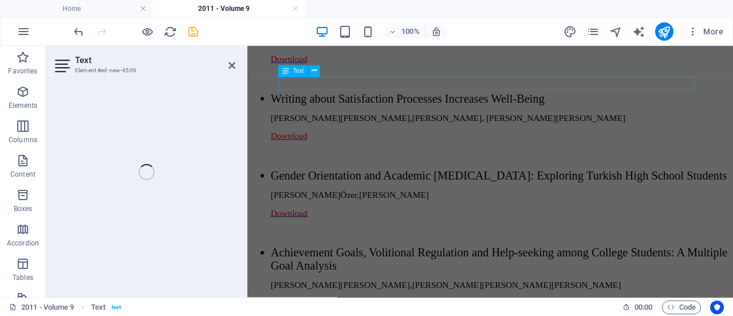
scroll to position [1337, 0]
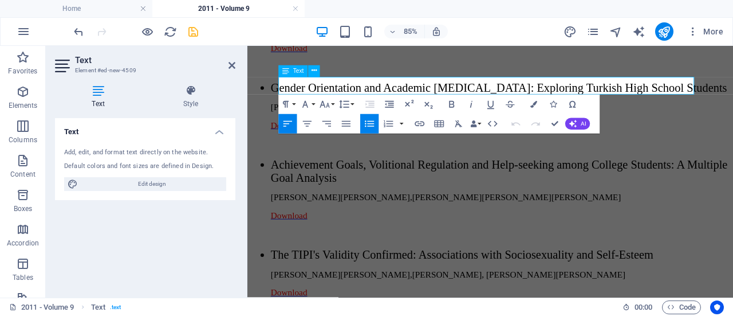
drag, startPoint x: 733, startPoint y: 93, endPoint x: 346, endPoint y: 103, distance: 387.5
click at [346, 103] on div "Home About IDR Aims and Scope Editorial Information Submitting Manuscript Guide…" at bounding box center [533, 84] width 563 height 2722
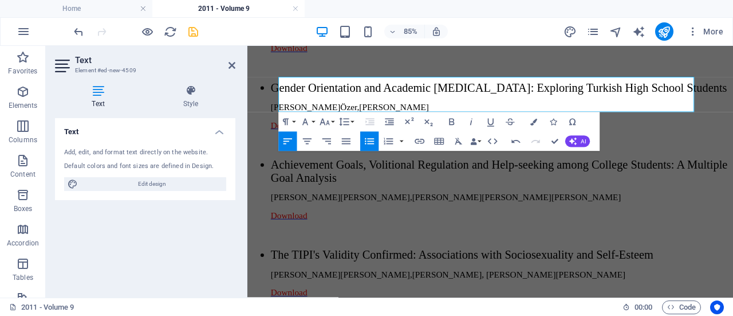
scroll to position [678, 1]
click at [233, 61] on icon at bounding box center [232, 65] width 7 height 9
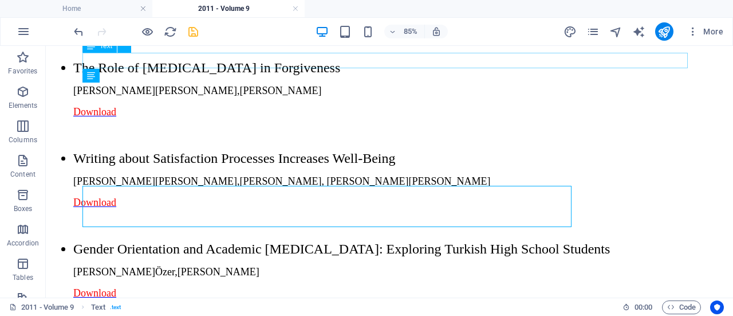
scroll to position [1234, 0]
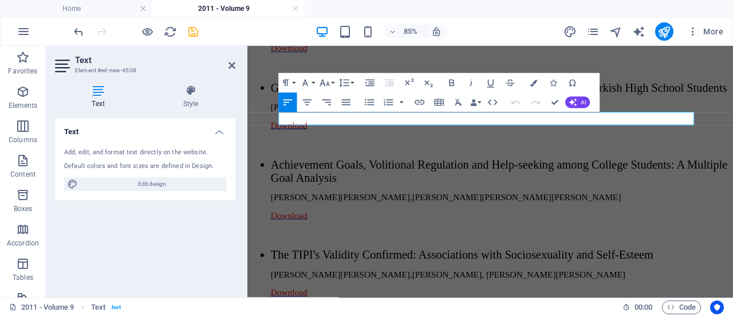
drag, startPoint x: 481, startPoint y: 130, endPoint x: 317, endPoint y: 132, distance: 163.9
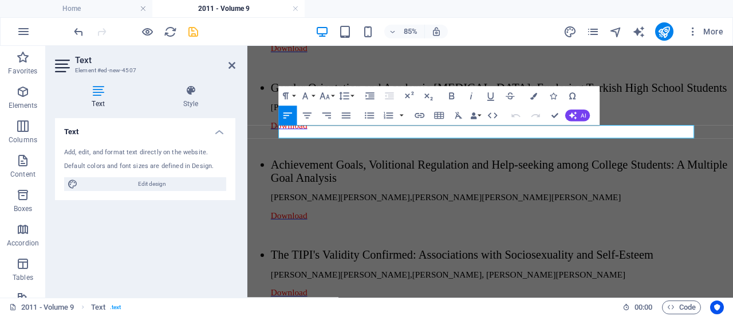
click at [418, 117] on icon "button" at bounding box center [420, 115] width 10 height 5
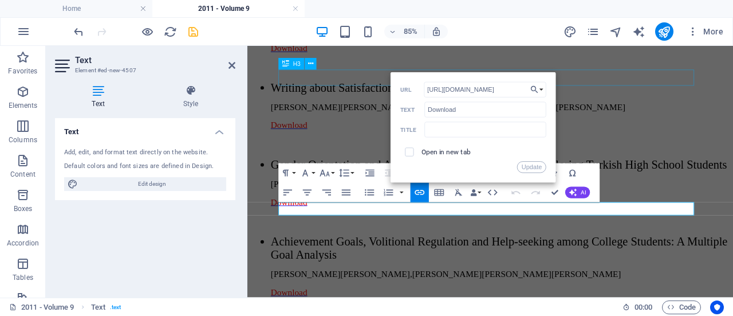
scroll to position [1254, 0]
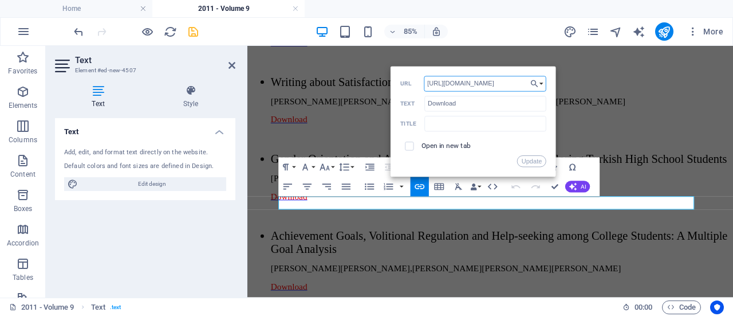
click at [508, 82] on input "[URL][DOMAIN_NAME]" at bounding box center [485, 83] width 123 height 15
type input "[URL][DOMAIN_NAME]"
click at [535, 161] on button "Update" at bounding box center [531, 160] width 29 height 11
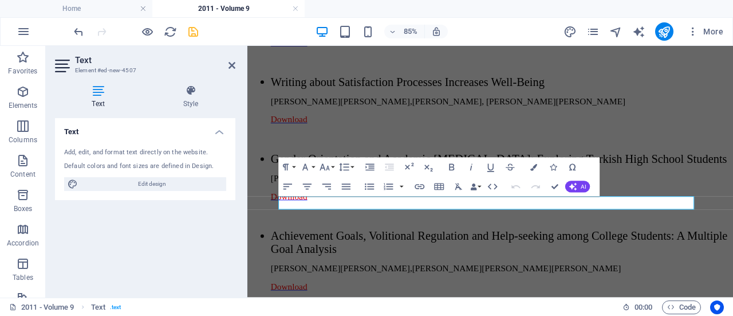
scroll to position [0, 0]
click at [232, 66] on icon at bounding box center [232, 65] width 7 height 9
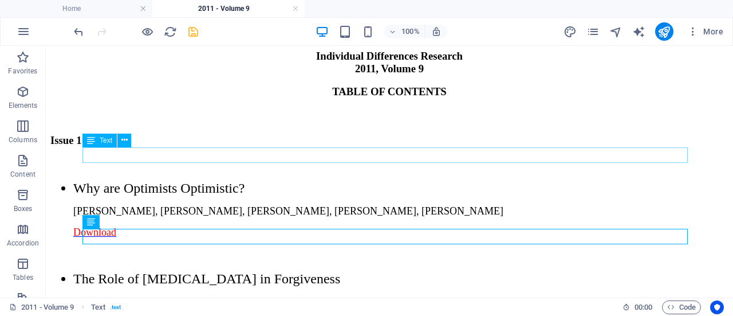
scroll to position [1124, 0]
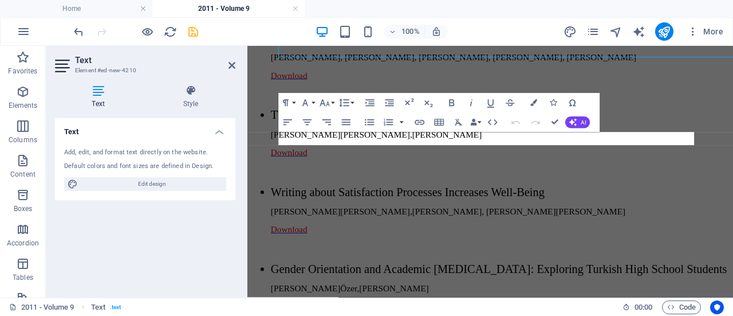
scroll to position [1227, 0]
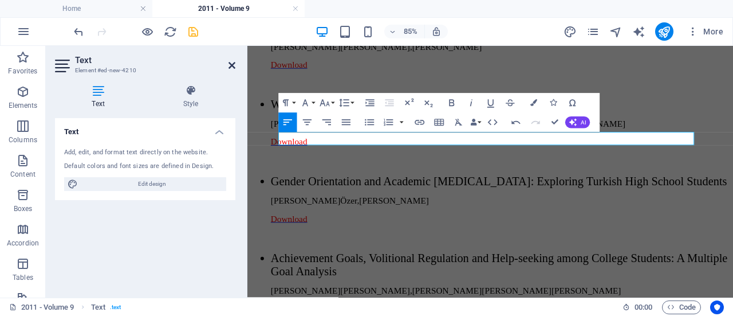
click at [231, 65] on icon at bounding box center [232, 65] width 7 height 9
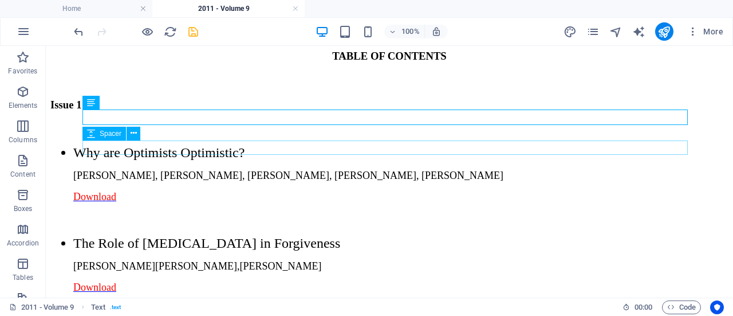
scroll to position [1162, 0]
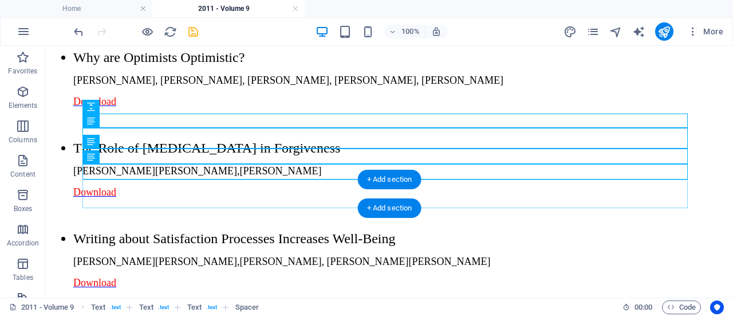
scroll to position [1258, 0]
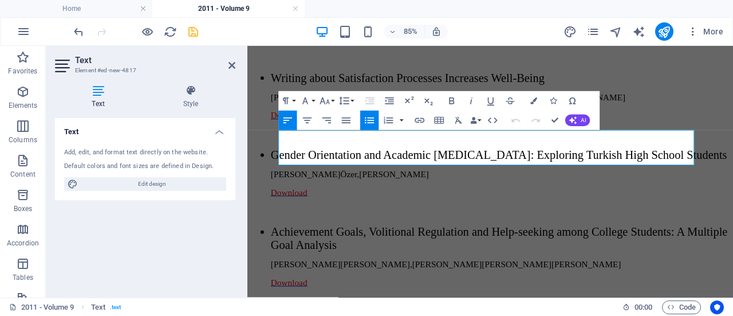
scroll to position [1362, 0]
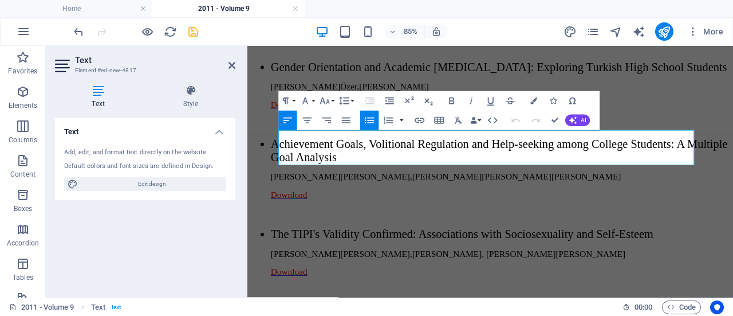
drag, startPoint x: 435, startPoint y: 178, endPoint x: 379, endPoint y: 159, distance: 59.1
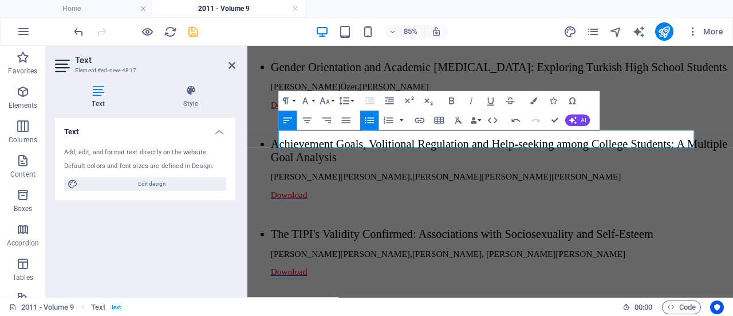
click at [229, 65] on icon at bounding box center [232, 65] width 7 height 9
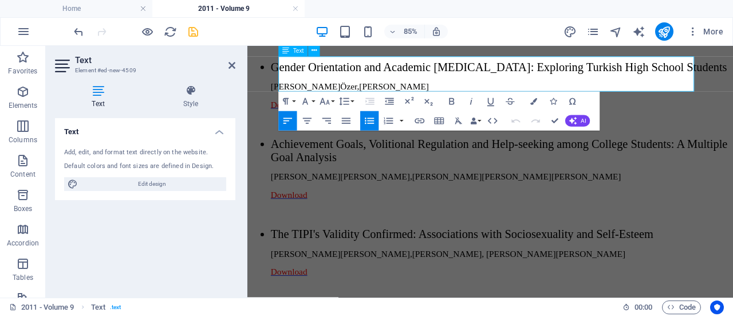
click at [230, 65] on icon at bounding box center [232, 65] width 7 height 9
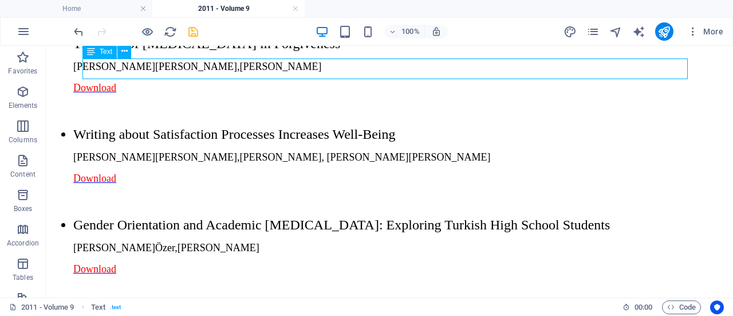
scroll to position [1258, 0]
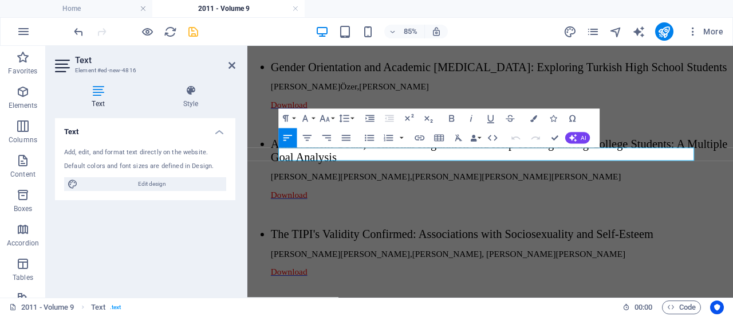
drag, startPoint x: 546, startPoint y: 171, endPoint x: 333, endPoint y: 173, distance: 213.2
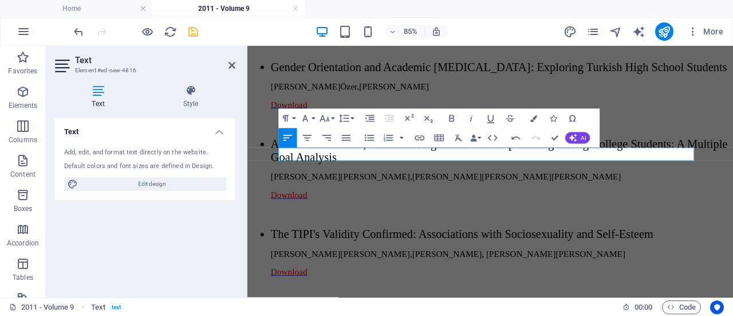
drag, startPoint x: 396, startPoint y: 174, endPoint x: 641, endPoint y: 190, distance: 245.2
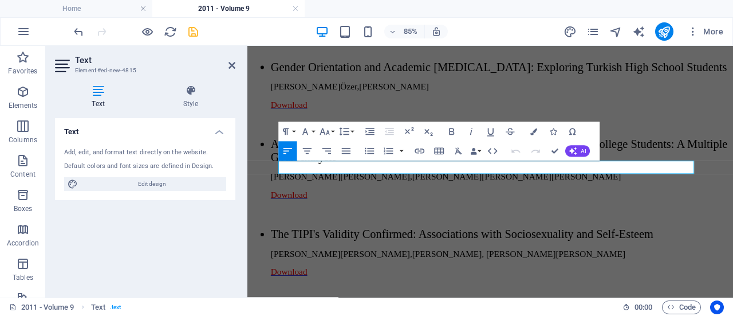
click at [421, 150] on icon "button" at bounding box center [419, 150] width 11 height 11
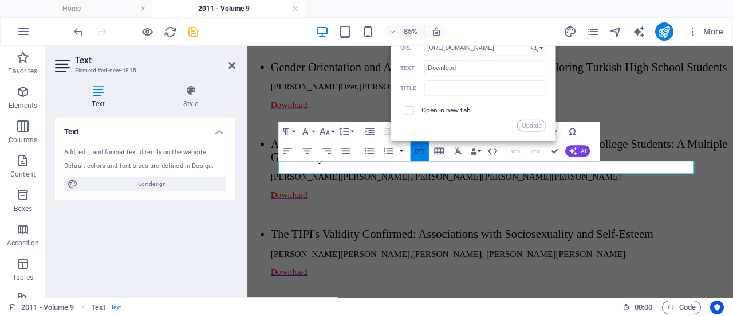
scroll to position [0, 18]
click at [513, 50] on input "[URL][DOMAIN_NAME]" at bounding box center [485, 47] width 123 height 15
type input "[URL][DOMAIN_NAME]"
click at [540, 123] on button "Update" at bounding box center [531, 125] width 29 height 11
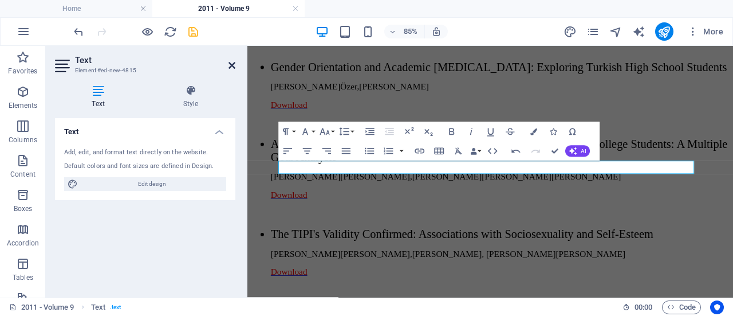
click at [234, 67] on icon at bounding box center [232, 65] width 7 height 9
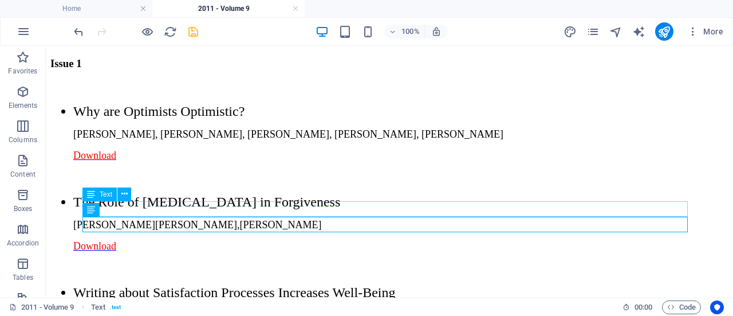
scroll to position [1202, 0]
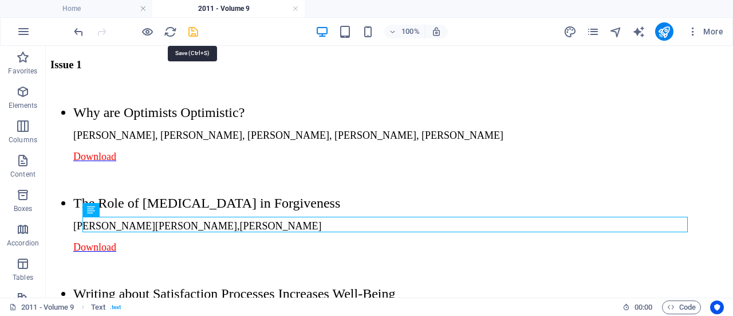
click at [191, 34] on icon "save" at bounding box center [193, 31] width 13 height 13
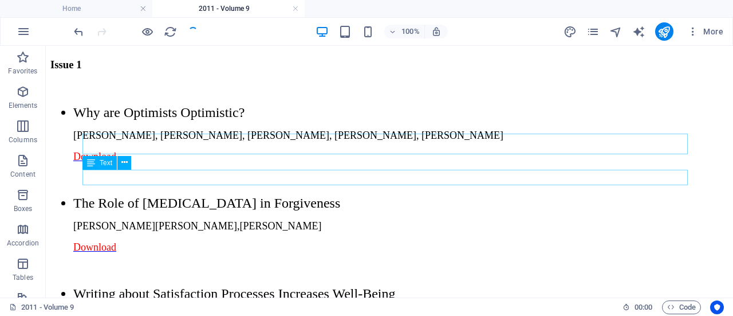
scroll to position [1254, 0]
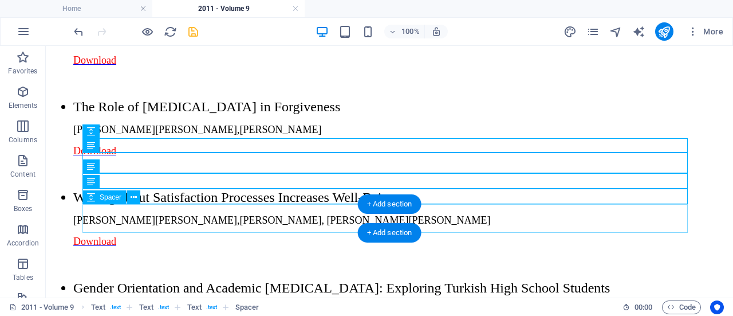
scroll to position [1308, 0]
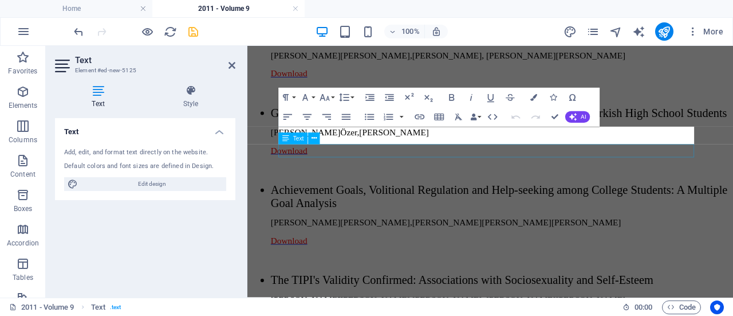
scroll to position [1431, 0]
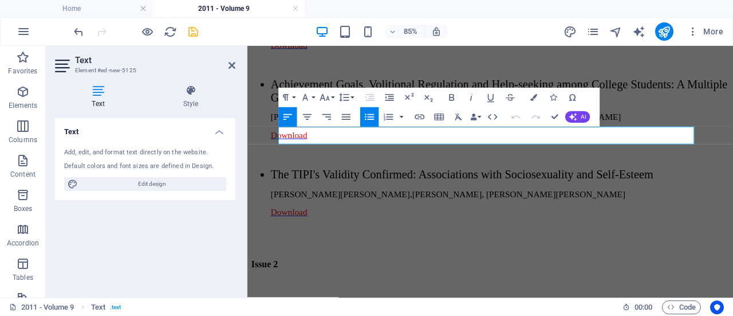
drag, startPoint x: 770, startPoint y: 153, endPoint x: 333, endPoint y: 160, distance: 437.3
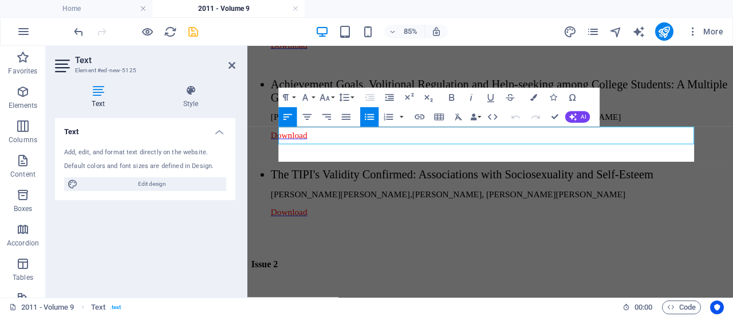
scroll to position [1179, 1]
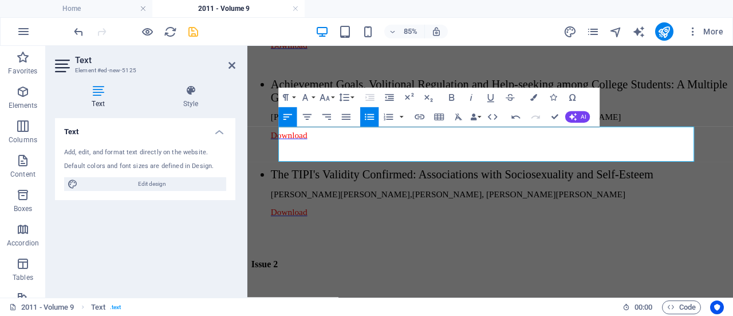
click at [229, 61] on icon at bounding box center [232, 65] width 7 height 9
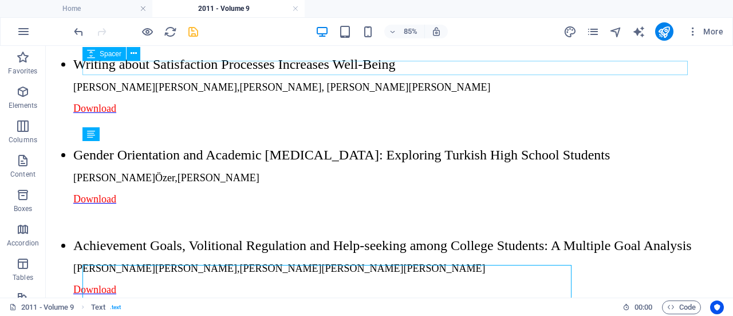
scroll to position [1308, 0]
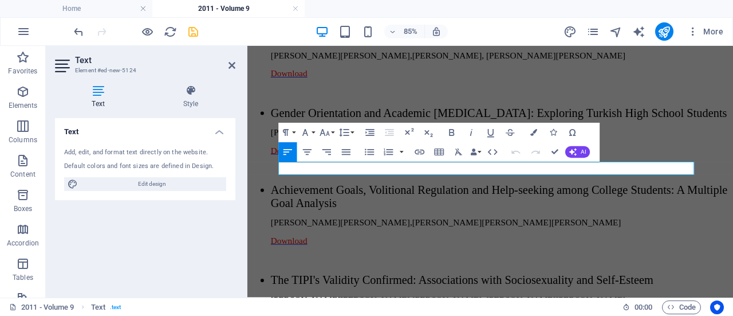
scroll to position [1431, 0]
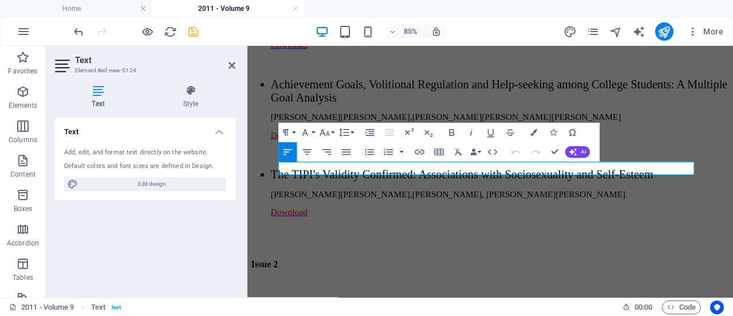
drag, startPoint x: 484, startPoint y: 190, endPoint x: 328, endPoint y: 186, distance: 155.3
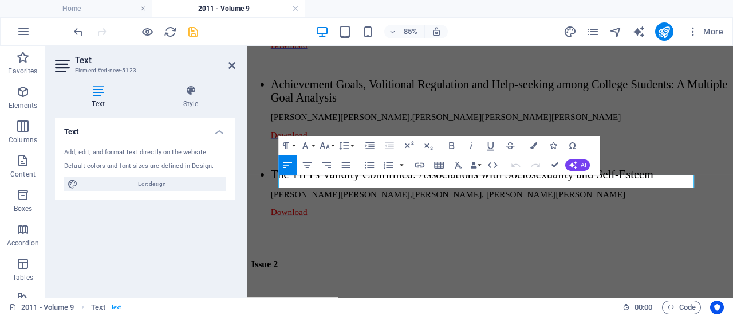
click at [421, 164] on icon "button" at bounding box center [420, 165] width 10 height 5
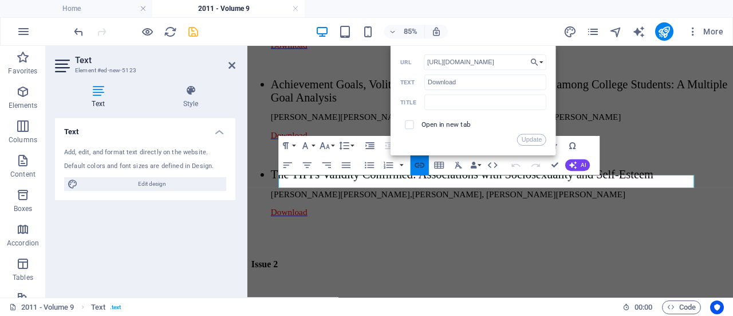
scroll to position [0, 18]
click at [512, 62] on input "[URL][DOMAIN_NAME]" at bounding box center [485, 61] width 123 height 15
type input "[URL][DOMAIN_NAME]"
click at [528, 141] on button "Update" at bounding box center [531, 139] width 29 height 11
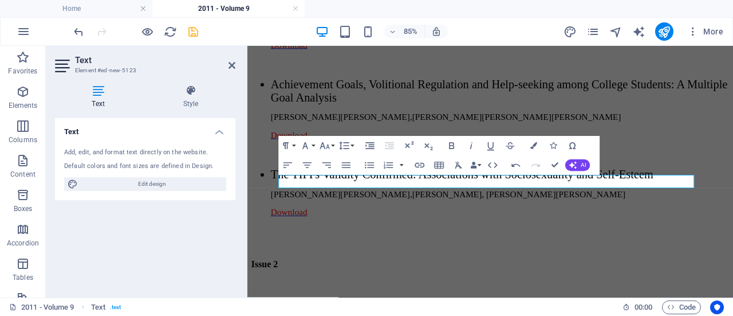
scroll to position [0, 0]
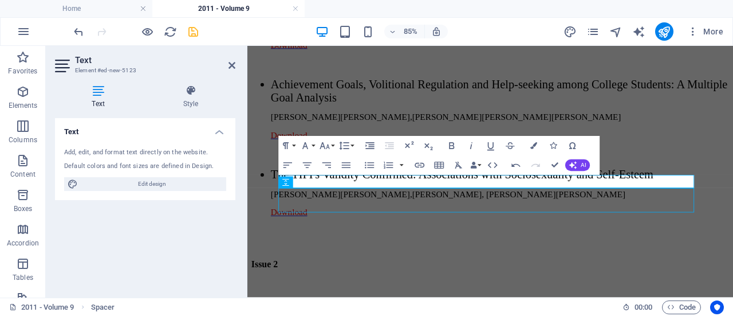
scroll to position [1308, 0]
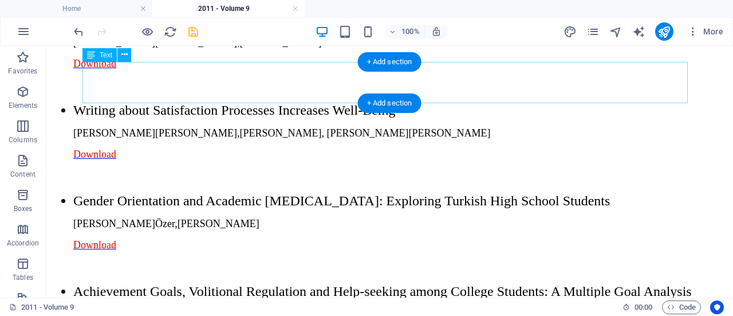
scroll to position [1388, 0]
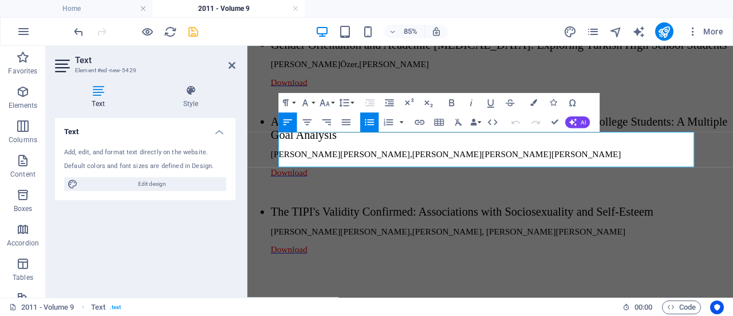
scroll to position [1512, 0]
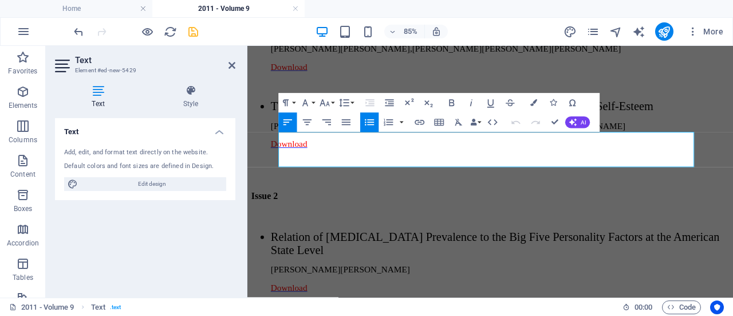
drag, startPoint x: 754, startPoint y: 182, endPoint x: 328, endPoint y: 166, distance: 425.5
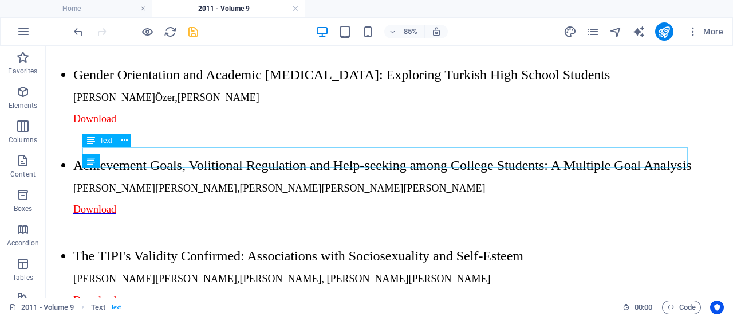
scroll to position [1388, 0]
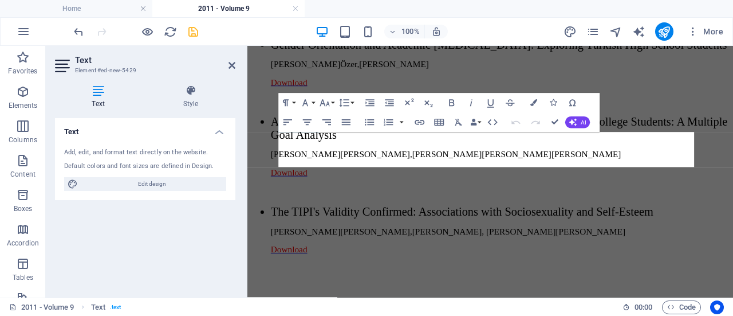
scroll to position [1512, 0]
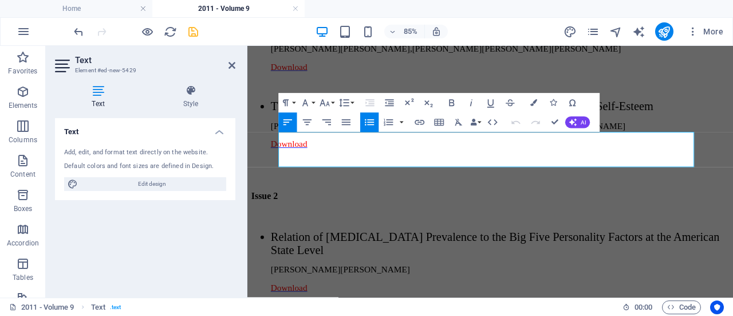
click at [225, 63] on h2 "Text" at bounding box center [155, 60] width 160 height 10
click at [233, 65] on icon at bounding box center [232, 65] width 7 height 9
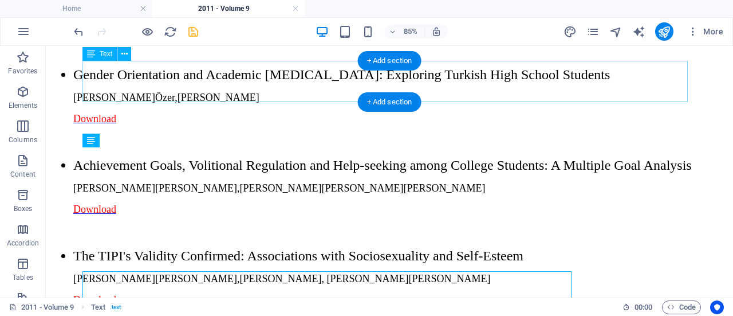
scroll to position [1388, 0]
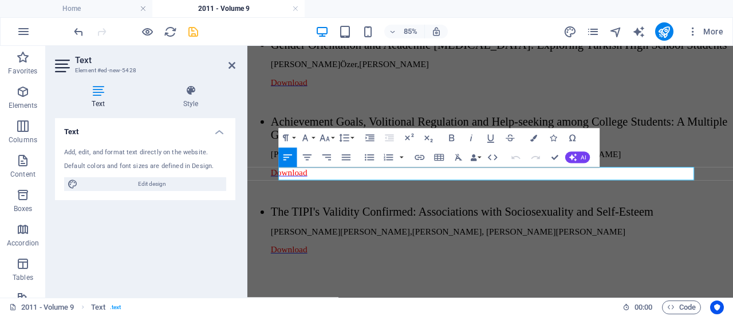
scroll to position [1512, 0]
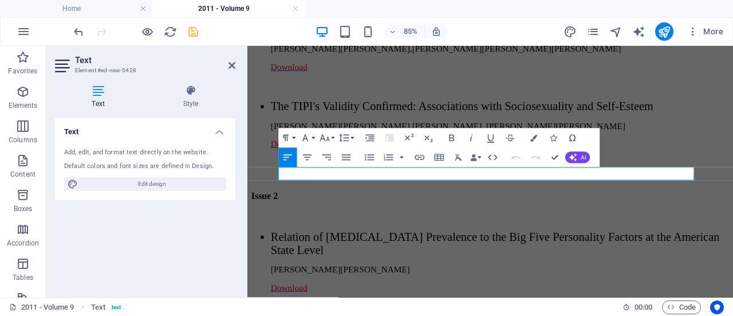
drag, startPoint x: 462, startPoint y: 192, endPoint x: 317, endPoint y: 200, distance: 145.8
drag, startPoint x: 427, startPoint y: 197, endPoint x: 467, endPoint y: 197, distance: 40.1
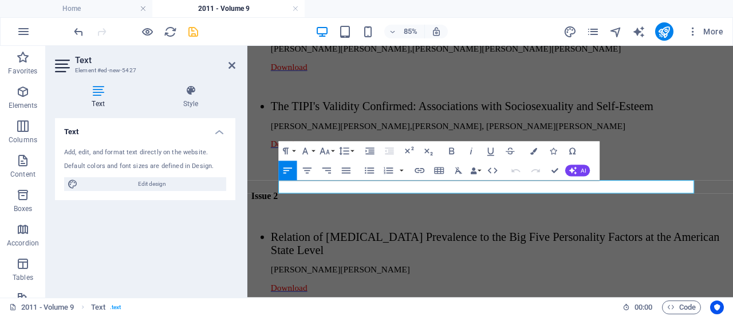
click at [422, 169] on icon "button" at bounding box center [419, 170] width 11 height 11
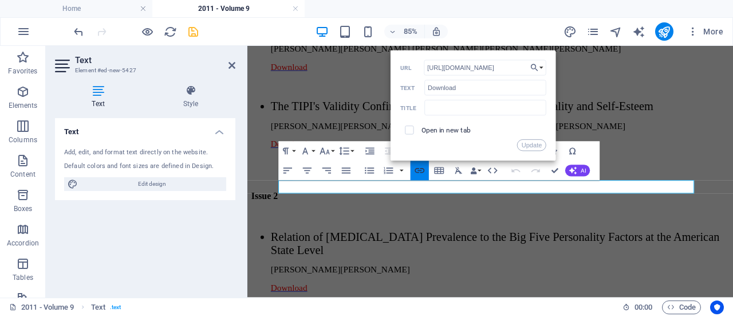
scroll to position [0, 18]
click at [512, 66] on input "[URL][DOMAIN_NAME]" at bounding box center [485, 67] width 123 height 15
type input "[URL][DOMAIN_NAME]"
click at [529, 147] on button "Update" at bounding box center [531, 144] width 29 height 11
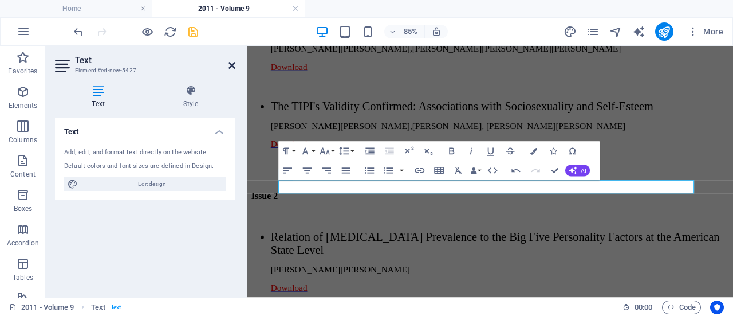
click at [230, 67] on icon at bounding box center [232, 65] width 7 height 9
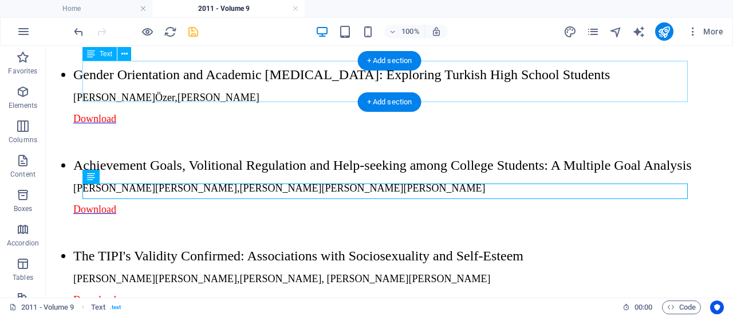
scroll to position [1388, 0]
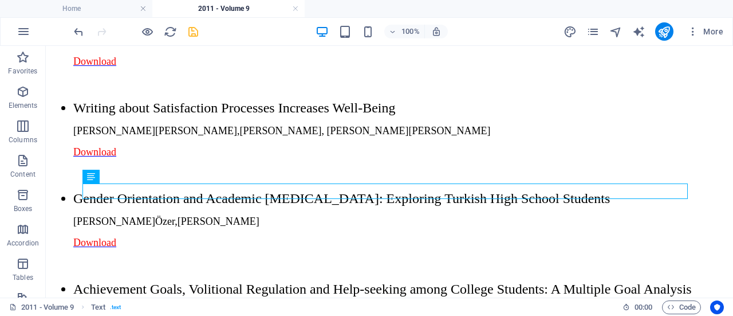
click at [194, 32] on icon "save" at bounding box center [193, 31] width 13 height 13
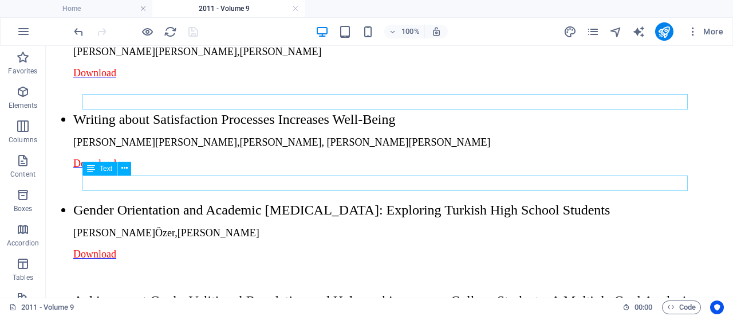
scroll to position [1397, 0]
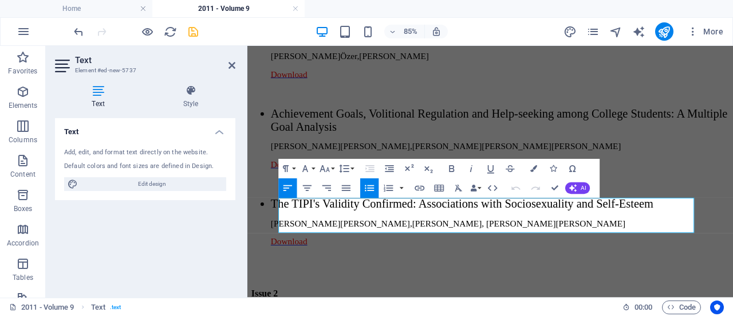
scroll to position [1521, 0]
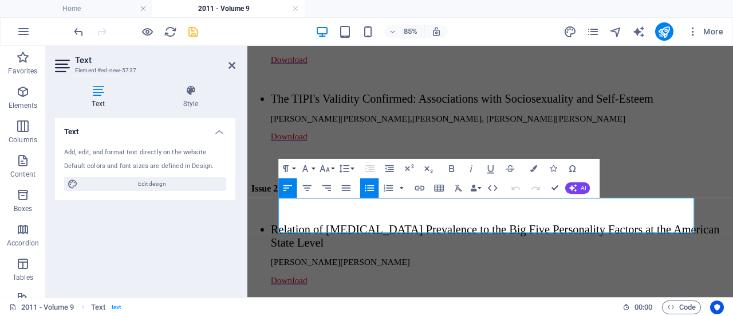
drag, startPoint x: 386, startPoint y: 259, endPoint x: 319, endPoint y: 234, distance: 71.4
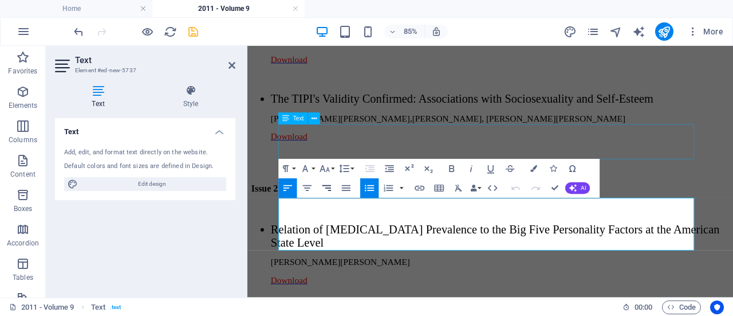
scroll to position [1782, 1]
click at [231, 61] on icon at bounding box center [232, 65] width 7 height 9
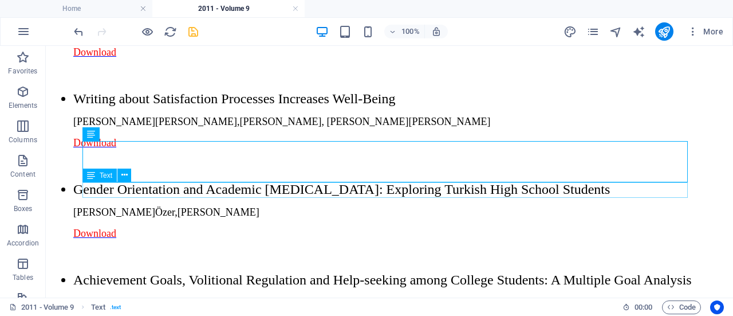
scroll to position [1510, 0]
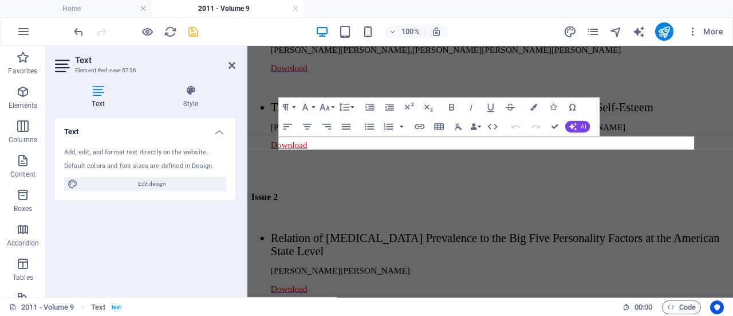
scroll to position [1655, 0]
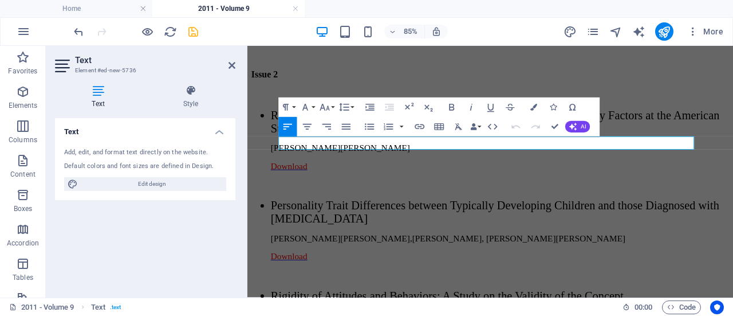
drag, startPoint x: 625, startPoint y: 163, endPoint x: 328, endPoint y: 155, distance: 296.4
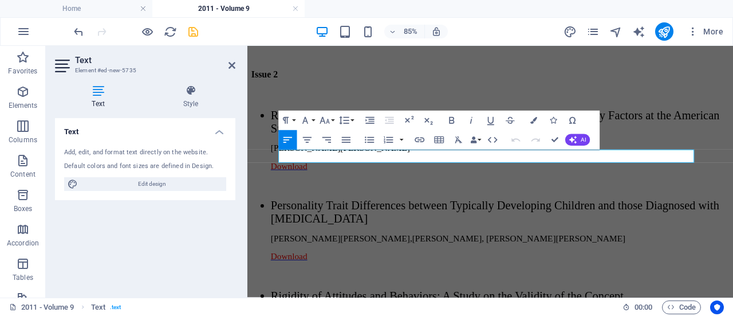
click at [418, 139] on icon "button" at bounding box center [419, 139] width 11 height 11
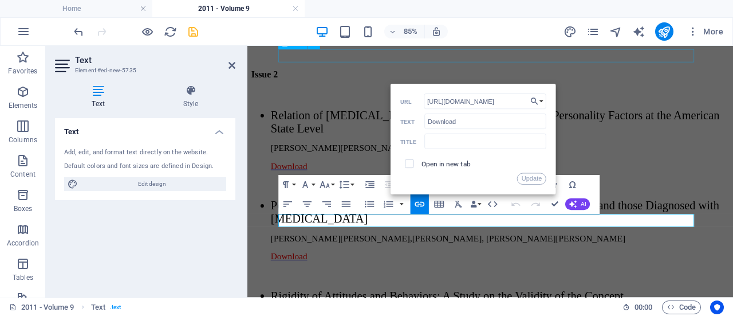
scroll to position [1579, 0]
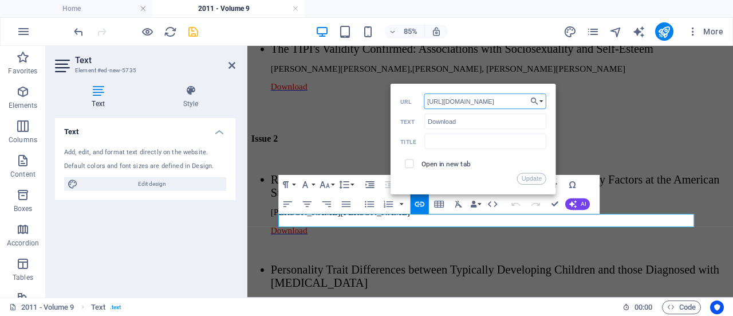
click at [516, 97] on input "[URL][DOMAIN_NAME]" at bounding box center [485, 100] width 123 height 15
type input "[URL][DOMAIN_NAME]"
click at [540, 174] on button "Update" at bounding box center [531, 178] width 29 height 11
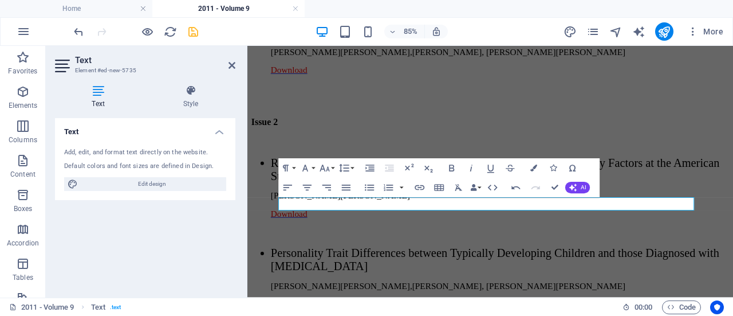
scroll to position [1600, 0]
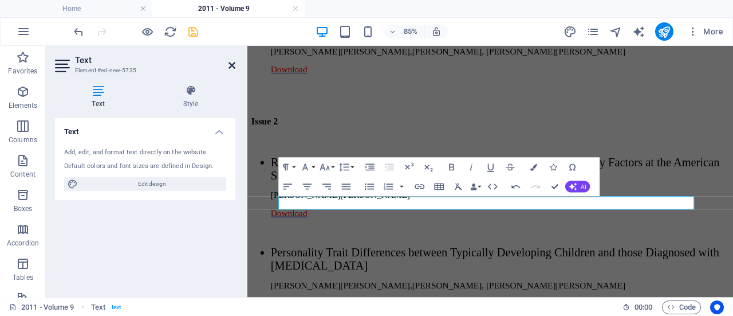
click at [234, 64] on icon at bounding box center [232, 65] width 7 height 9
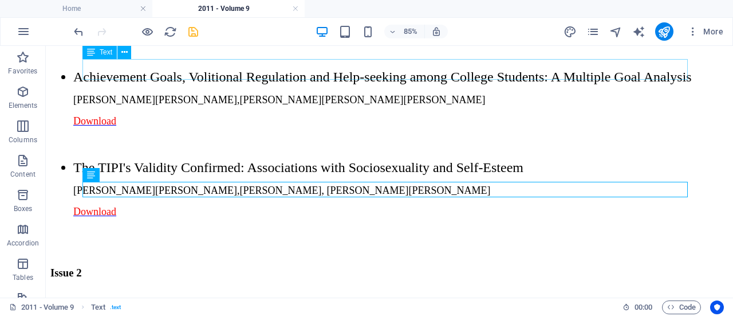
scroll to position [1476, 0]
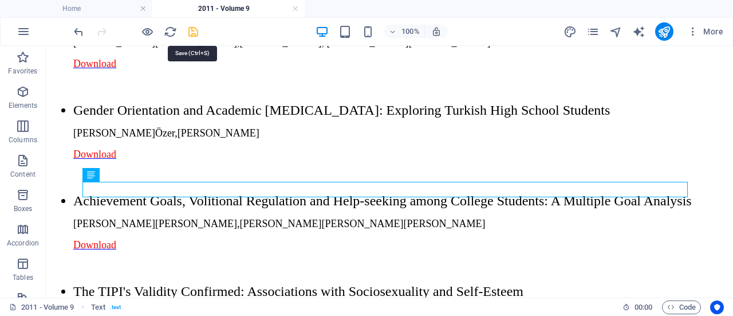
click at [188, 33] on icon "save" at bounding box center [193, 31] width 13 height 13
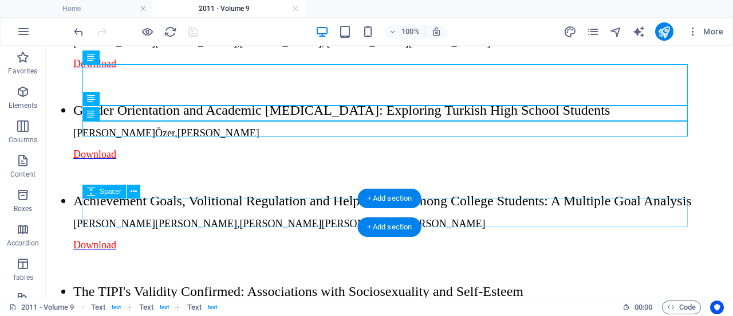
scroll to position [1545, 0]
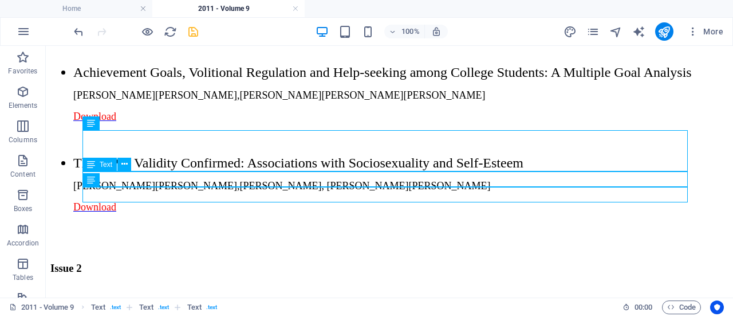
scroll to position [1606, 0]
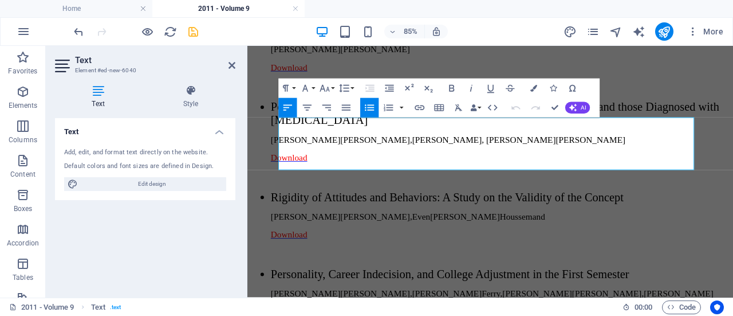
drag, startPoint x: 592, startPoint y: 185, endPoint x: 378, endPoint y: 146, distance: 217.4
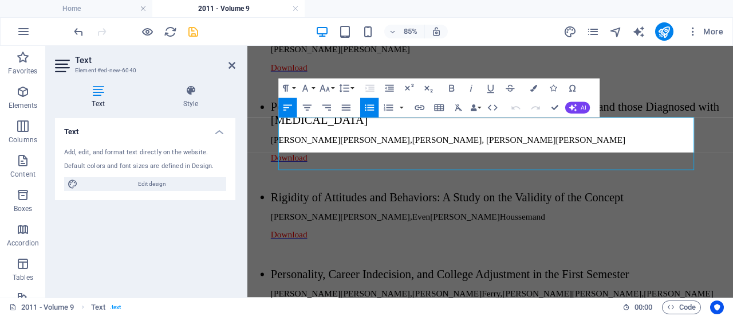
scroll to position [537, 1]
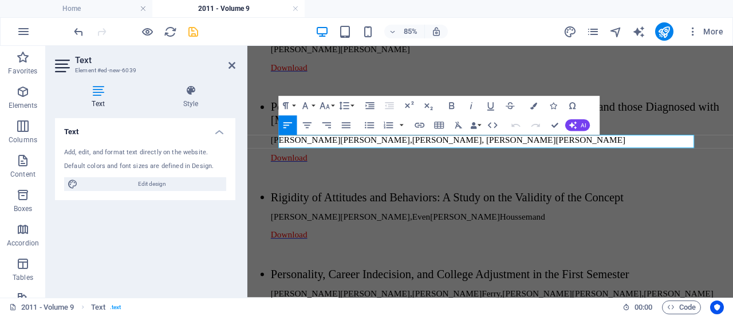
drag, startPoint x: 625, startPoint y: 159, endPoint x: 333, endPoint y: 159, distance: 292.2
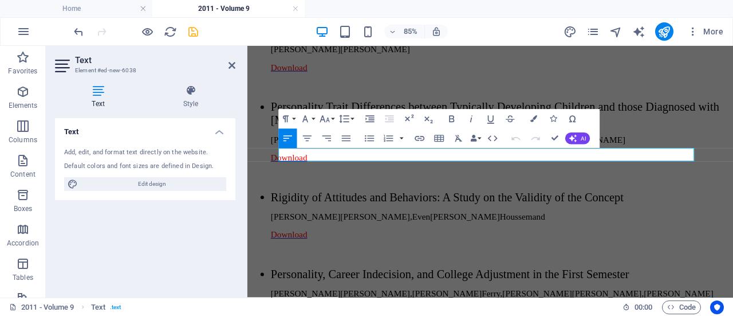
drag, startPoint x: 348, startPoint y: 171, endPoint x: 287, endPoint y: 174, distance: 60.8
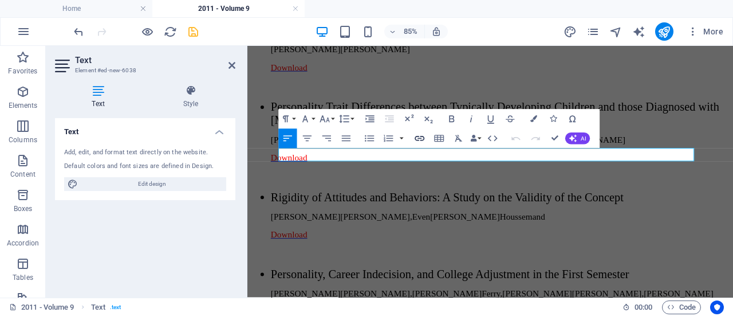
click at [419, 135] on icon "button" at bounding box center [419, 137] width 11 height 11
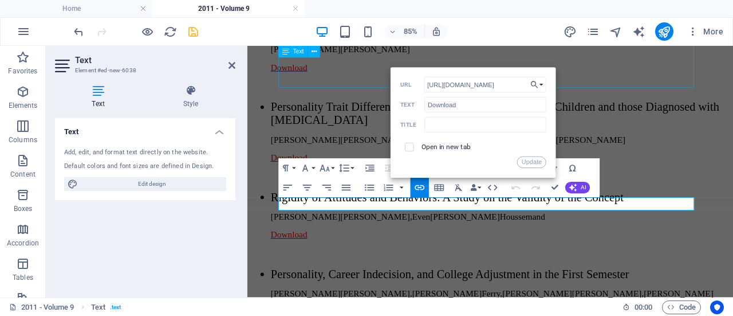
scroll to position [1706, 0]
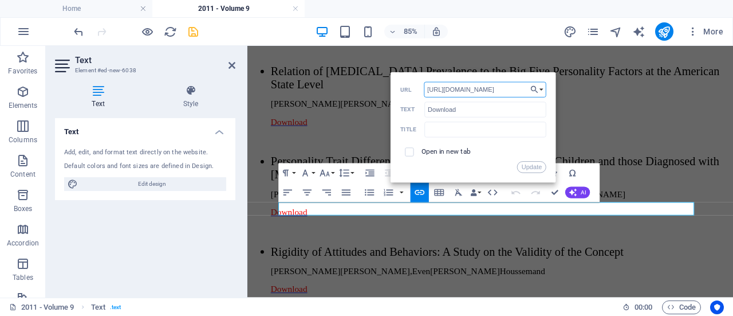
click at [515, 85] on input "[URL][DOMAIN_NAME]" at bounding box center [485, 89] width 123 height 15
type input "[URL][DOMAIN_NAME]"
click at [529, 167] on button "Update" at bounding box center [531, 167] width 29 height 11
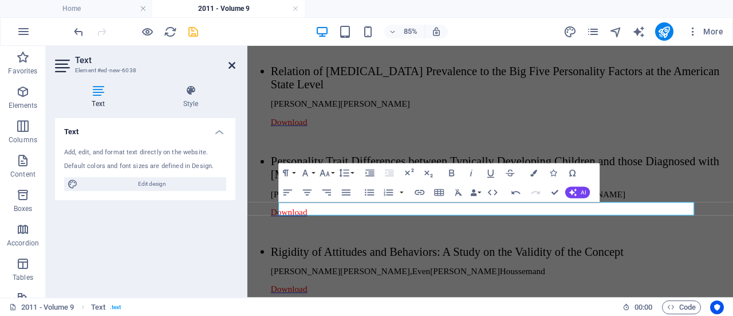
click at [232, 64] on icon at bounding box center [232, 65] width 7 height 9
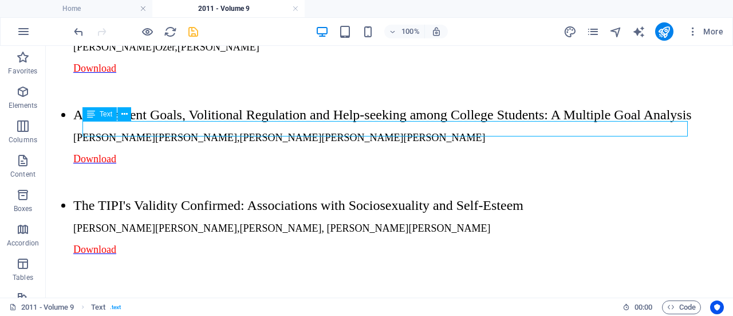
scroll to position [1650, 0]
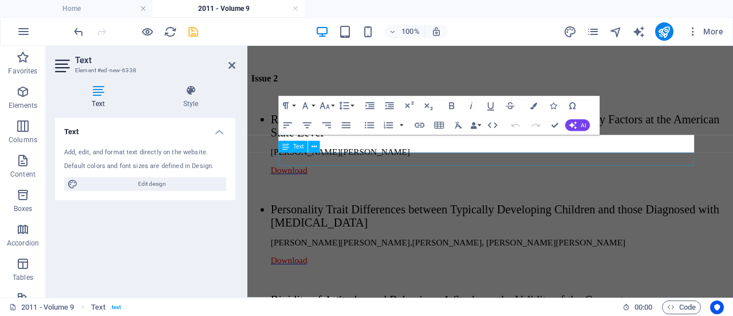
scroll to position [1815, 0]
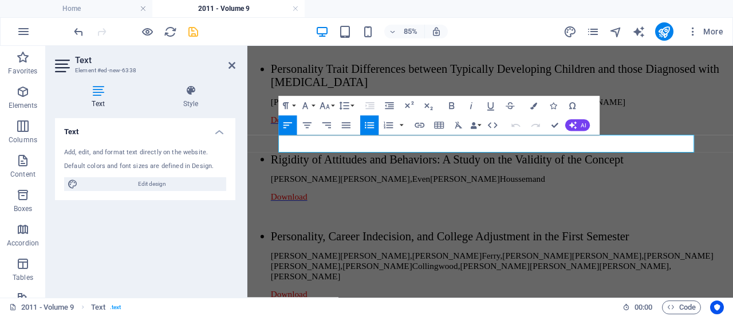
drag, startPoint x: 731, startPoint y: 165, endPoint x: 305, endPoint y: 161, distance: 425.8
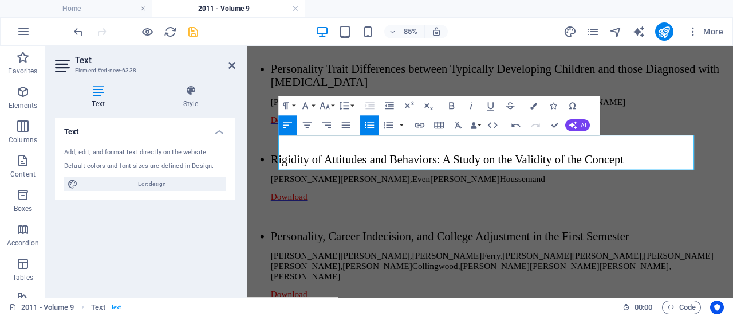
scroll to position [588, 1]
click at [230, 59] on h2 "Text" at bounding box center [155, 60] width 160 height 10
click at [232, 62] on icon at bounding box center [232, 65] width 7 height 9
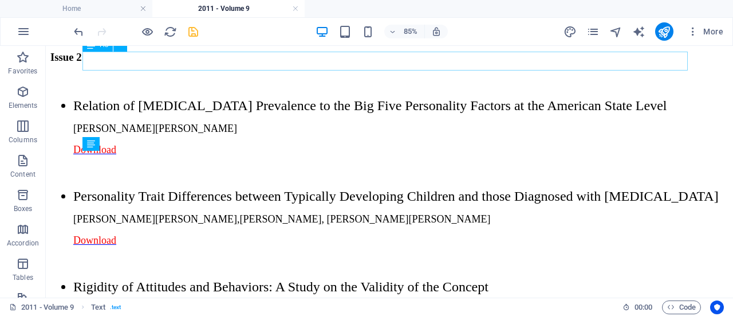
scroll to position [1650, 0]
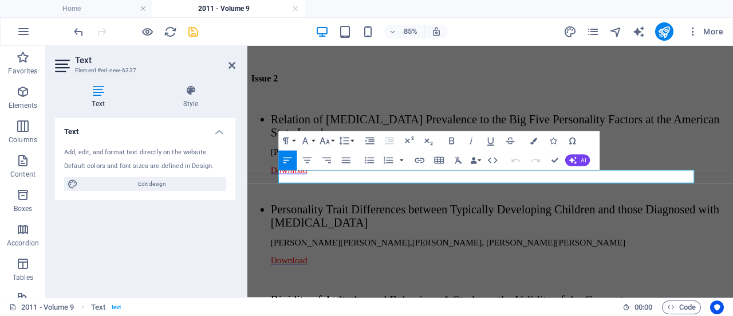
scroll to position [1815, 0]
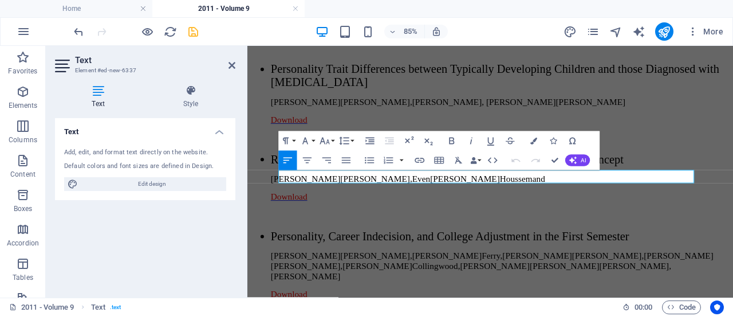
drag, startPoint x: 526, startPoint y: 198, endPoint x: 323, endPoint y: 199, distance: 202.9
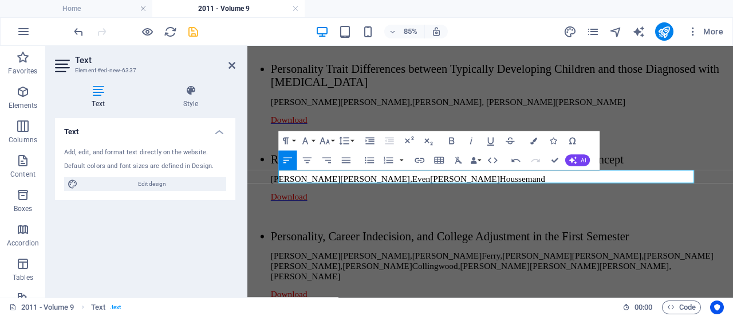
drag, startPoint x: 460, startPoint y: 198, endPoint x: 677, endPoint y: 207, distance: 217.9
click at [430, 159] on button "Insert Table" at bounding box center [439, 160] width 18 height 19
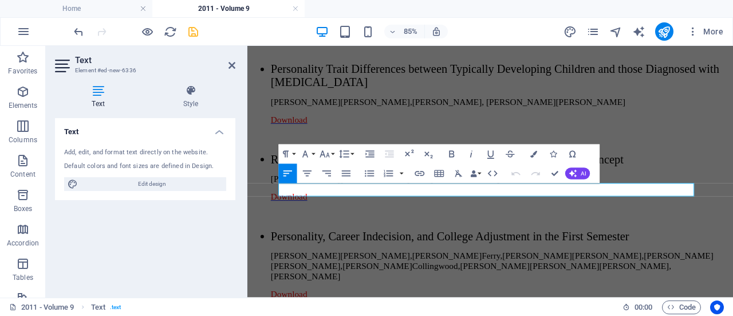
click at [423, 170] on icon "button" at bounding box center [419, 173] width 11 height 11
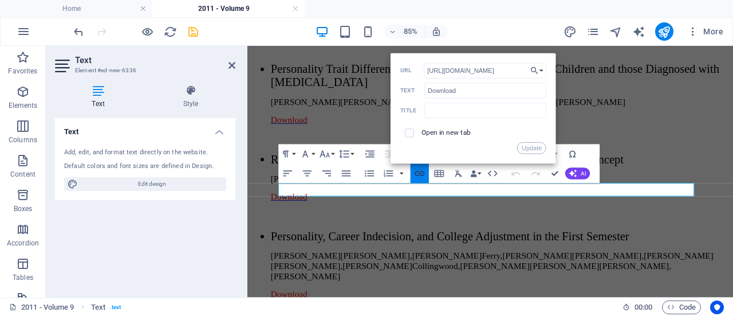
scroll to position [0, 18]
click at [509, 73] on input "[URL][DOMAIN_NAME]" at bounding box center [485, 70] width 123 height 15
type input "[URL][DOMAIN_NAME]"
click at [527, 147] on button "Update" at bounding box center [531, 147] width 29 height 11
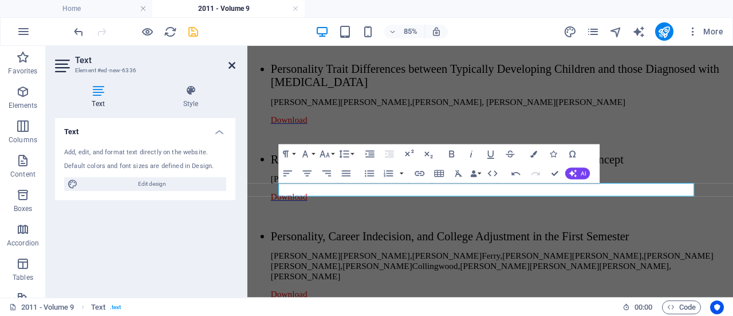
click at [233, 65] on icon at bounding box center [232, 65] width 7 height 9
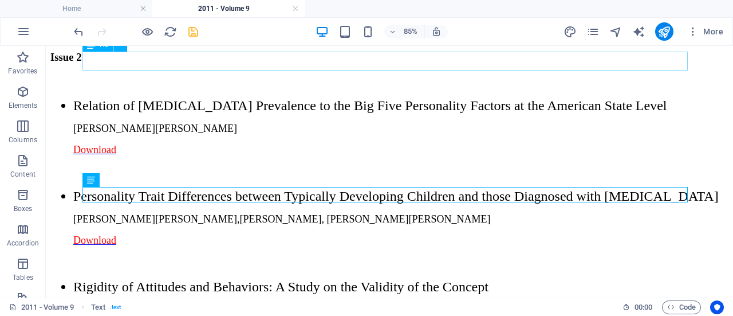
scroll to position [1650, 0]
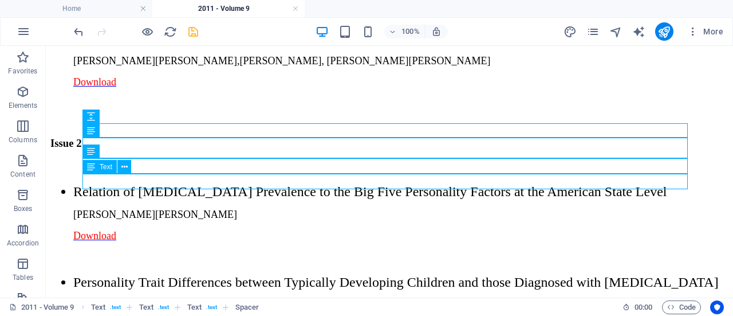
scroll to position [1731, 0]
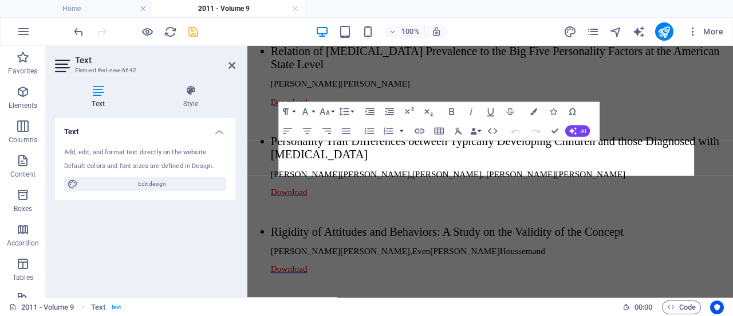
scroll to position [1896, 0]
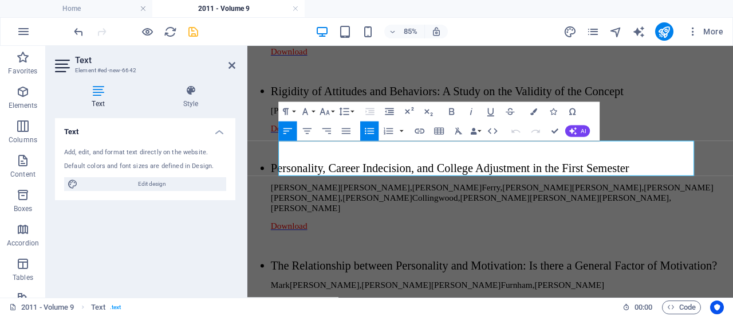
drag, startPoint x: 370, startPoint y: 186, endPoint x: 313, endPoint y: 167, distance: 59.6
drag, startPoint x: 312, startPoint y: 171, endPoint x: 778, endPoint y: 52, distance: 480.7
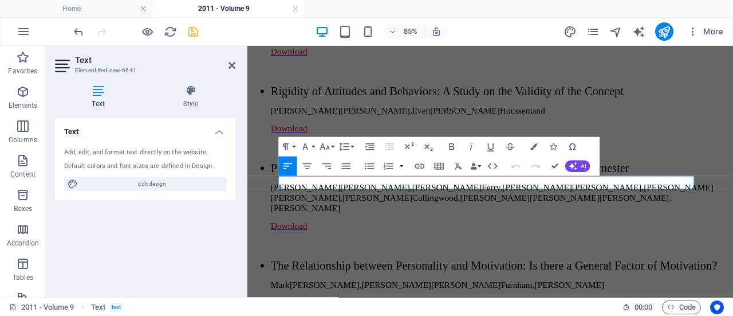
drag, startPoint x: 484, startPoint y: 208, endPoint x: 319, endPoint y: 202, distance: 165.2
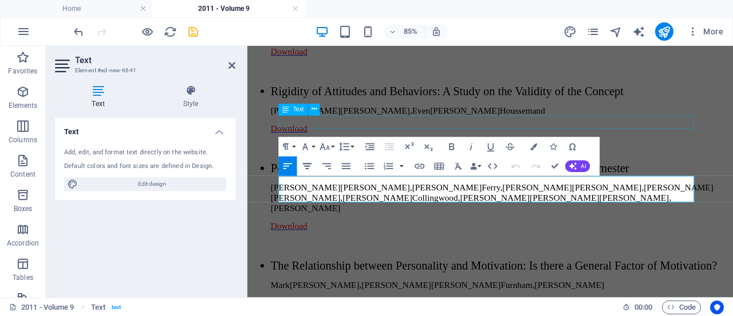
scroll to position [948, 1]
drag, startPoint x: 339, startPoint y: 208, endPoint x: 293, endPoint y: 207, distance: 46.4
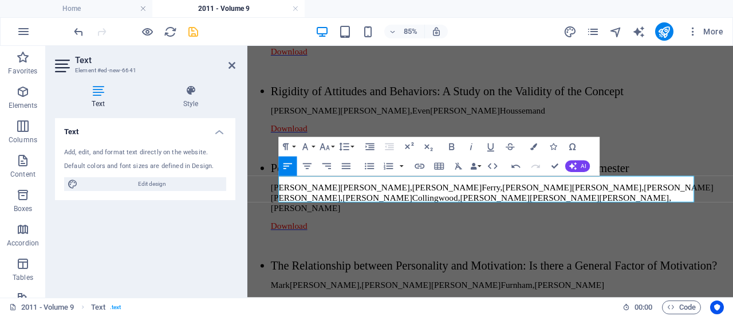
drag, startPoint x: 387, startPoint y: 207, endPoint x: 425, endPoint y: 209, distance: 37.3
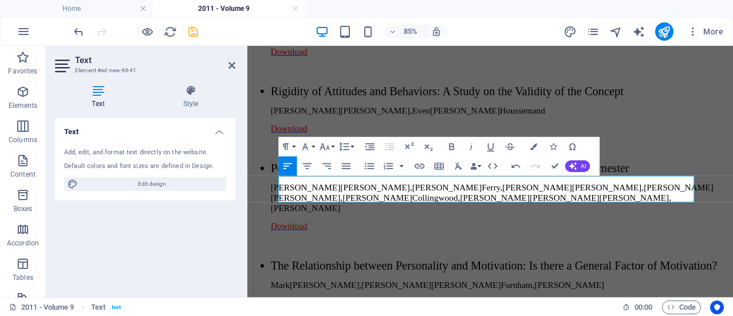
drag, startPoint x: 345, startPoint y: 223, endPoint x: 287, endPoint y: 223, distance: 57.9
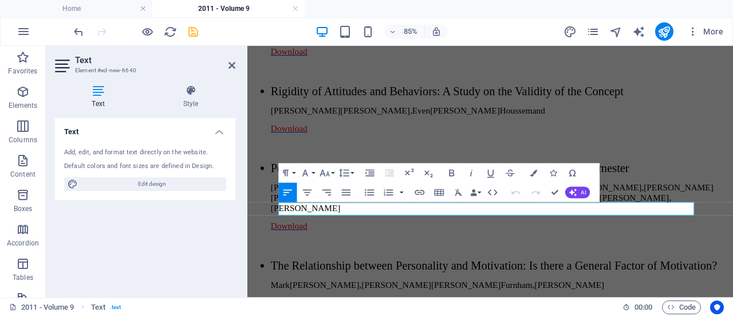
click at [422, 193] on icon "button" at bounding box center [419, 191] width 11 height 11
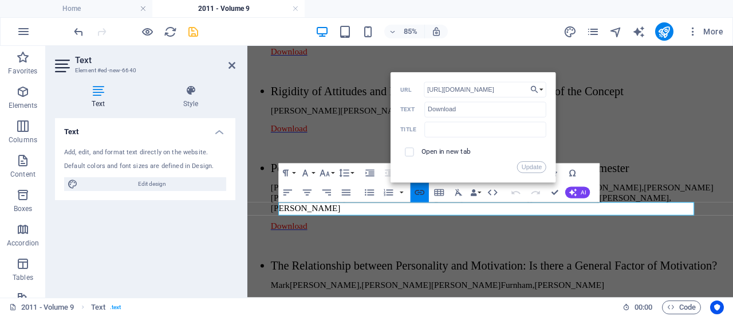
scroll to position [0, 18]
click at [508, 90] on input "[URL][DOMAIN_NAME]" at bounding box center [485, 89] width 123 height 15
type input "[URL][DOMAIN_NAME]"
click at [532, 167] on button "Update" at bounding box center [531, 166] width 29 height 11
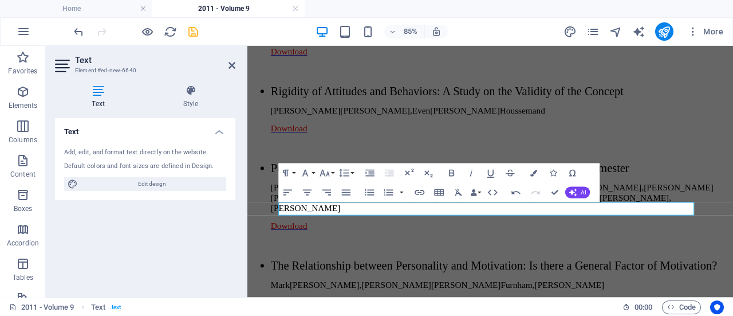
click at [232, 64] on icon at bounding box center [232, 65] width 7 height 9
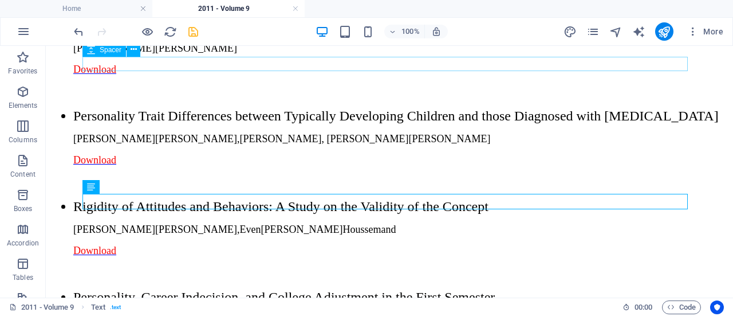
scroll to position [1731, 0]
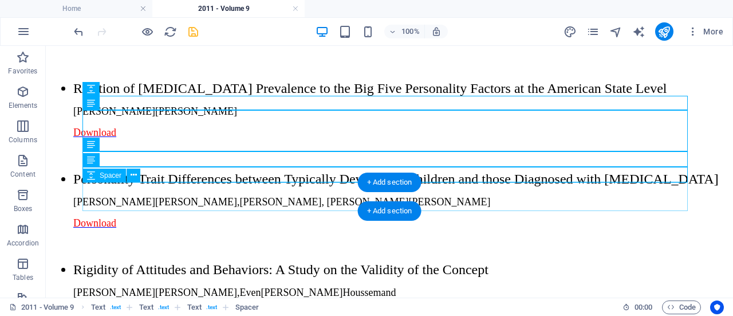
scroll to position [1851, 0]
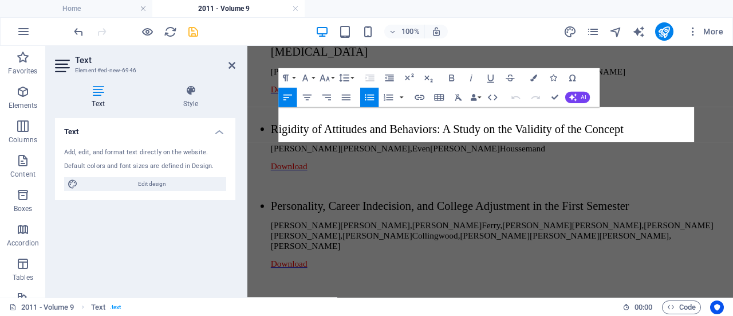
scroll to position [2037, 0]
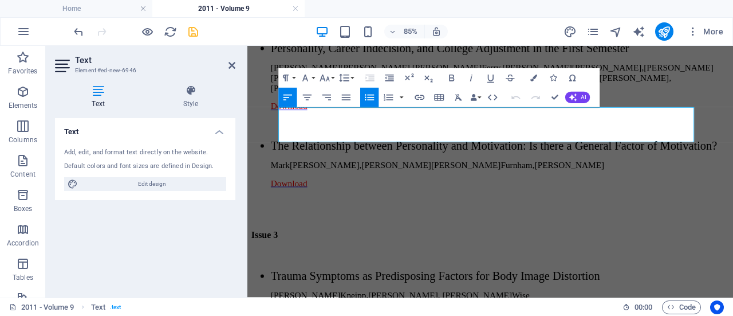
drag, startPoint x: 603, startPoint y: 147, endPoint x: 380, endPoint y: 134, distance: 223.3
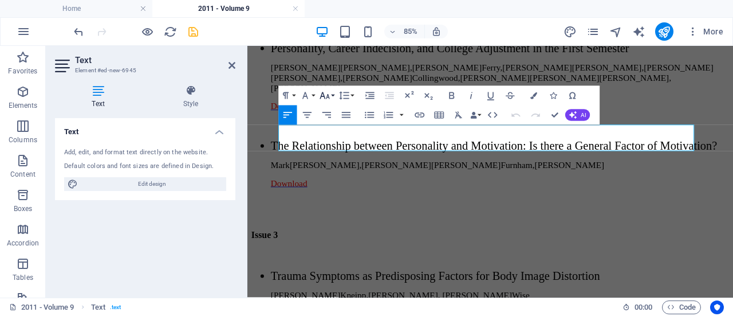
click at [325, 96] on icon "button" at bounding box center [324, 95] width 11 height 11
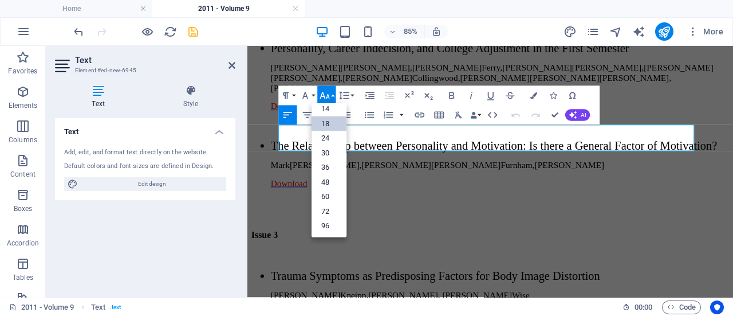
scroll to position [92, 0]
click at [325, 96] on icon "button" at bounding box center [324, 95] width 11 height 11
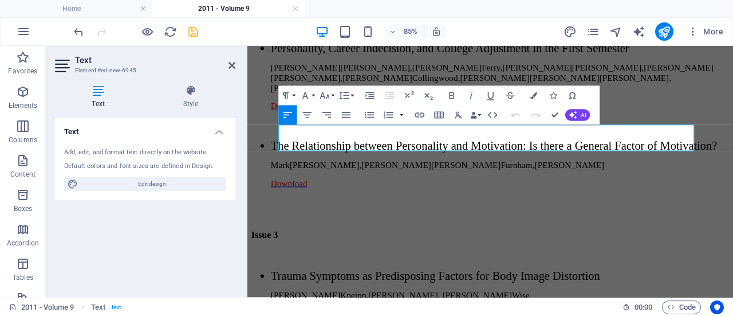
drag, startPoint x: 362, startPoint y: 159, endPoint x: 327, endPoint y: 147, distance: 37.0
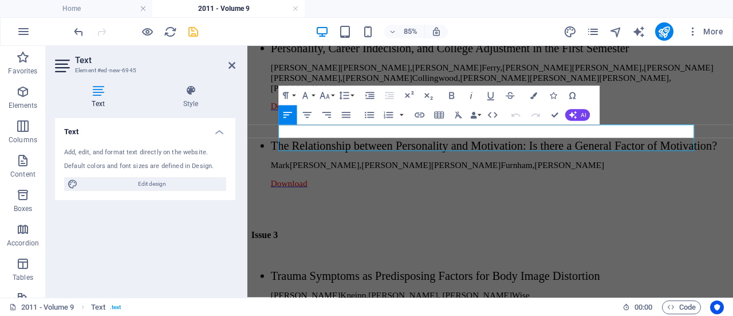
scroll to position [242, 4]
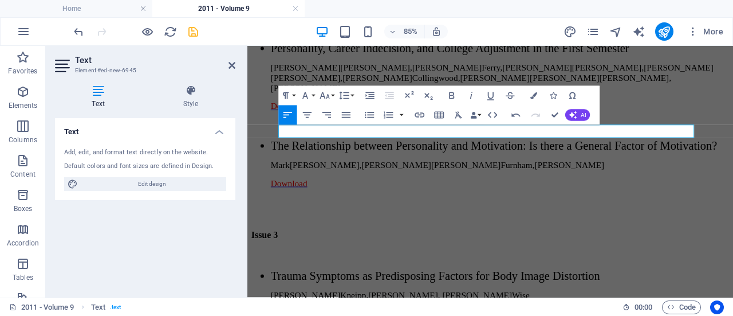
drag, startPoint x: 336, startPoint y: 143, endPoint x: 293, endPoint y: 144, distance: 43.0
click at [359, 123] on div "Paragraph Format Normal Heading 1 Heading 2 Heading 3 Heading 4 Heading 5 Headi…" at bounding box center [438, 105] width 321 height 39
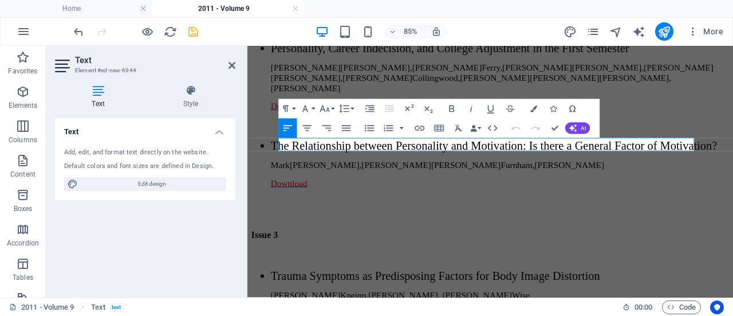
click at [419, 128] on icon "button" at bounding box center [419, 128] width 11 height 11
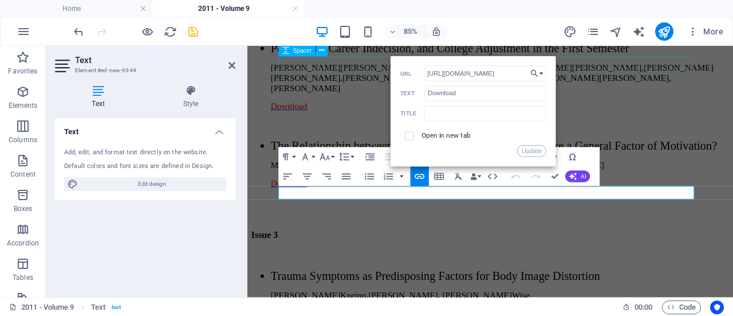
scroll to position [1960, 0]
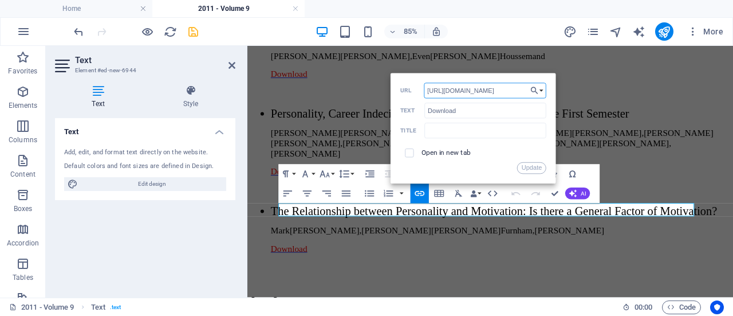
click at [519, 89] on input "[URL][DOMAIN_NAME]" at bounding box center [485, 90] width 123 height 15
type input "[URL][DOMAIN_NAME]"
click at [529, 166] on button "Update" at bounding box center [531, 167] width 29 height 11
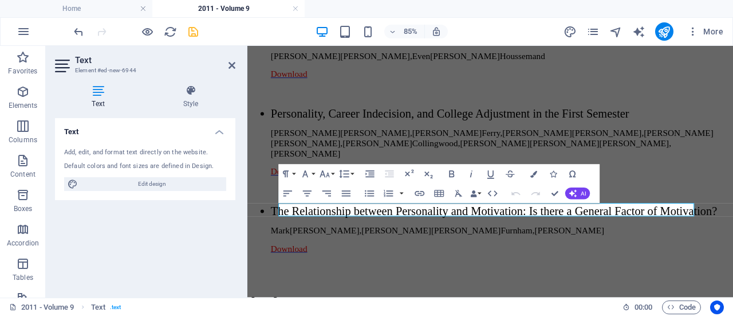
scroll to position [0, 0]
click at [230, 66] on icon at bounding box center [232, 65] width 7 height 9
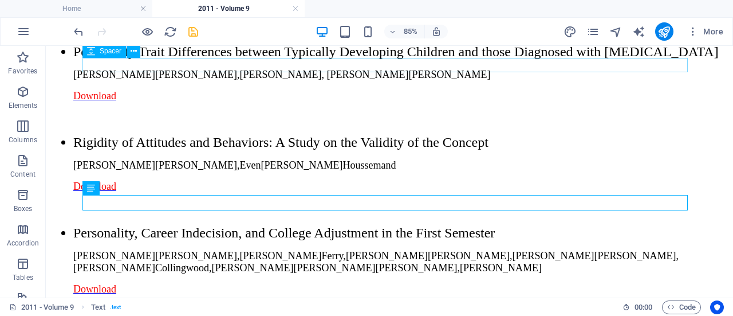
scroll to position [1795, 0]
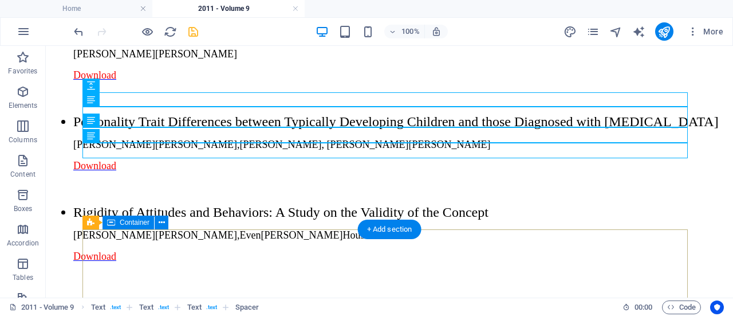
scroll to position [1915, 0]
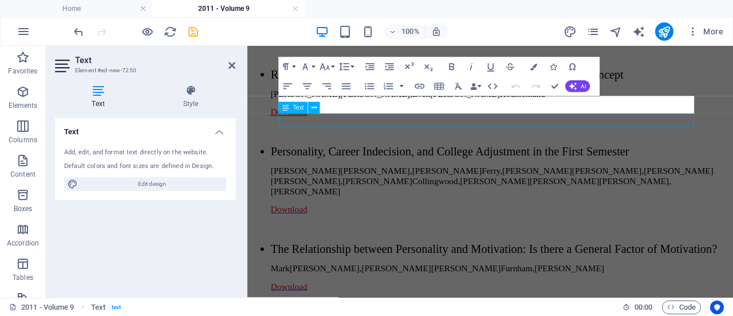
scroll to position [2116, 0]
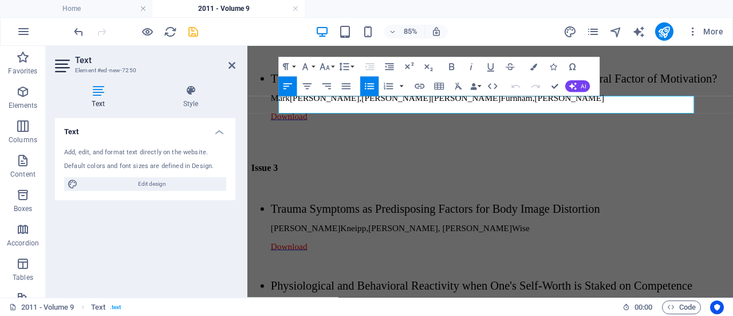
drag, startPoint x: 712, startPoint y: 113, endPoint x: 327, endPoint y: 116, distance: 385.1
drag, startPoint x: 321, startPoint y: 116, endPoint x: 748, endPoint y: 101, distance: 427.7
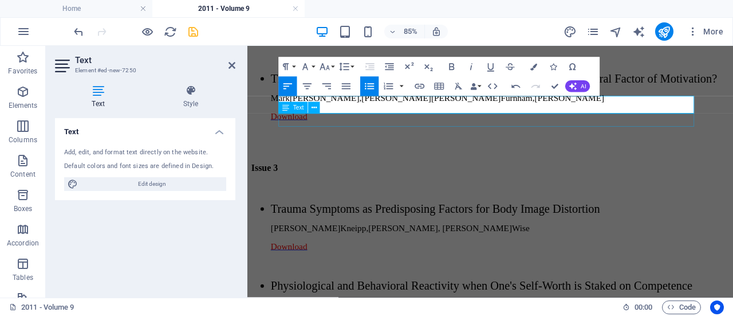
scroll to position [524, 1]
drag, startPoint x: 320, startPoint y: 119, endPoint x: 665, endPoint y: 49, distance: 351.3
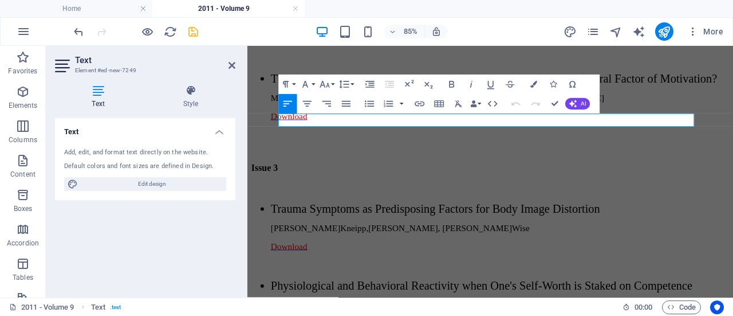
drag, startPoint x: 510, startPoint y: 136, endPoint x: 312, endPoint y: 132, distance: 198.3
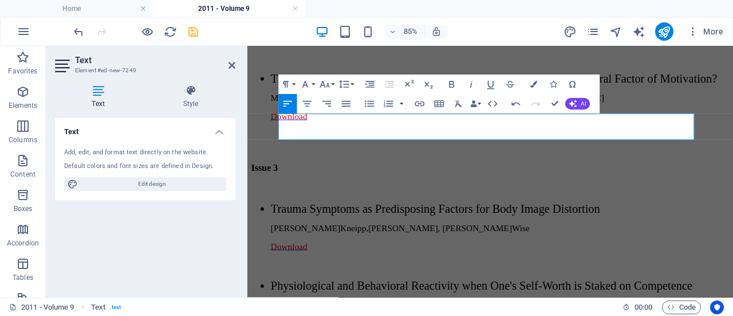
scroll to position [845, 1]
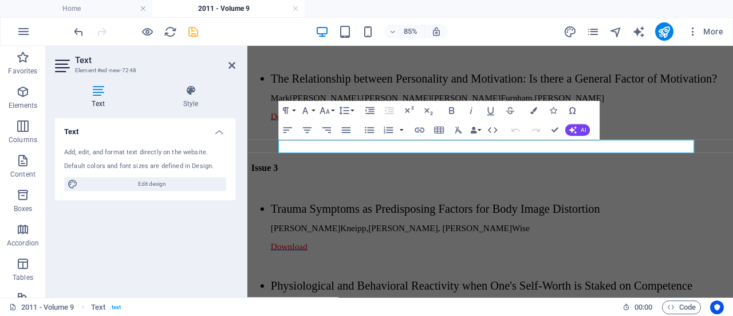
click at [321, 140] on div "Text" at bounding box center [302, 134] width 48 height 12
click at [422, 130] on icon "button" at bounding box center [419, 129] width 11 height 11
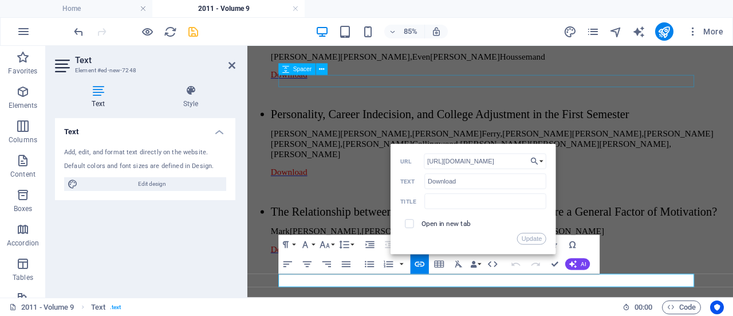
scroll to position [1958, 0]
click at [514, 163] on input "[URL][DOMAIN_NAME]" at bounding box center [485, 161] width 123 height 15
type input "[URL][DOMAIN_NAME]"
click at [529, 241] on button "Update" at bounding box center [531, 238] width 29 height 11
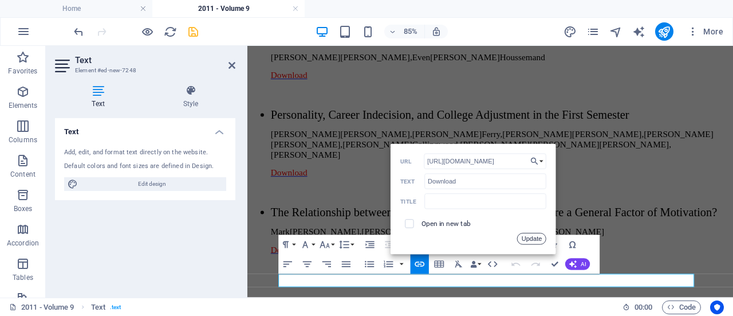
scroll to position [0, 0]
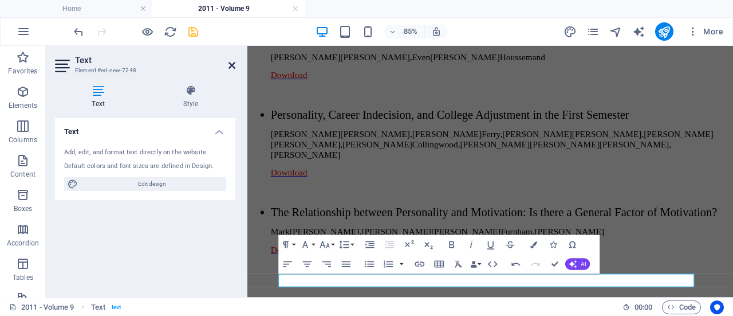
click at [233, 66] on icon at bounding box center [232, 65] width 7 height 9
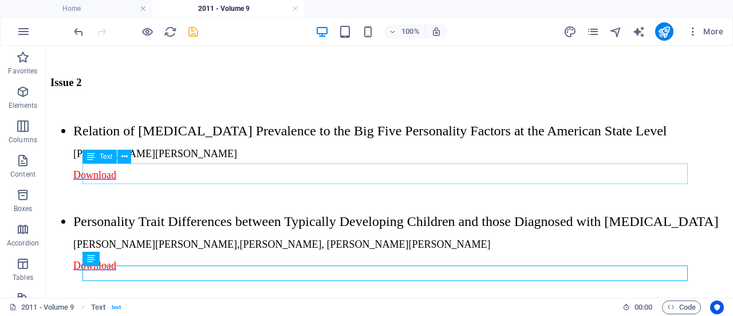
scroll to position [1786, 0]
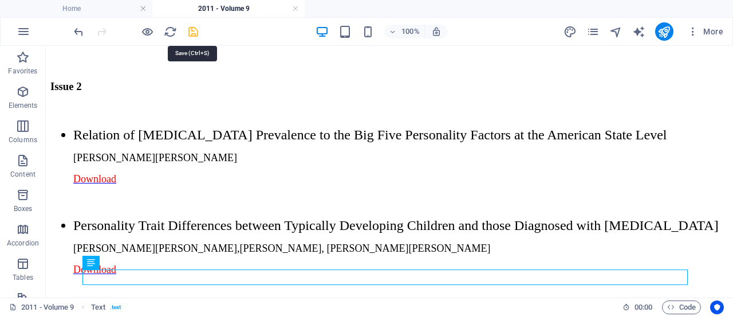
click at [190, 28] on icon "save" at bounding box center [193, 31] width 13 height 13
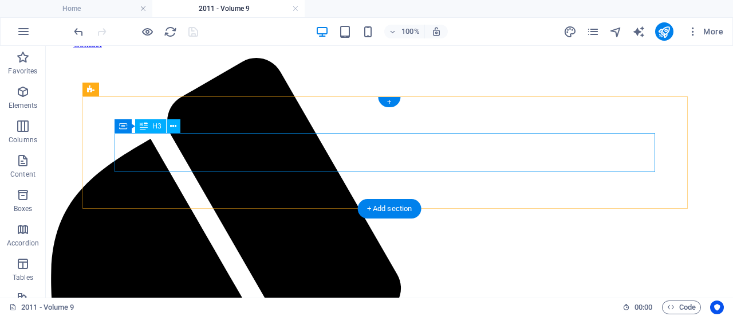
scroll to position [0, 0]
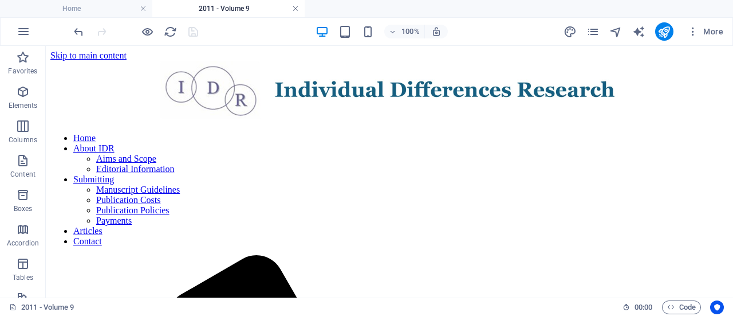
click at [295, 9] on link at bounding box center [295, 8] width 7 height 11
